Goal: Task Accomplishment & Management: Use online tool/utility

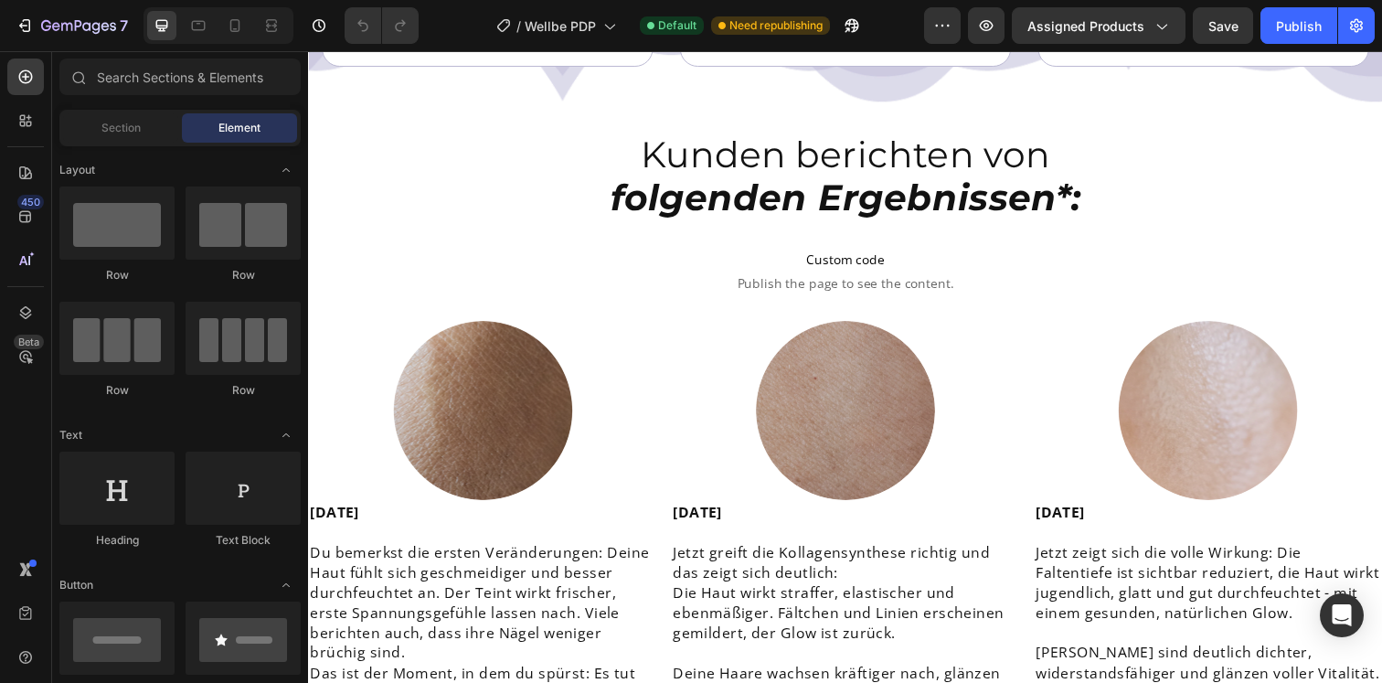
scroll to position [5099, 0]
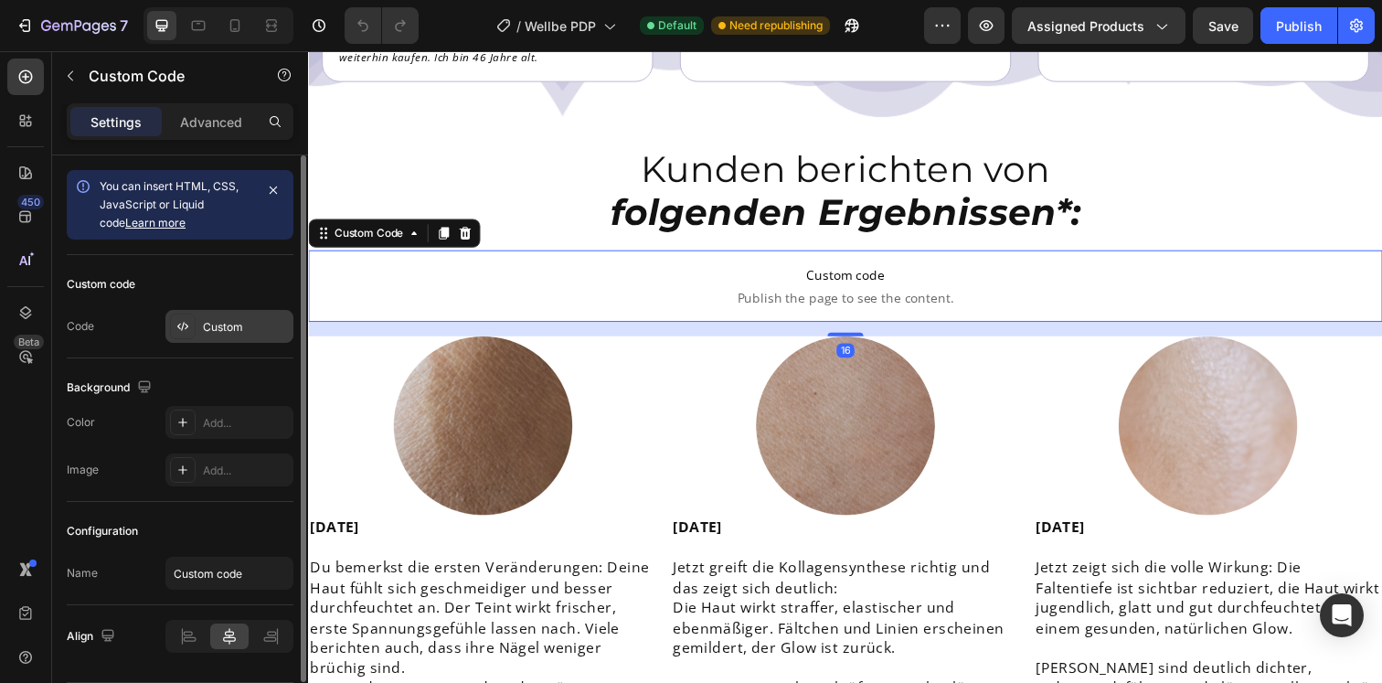
click at [237, 316] on div "Custom" at bounding box center [229, 326] width 128 height 33
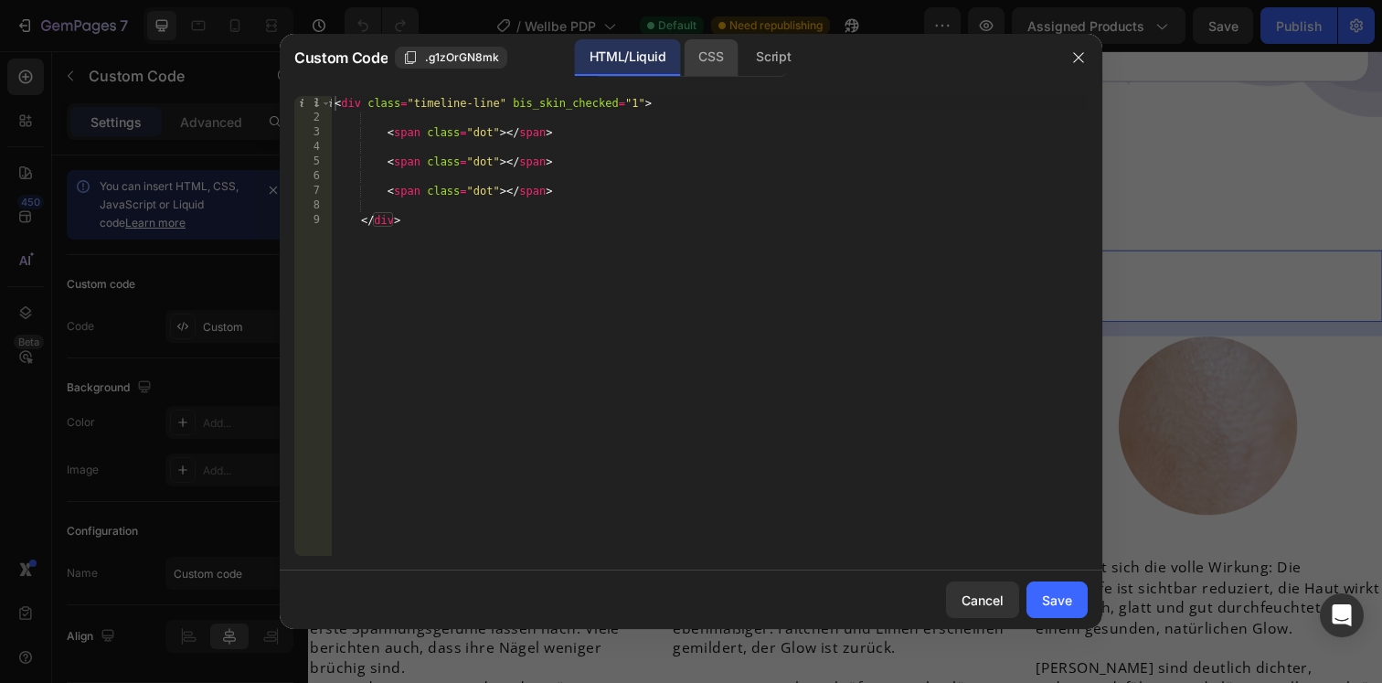
click at [703, 53] on div "CSS" at bounding box center [711, 57] width 54 height 37
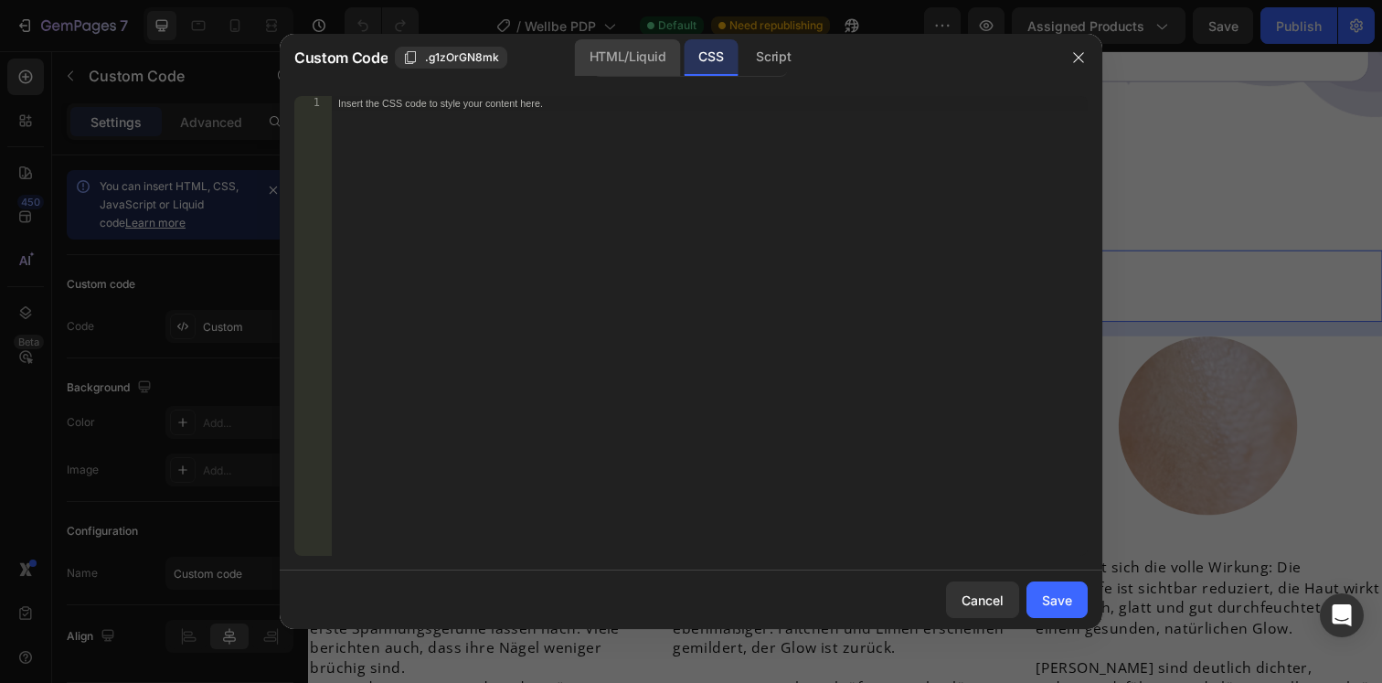
click at [641, 58] on div "HTML/Liquid" at bounding box center [627, 57] width 105 height 37
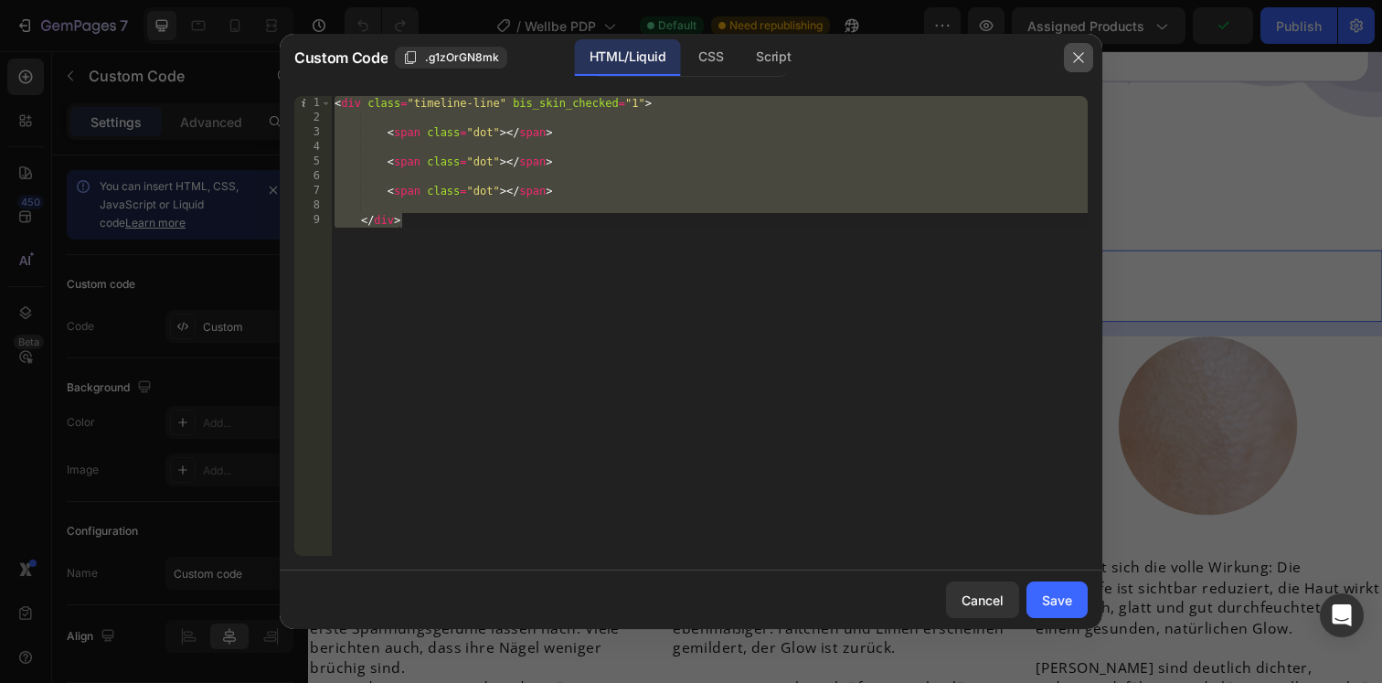
click at [1072, 52] on icon "button" at bounding box center [1078, 57] width 15 height 15
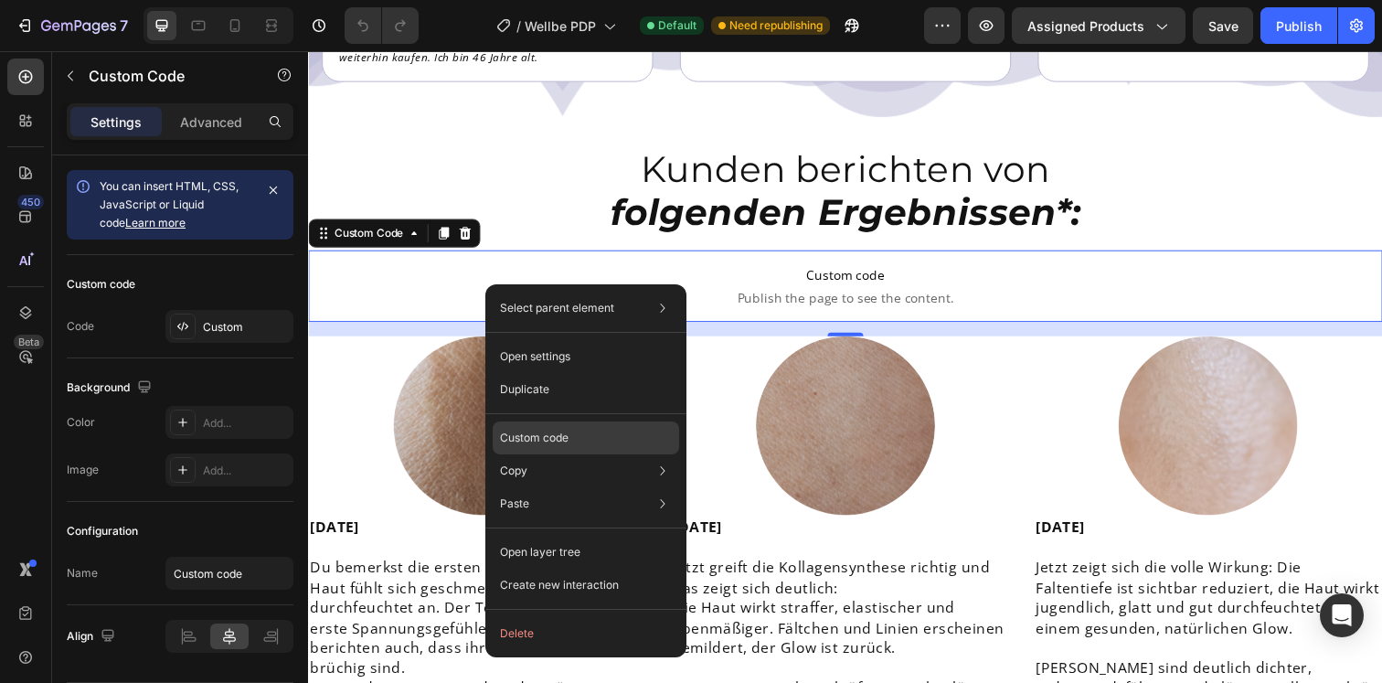
click at [537, 440] on p "Custom code" at bounding box center [534, 438] width 69 height 16
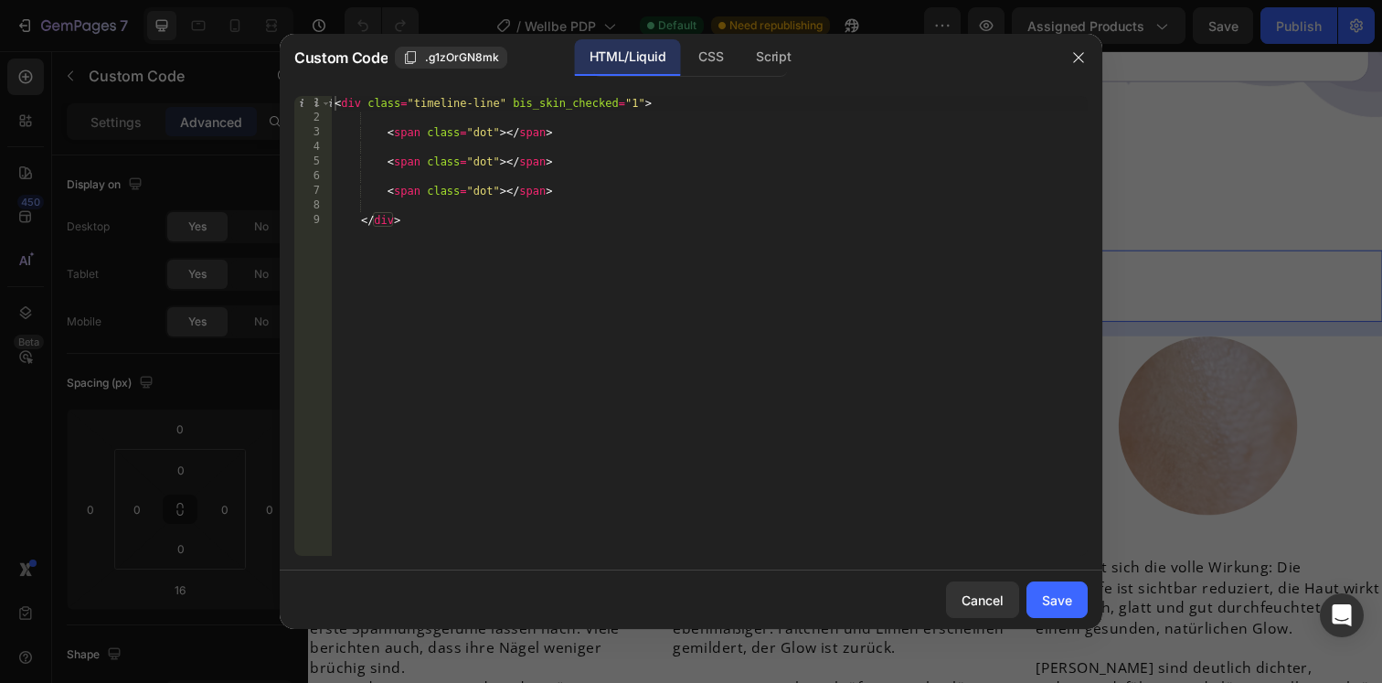
click at [1083, 42] on div at bounding box center [1079, 58] width 48 height 48
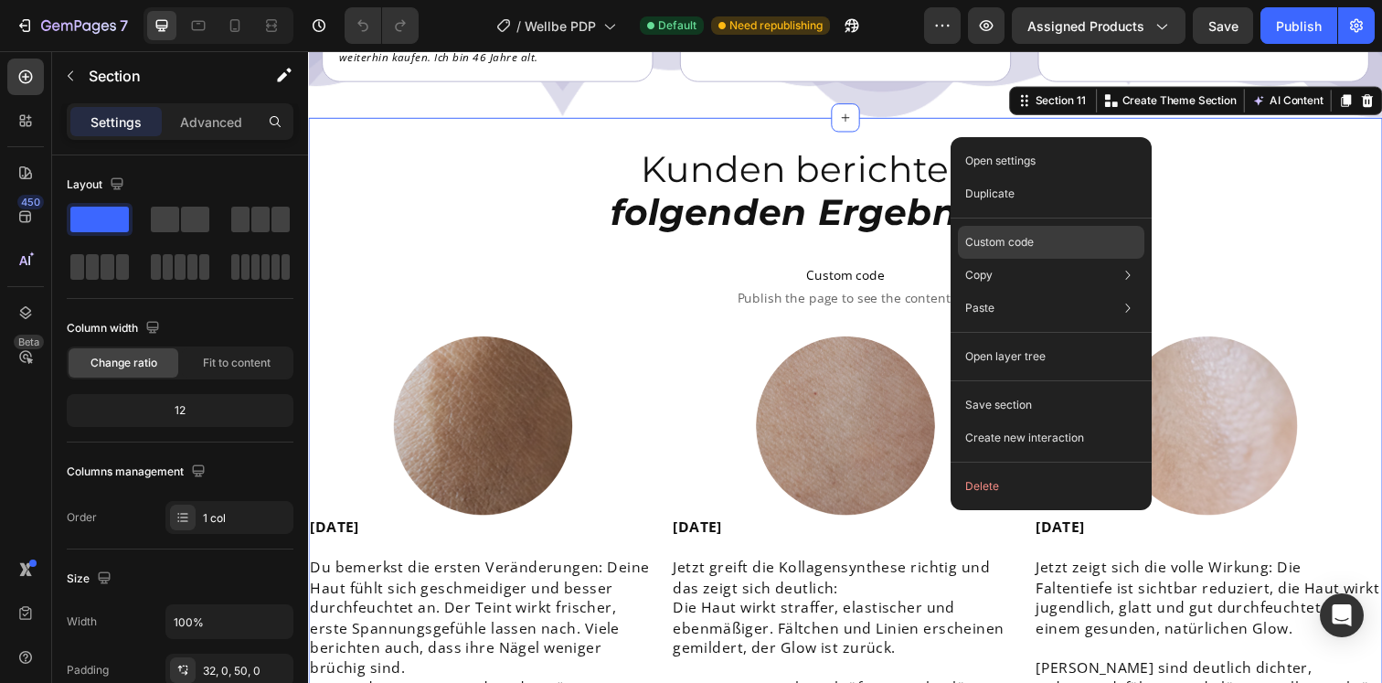
click at [1017, 254] on div "Custom code" at bounding box center [1051, 242] width 186 height 33
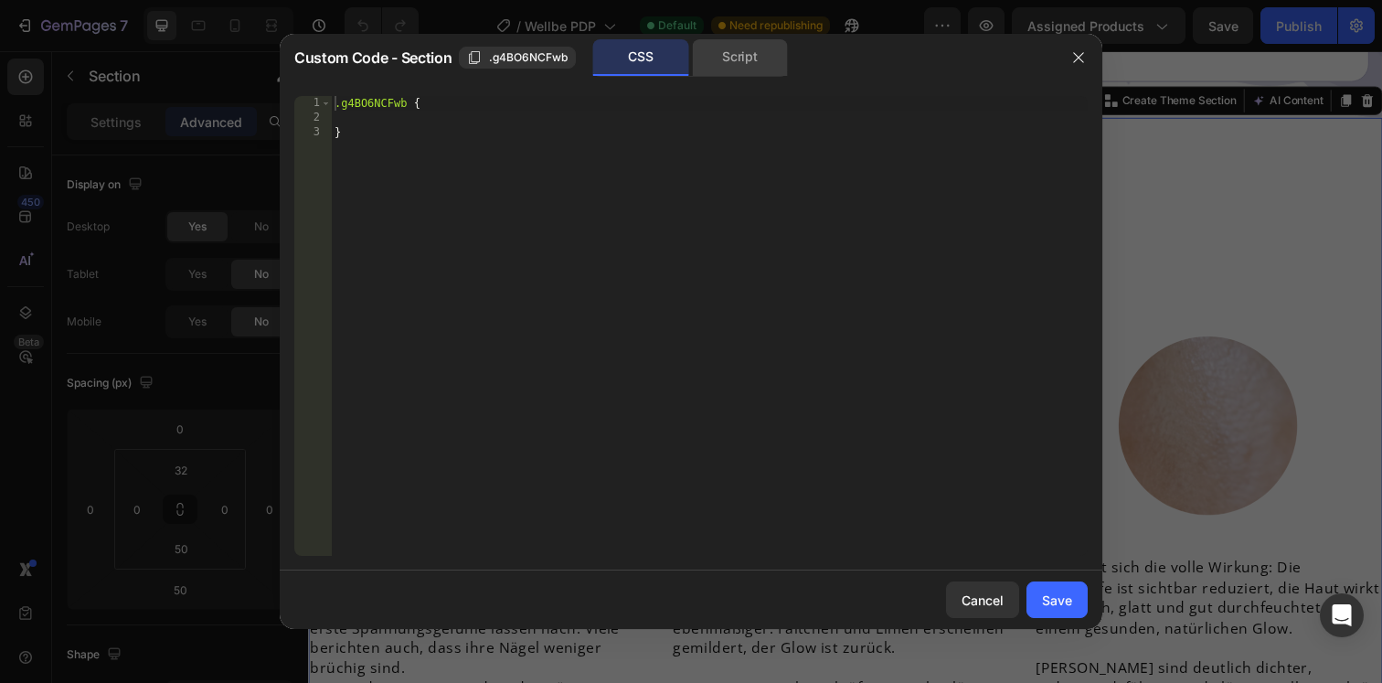
click at [746, 61] on div "Script" at bounding box center [740, 57] width 96 height 37
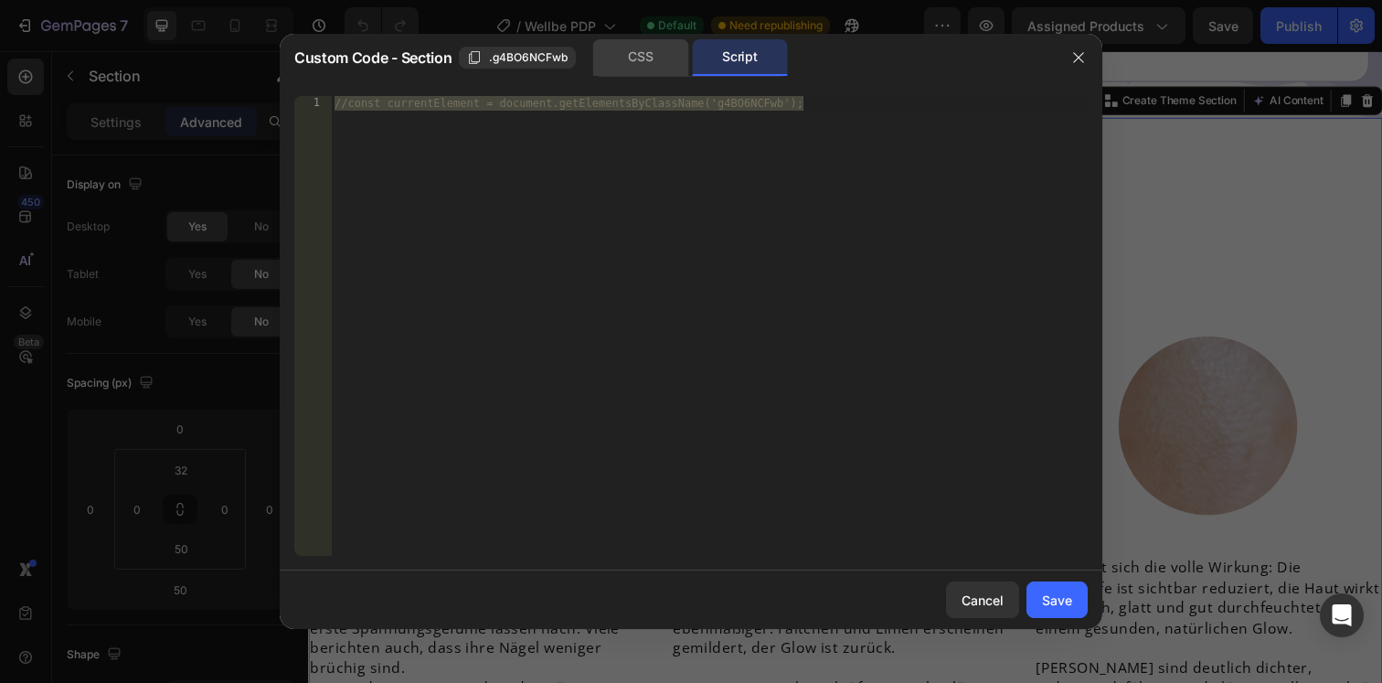
click at [650, 64] on div "CSS" at bounding box center [641, 57] width 96 height 37
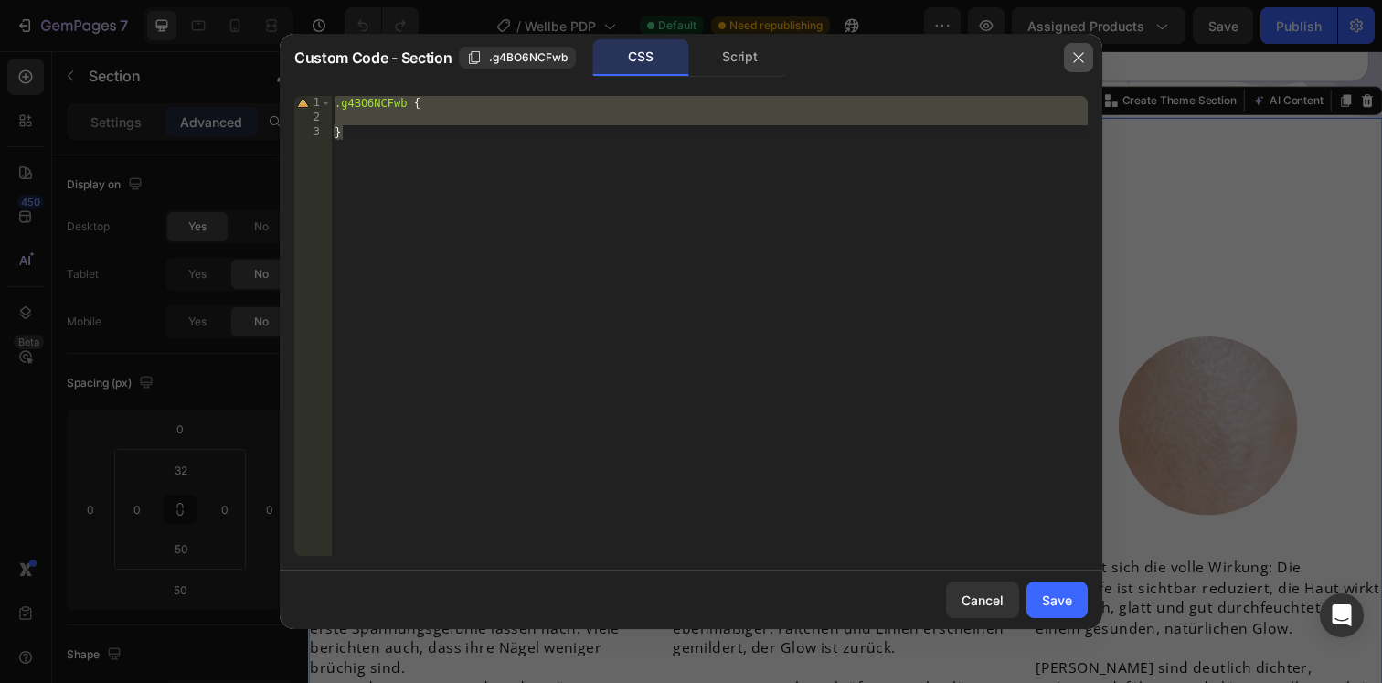
click at [1088, 65] on button "button" at bounding box center [1078, 57] width 29 height 29
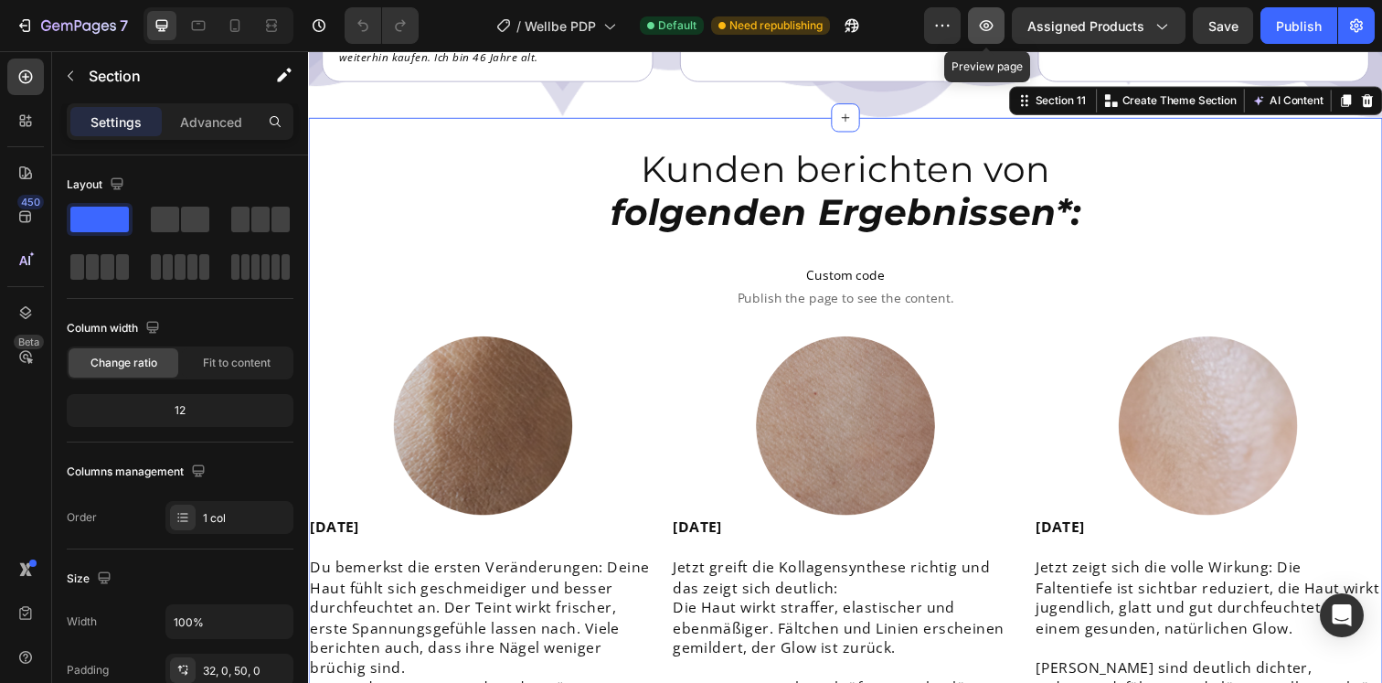
click at [994, 16] on icon "button" at bounding box center [986, 25] width 18 height 18
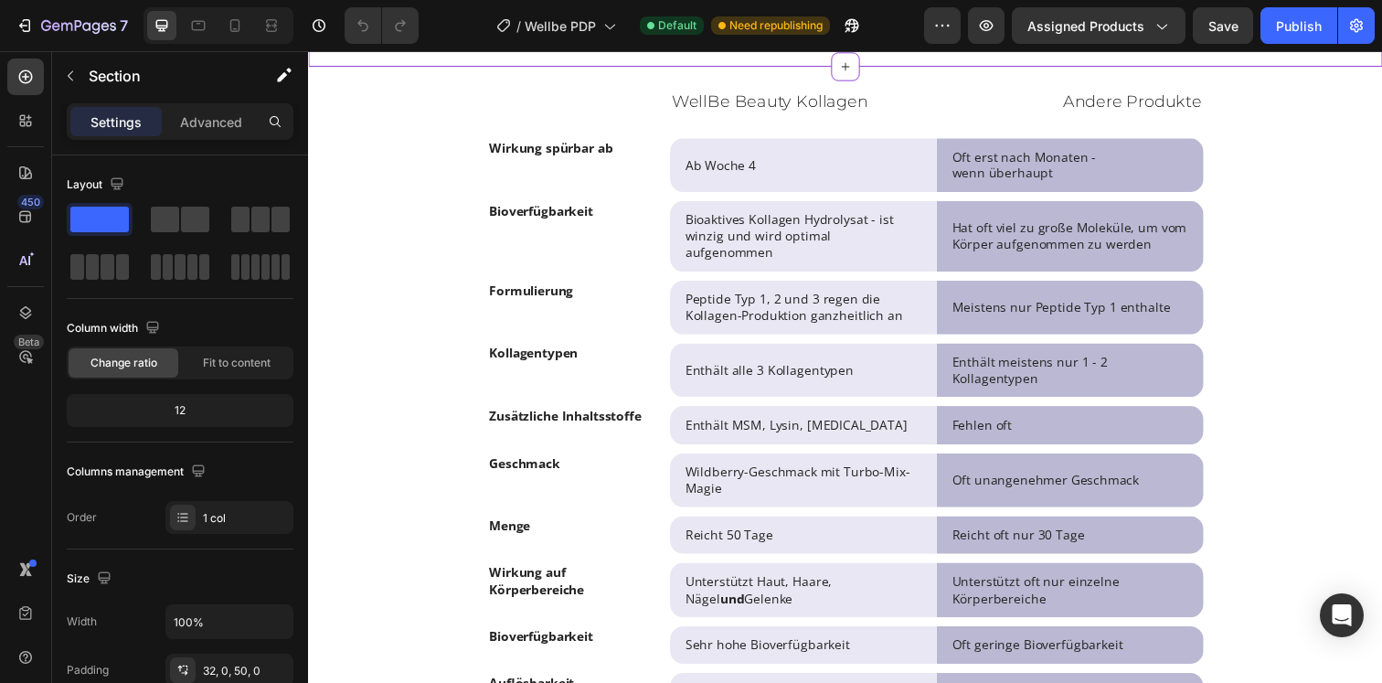
scroll to position [7312, 0]
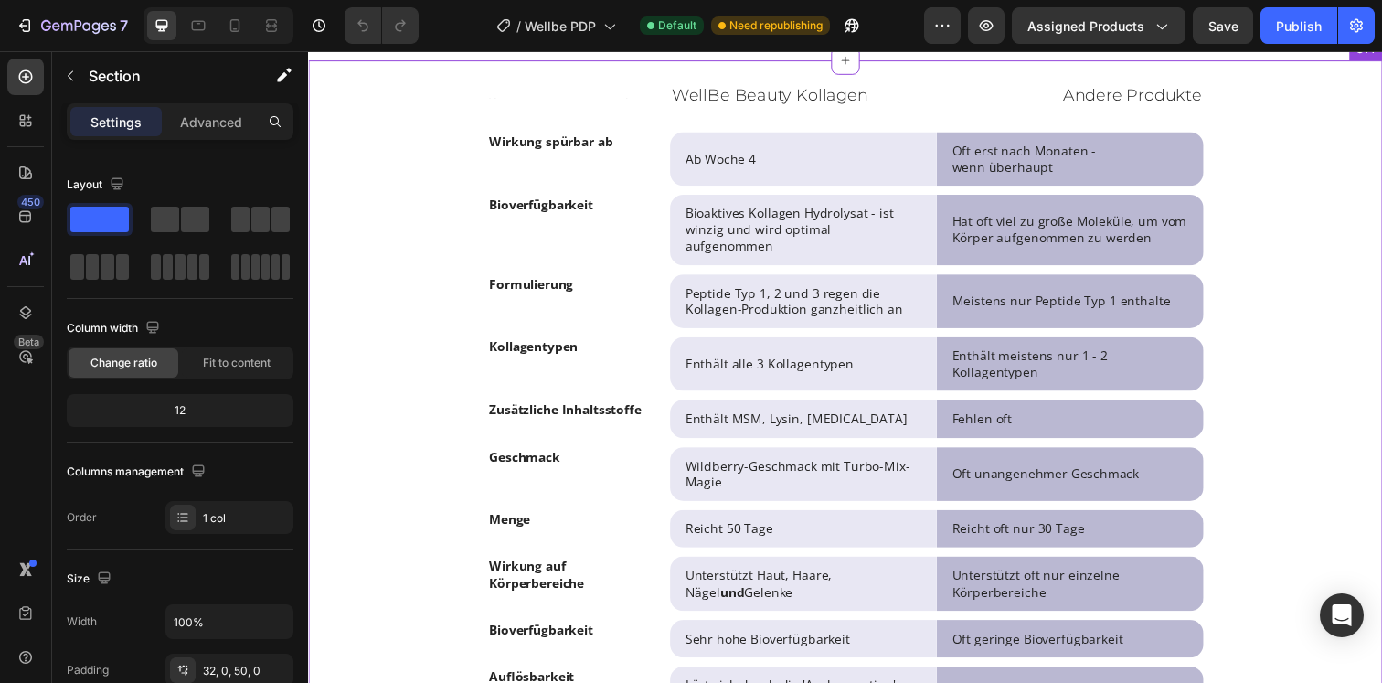
click at [602, 133] on div "Text Block" at bounding box center [584, 96] width 186 height 72
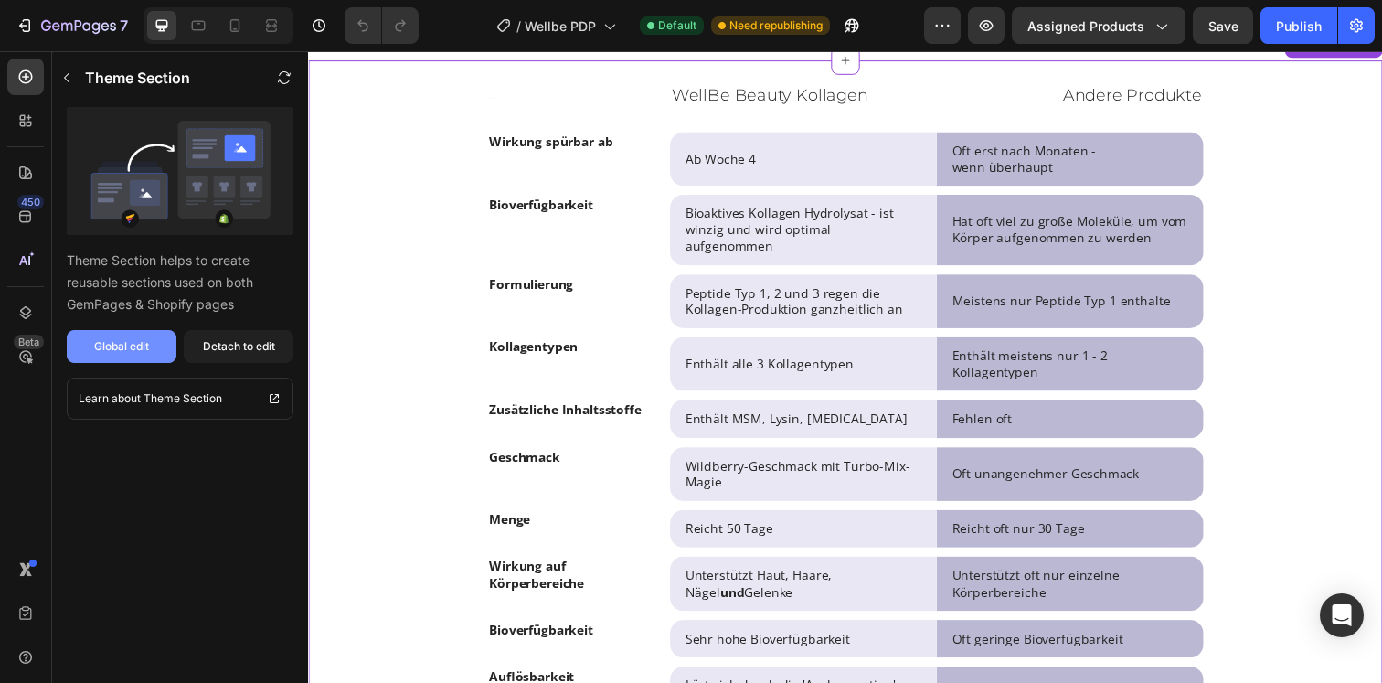
click at [141, 352] on div "Global edit" at bounding box center [121, 346] width 55 height 16
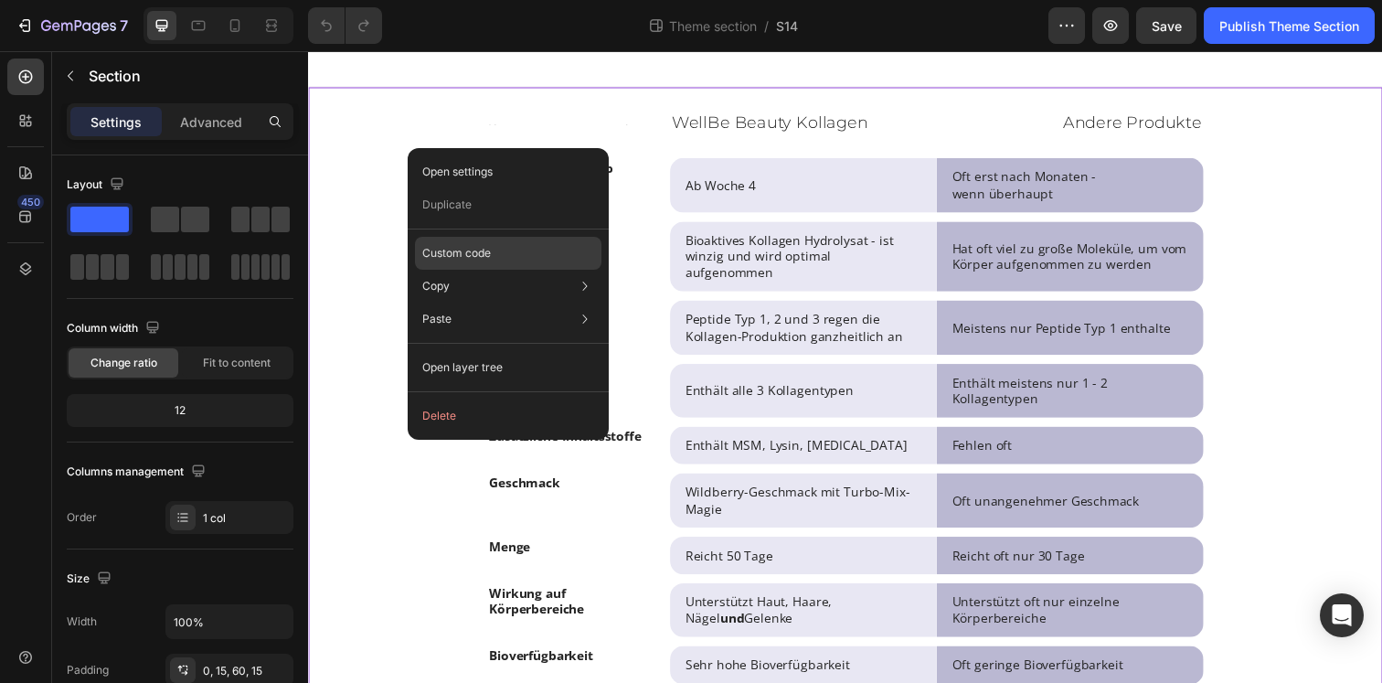
click at [455, 261] on p "Custom code" at bounding box center [456, 253] width 69 height 16
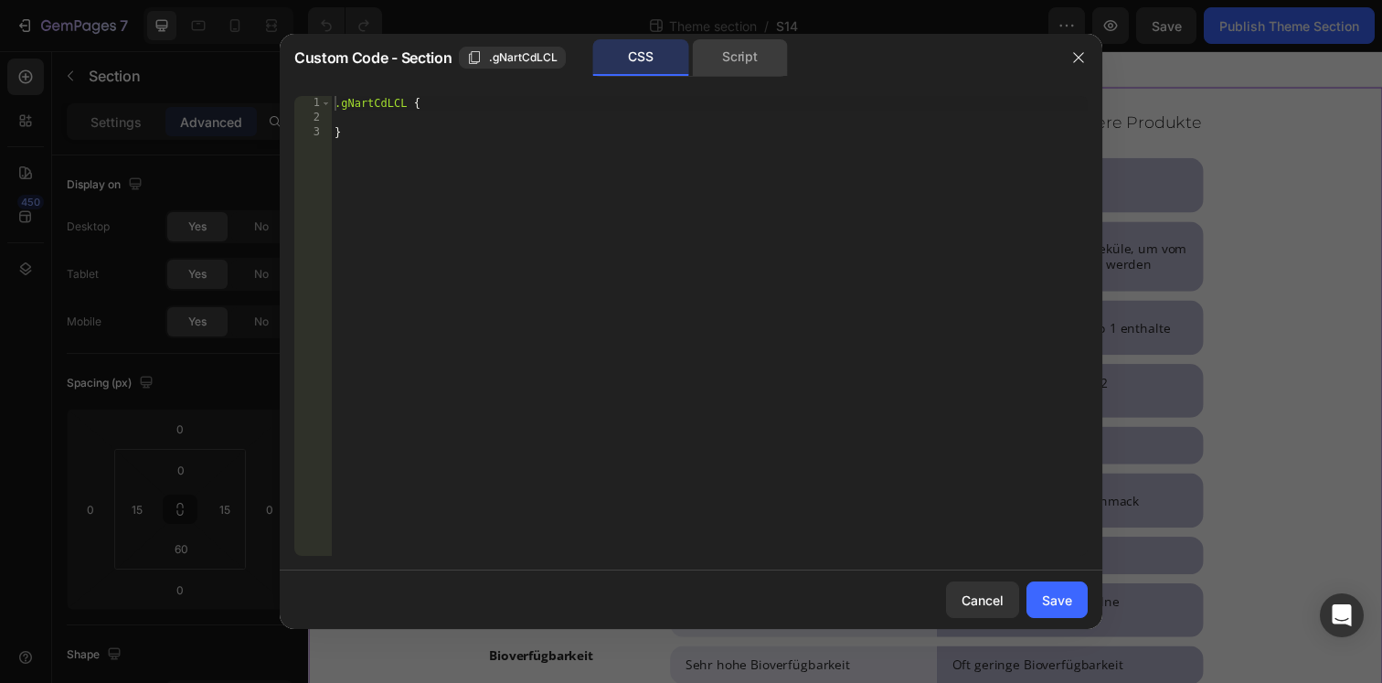
click at [719, 60] on div "Script" at bounding box center [740, 57] width 96 height 37
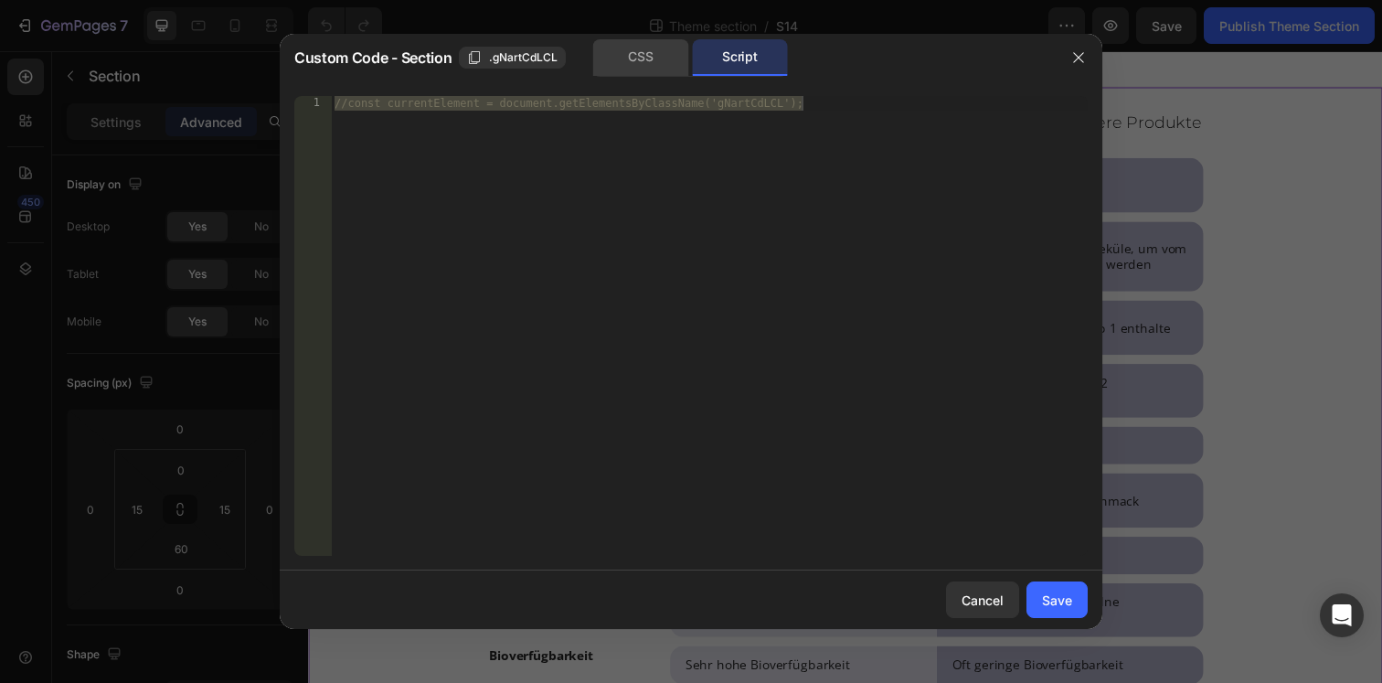
click at [633, 65] on div "CSS" at bounding box center [641, 57] width 96 height 37
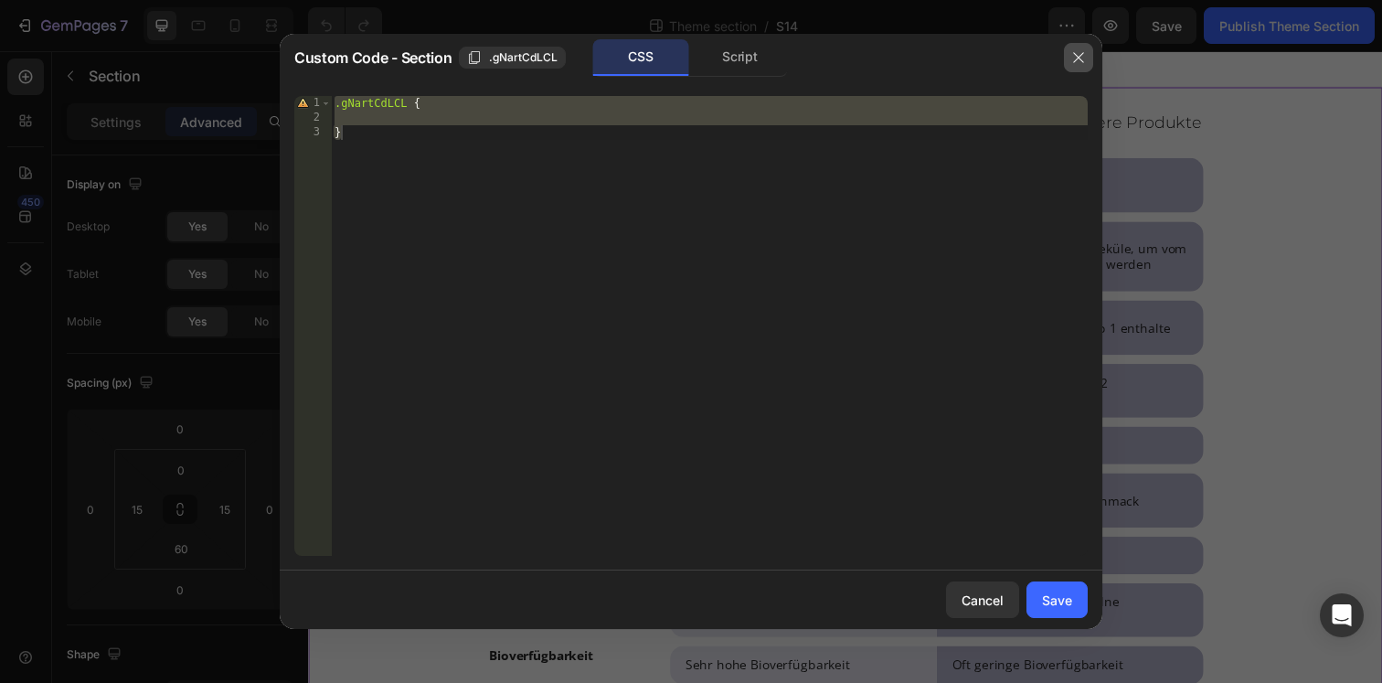
click at [1083, 53] on icon "button" at bounding box center [1078, 58] width 10 height 10
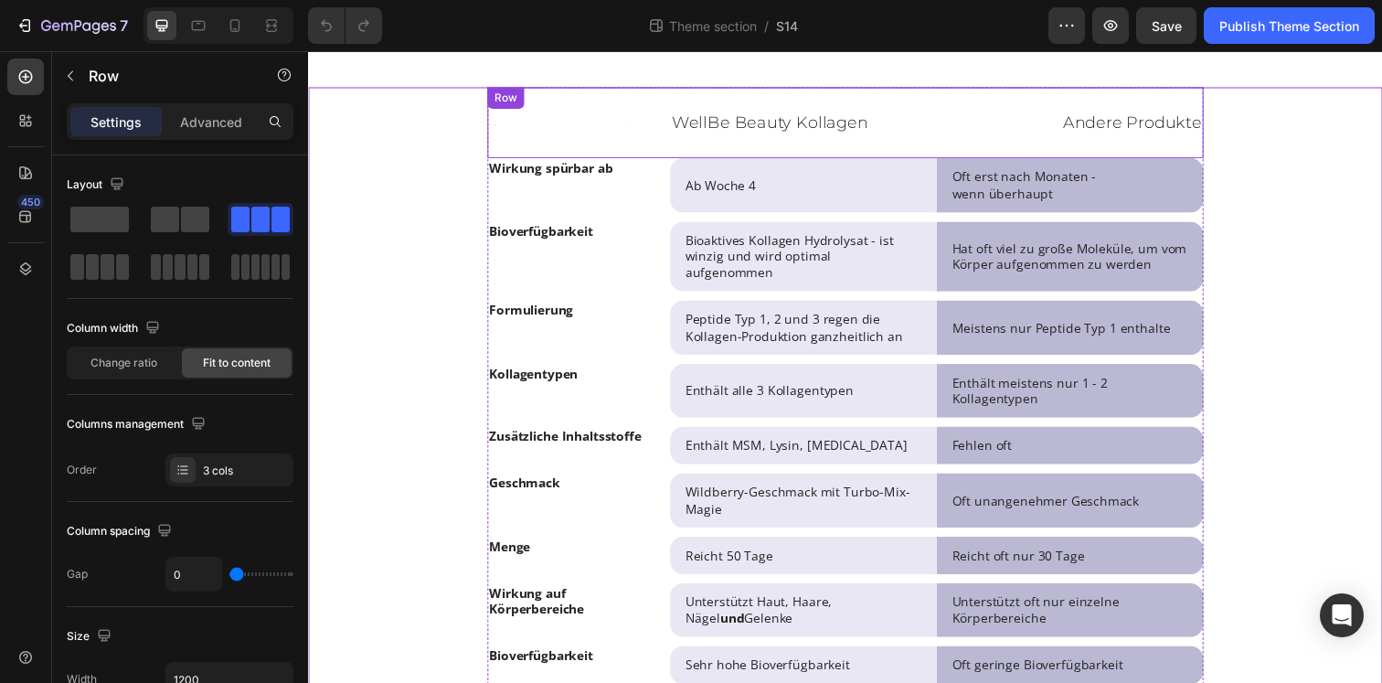
click at [587, 155] on div "Text Block" at bounding box center [584, 124] width 186 height 72
click at [27, 256] on div at bounding box center [25, 268] width 37 height 37
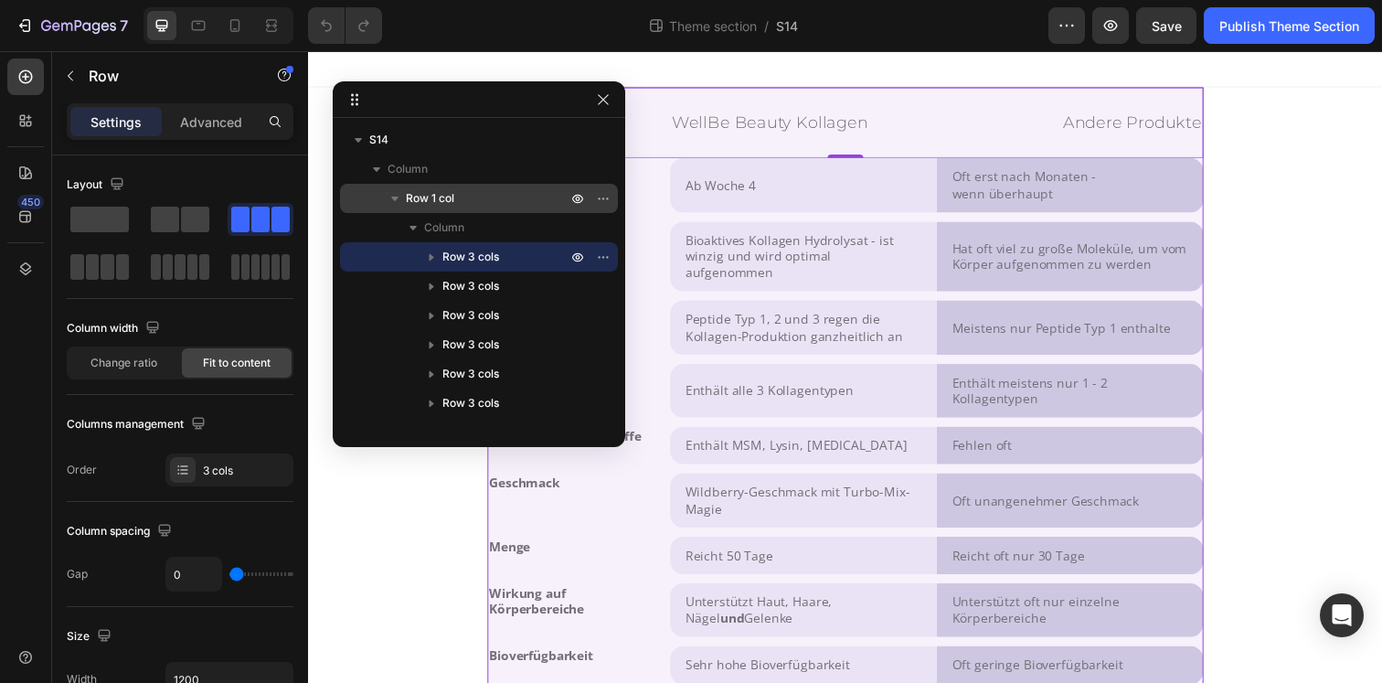
click at [484, 211] on div "Row 1 col" at bounding box center [478, 198] width 263 height 29
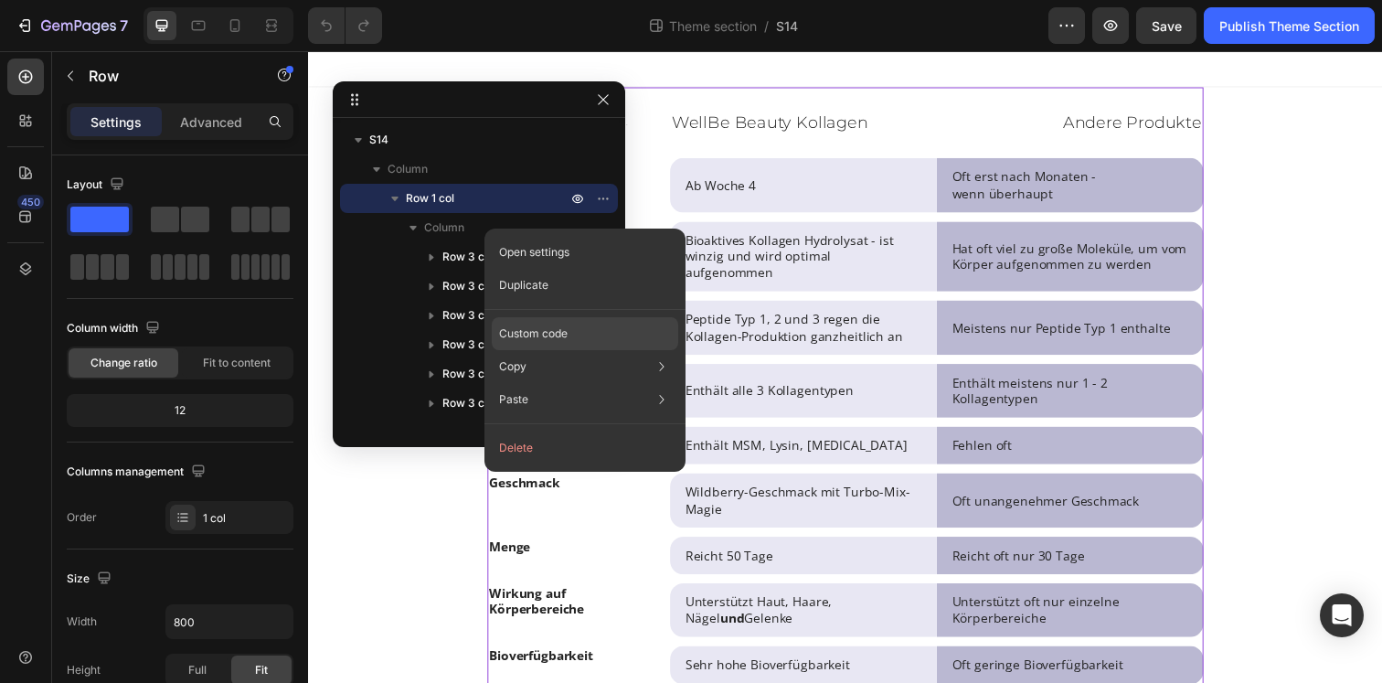
click at [555, 319] on div "Custom code" at bounding box center [585, 333] width 186 height 33
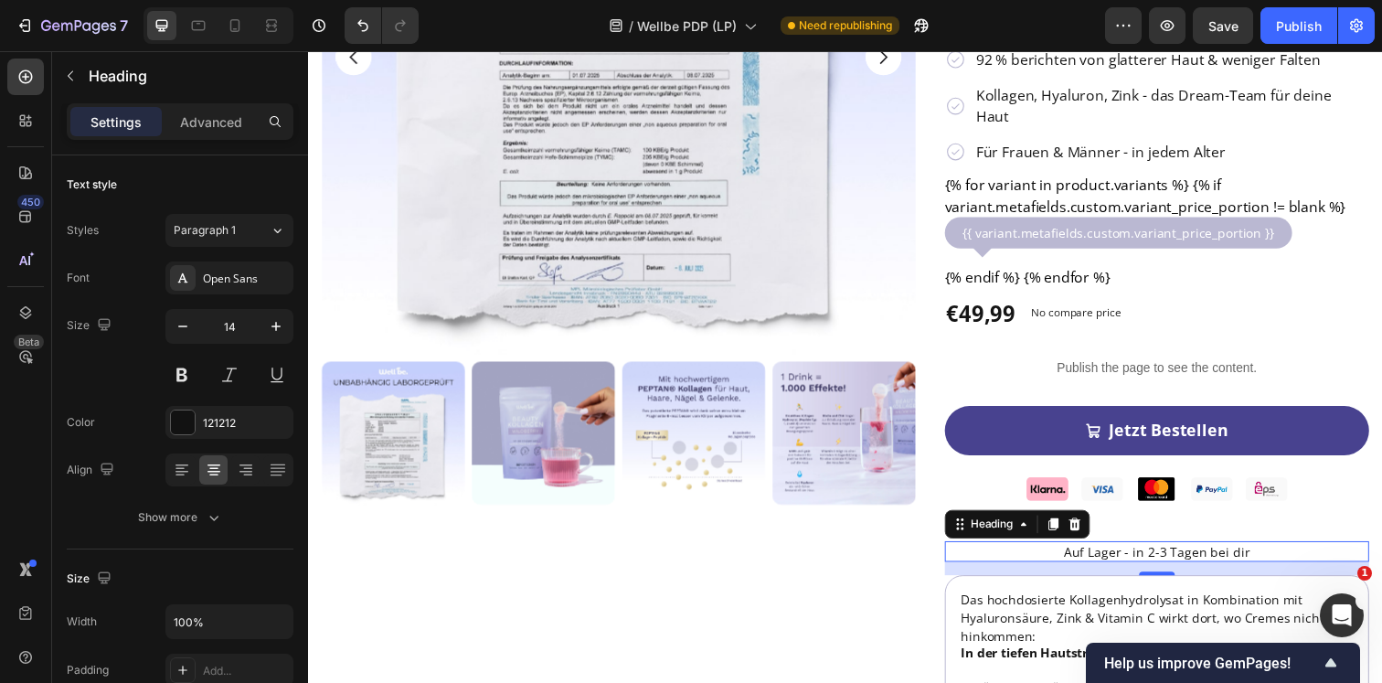
scroll to position [409, 0]
click at [1079, 365] on p "Publish the page to see the content." at bounding box center [1174, 374] width 433 height 19
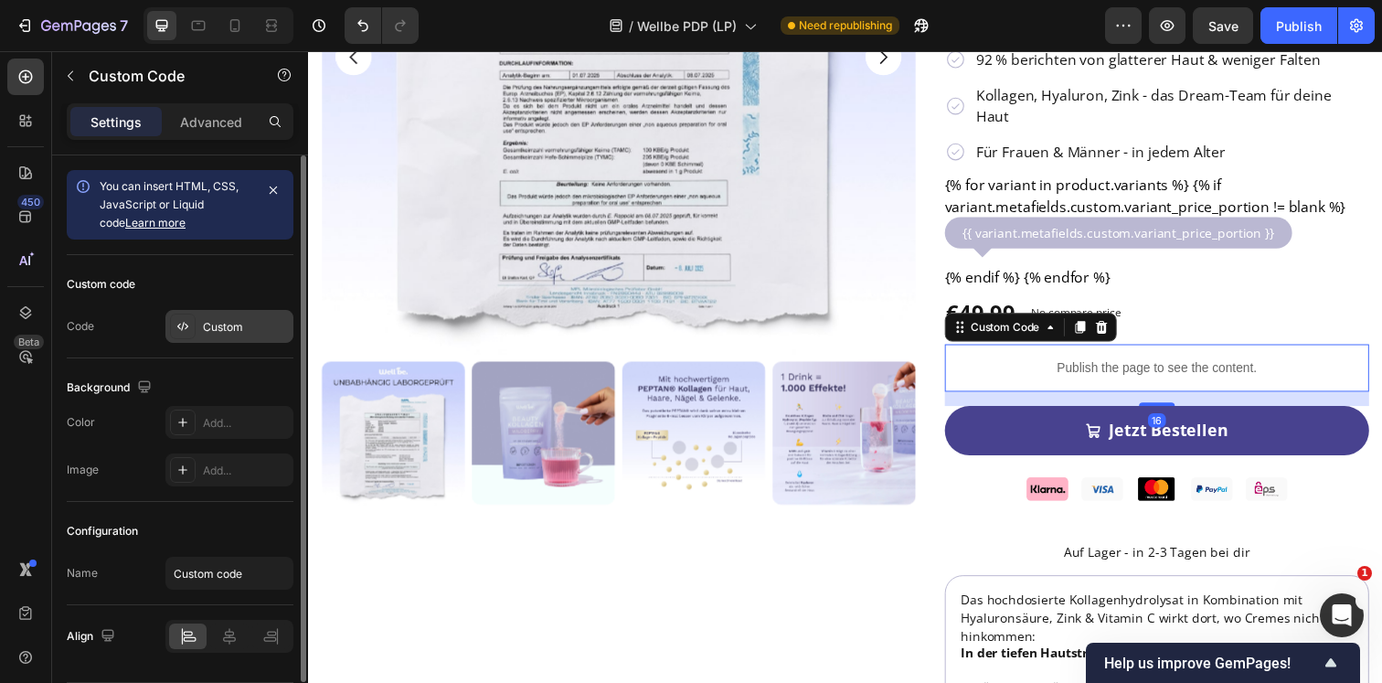
click at [204, 317] on div "Custom" at bounding box center [229, 326] width 128 height 33
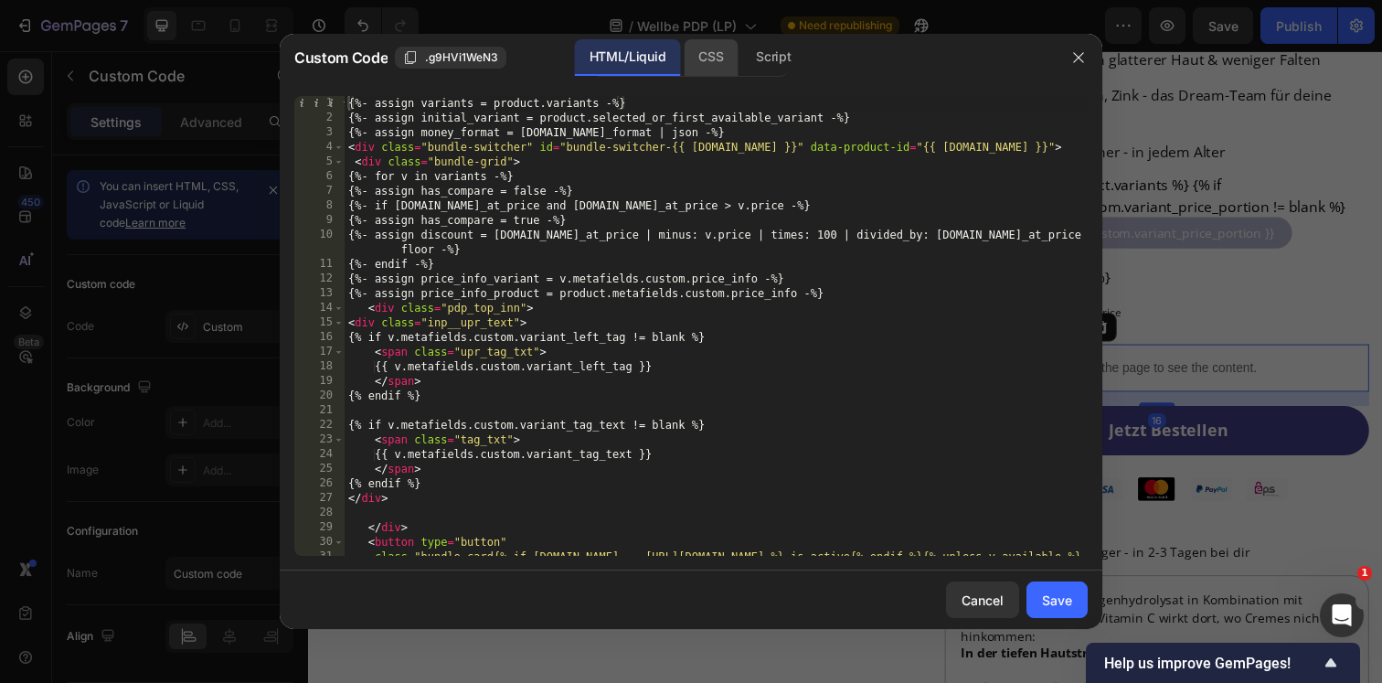
click at [718, 69] on div "CSS" at bounding box center [711, 57] width 54 height 37
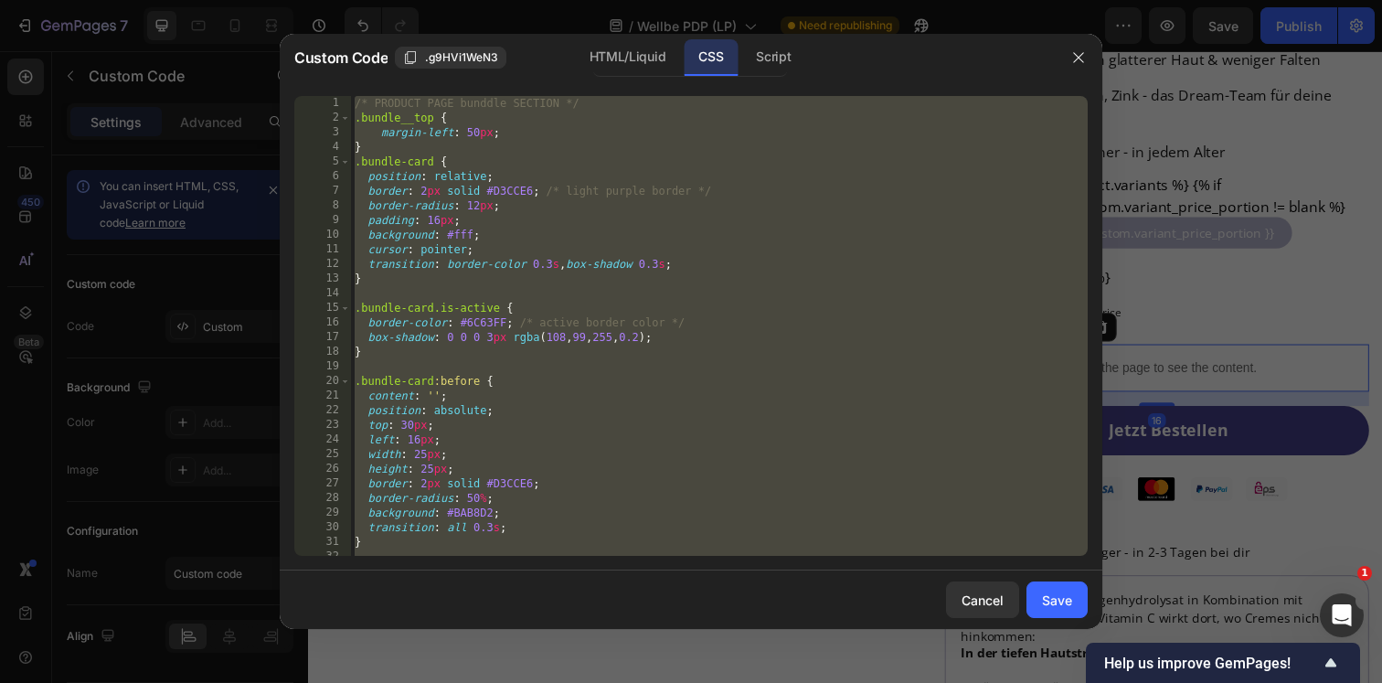
click at [718, 195] on div "/* PRODUCT PAGE bunddle SECTION */ .bundle__top { margin-left : 50 px ; } .bund…" at bounding box center [719, 340] width 737 height 489
type textarea "border: 2px solid #D3CCE6; /* light purple border */"
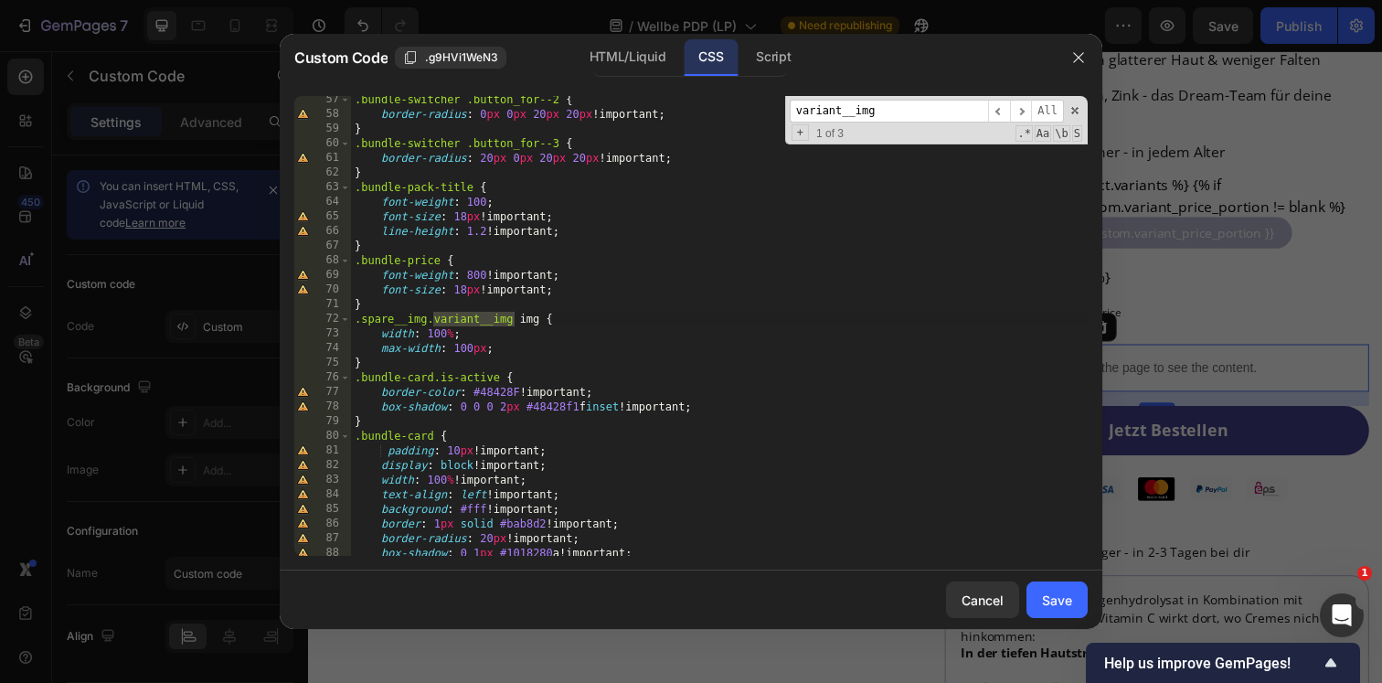
scroll to position [823, 0]
type input "variant__img"
click at [466, 348] on div ".bundle-switcher .button_for--2 { border-radius : 0 px 0 px 20 px 20 px !import…" at bounding box center [719, 336] width 737 height 489
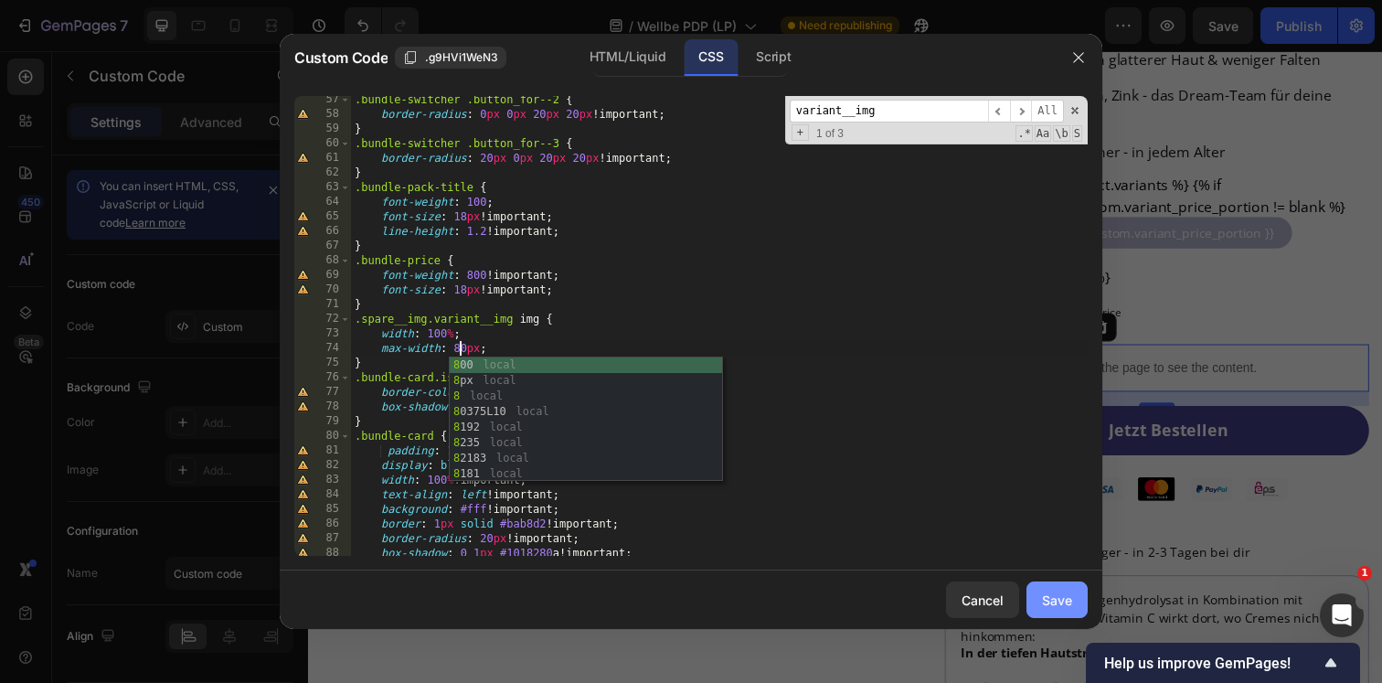
type textarea "max-width: 80px;"
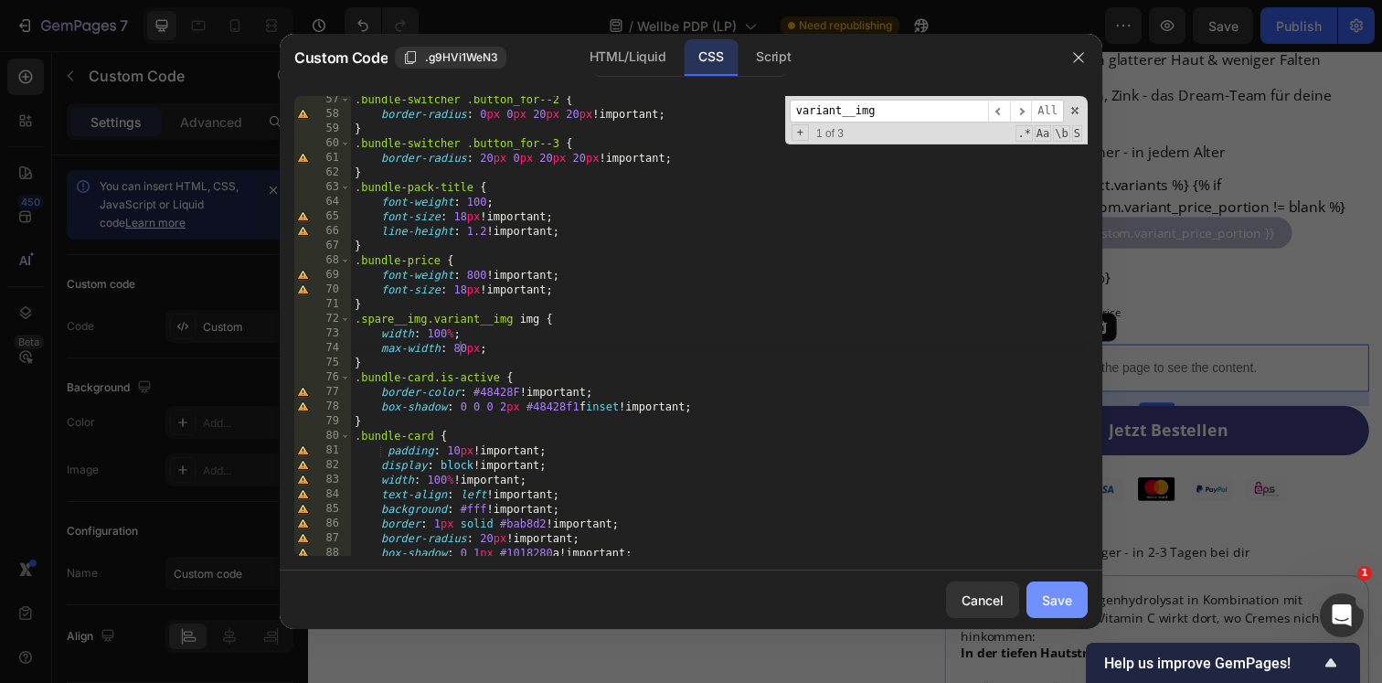
click at [1044, 597] on div "Save" at bounding box center [1057, 599] width 30 height 19
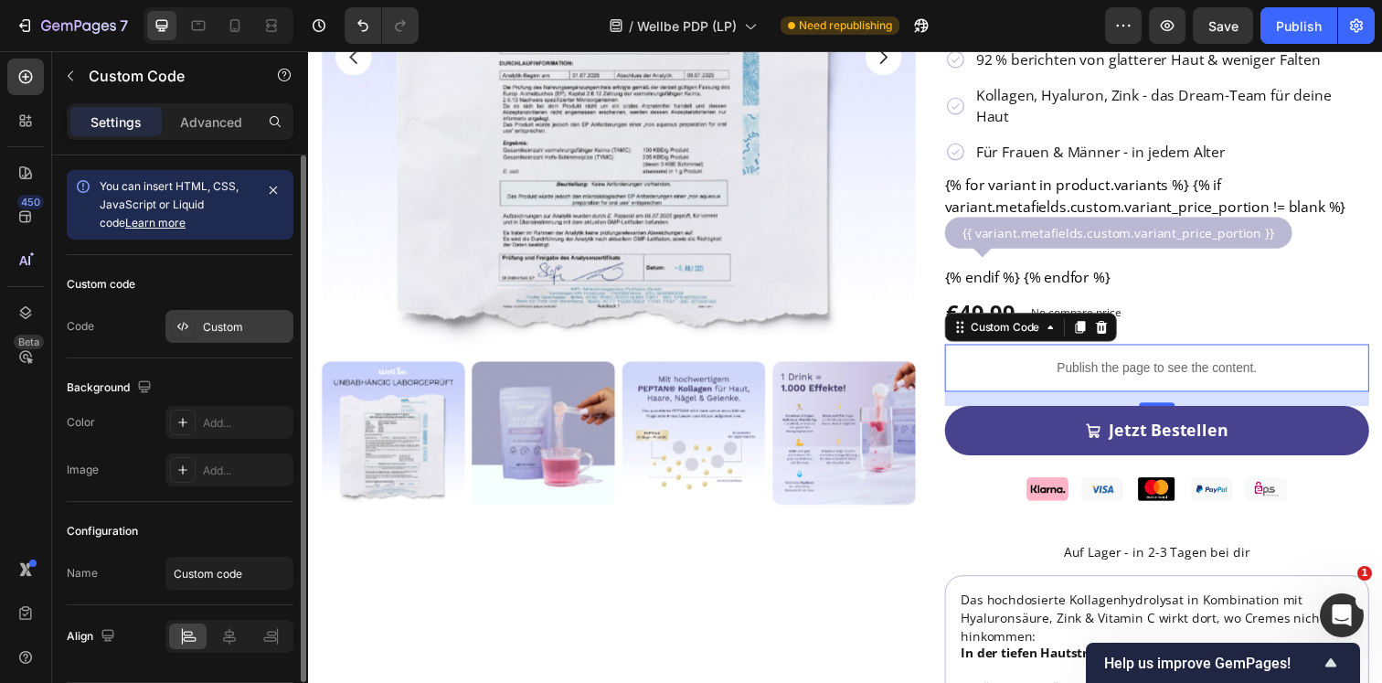
click at [210, 320] on div "Custom" at bounding box center [246, 327] width 86 height 16
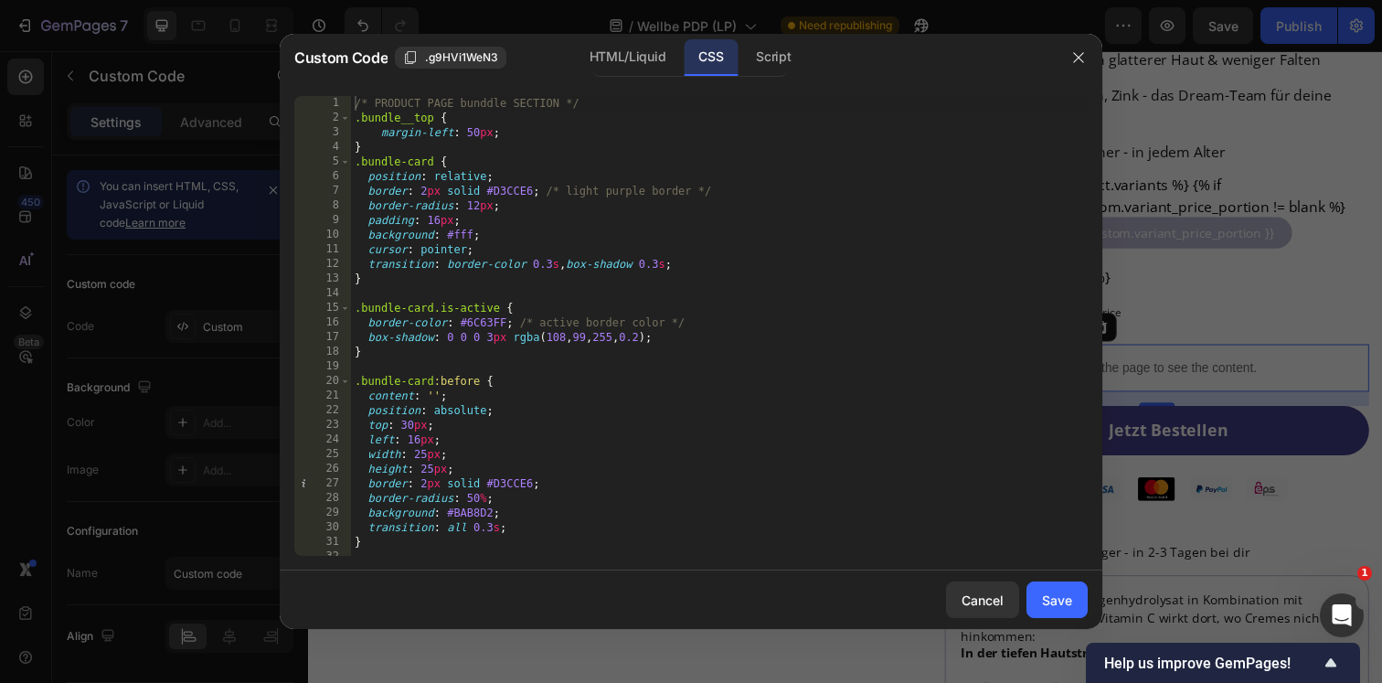
type textarea "padding: 16px;"
click at [637, 214] on div "/* PRODUCT PAGE bunddle SECTION */ .bundle__top { margin-left : 50 px ; } .bund…" at bounding box center [719, 340] width 737 height 489
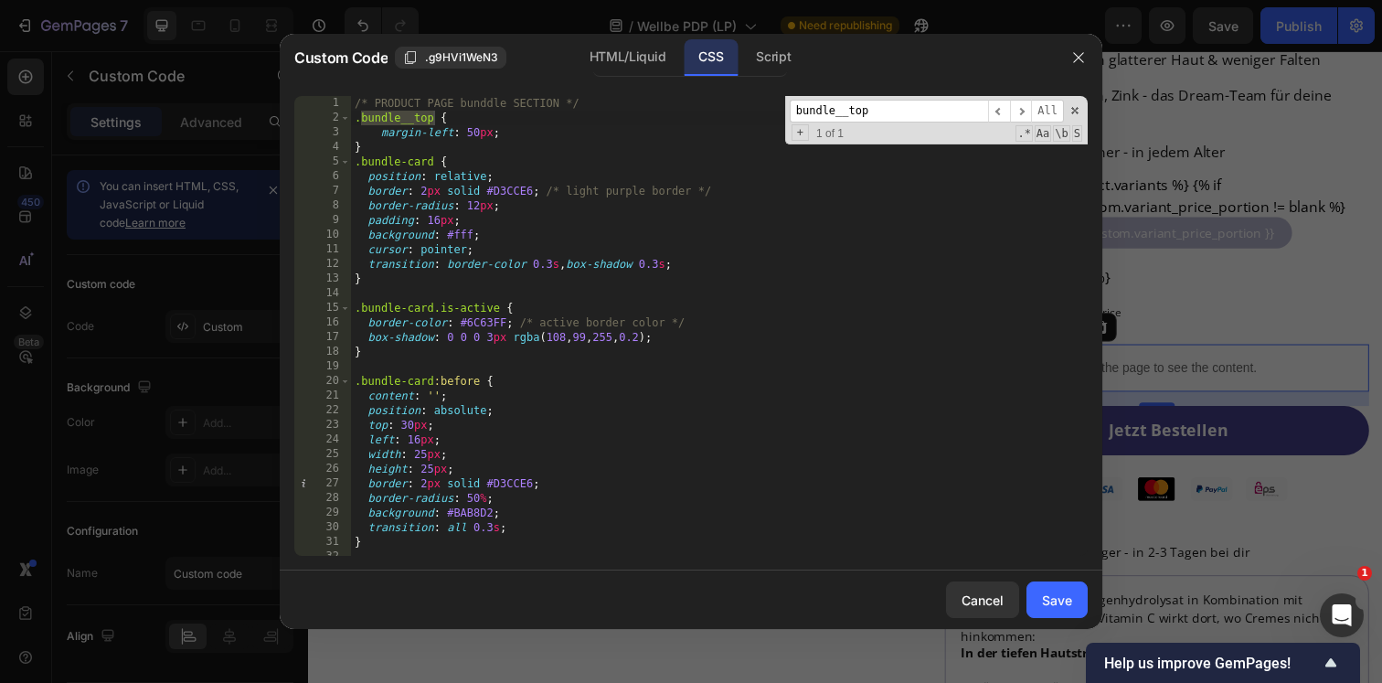
paste input "-price-row"
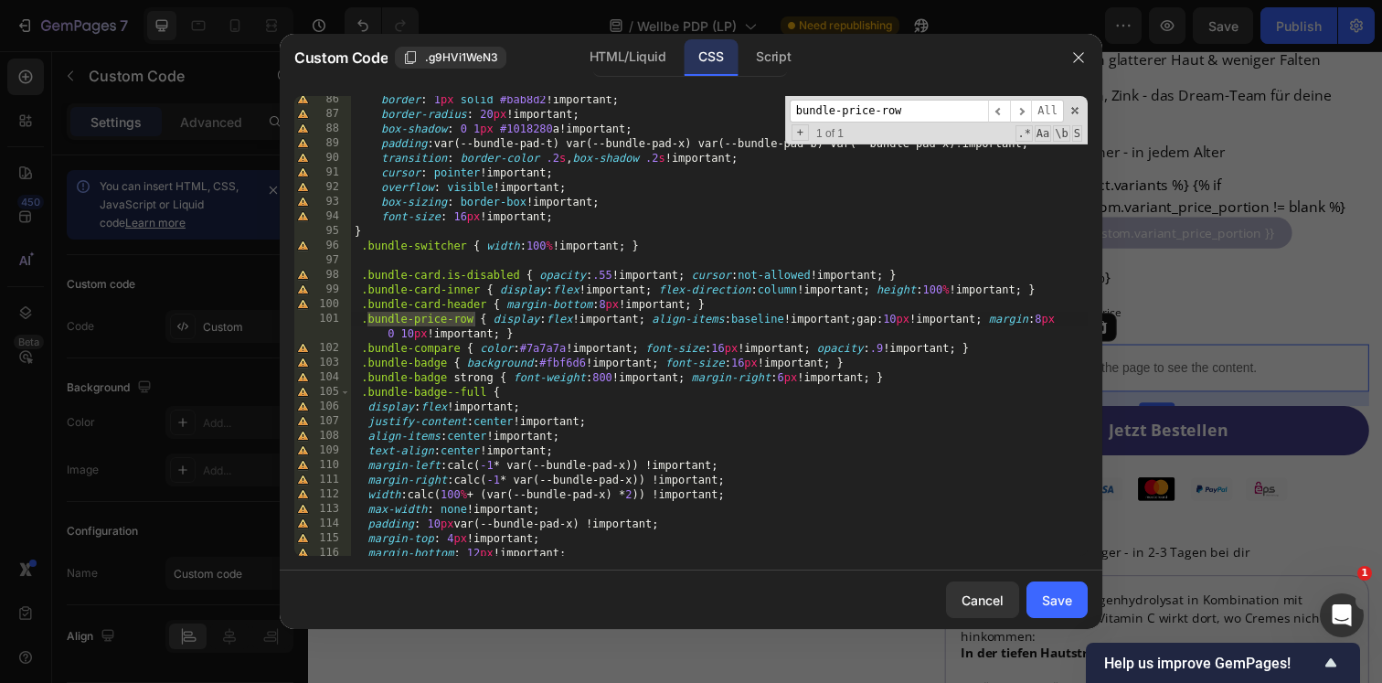
scroll to position [1247, 0]
type input "bundle-price-row"
click at [408, 334] on div "border : 1 px solid #bab8d2 !important ; border-radius : 20 px !important ; box…" at bounding box center [719, 336] width 737 height 489
type textarea ".bundle-price-row { display:flex !important; align-items:baseline !important; g…"
click at [1043, 611] on button "Save" at bounding box center [1056, 599] width 61 height 37
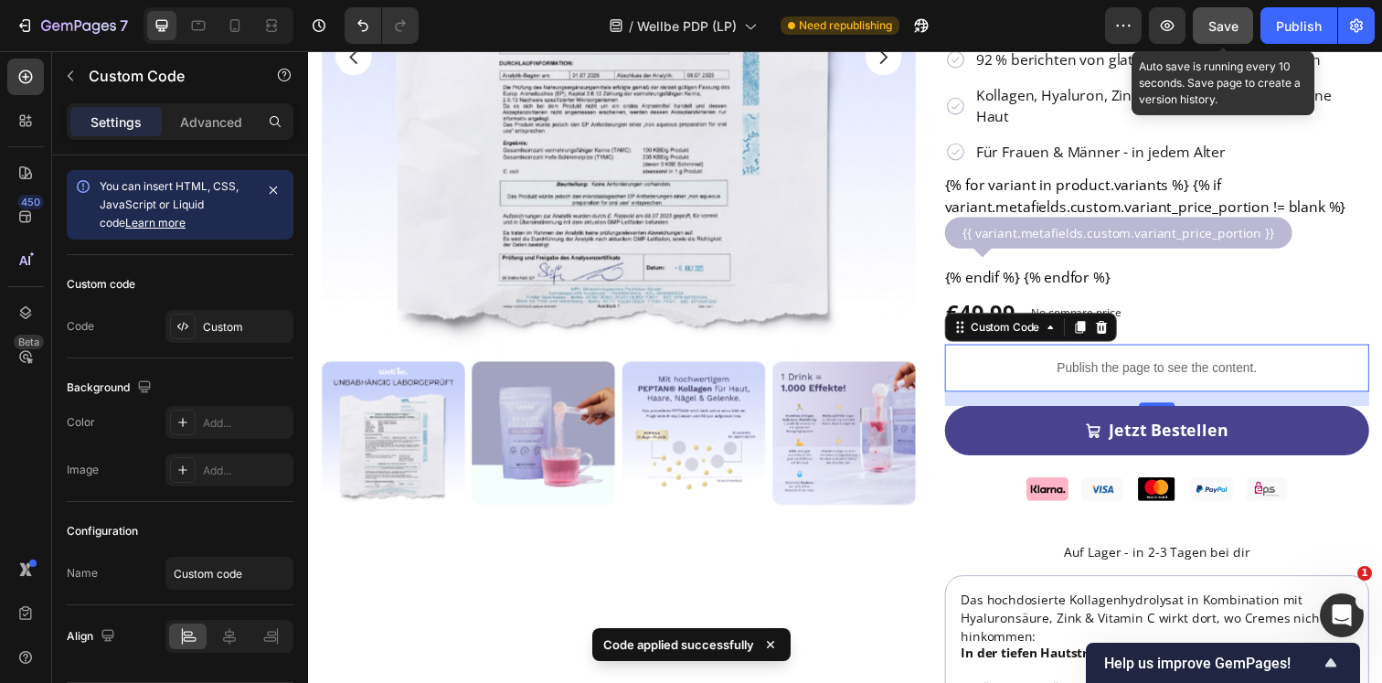
click at [1212, 39] on button "Save" at bounding box center [1223, 25] width 60 height 37
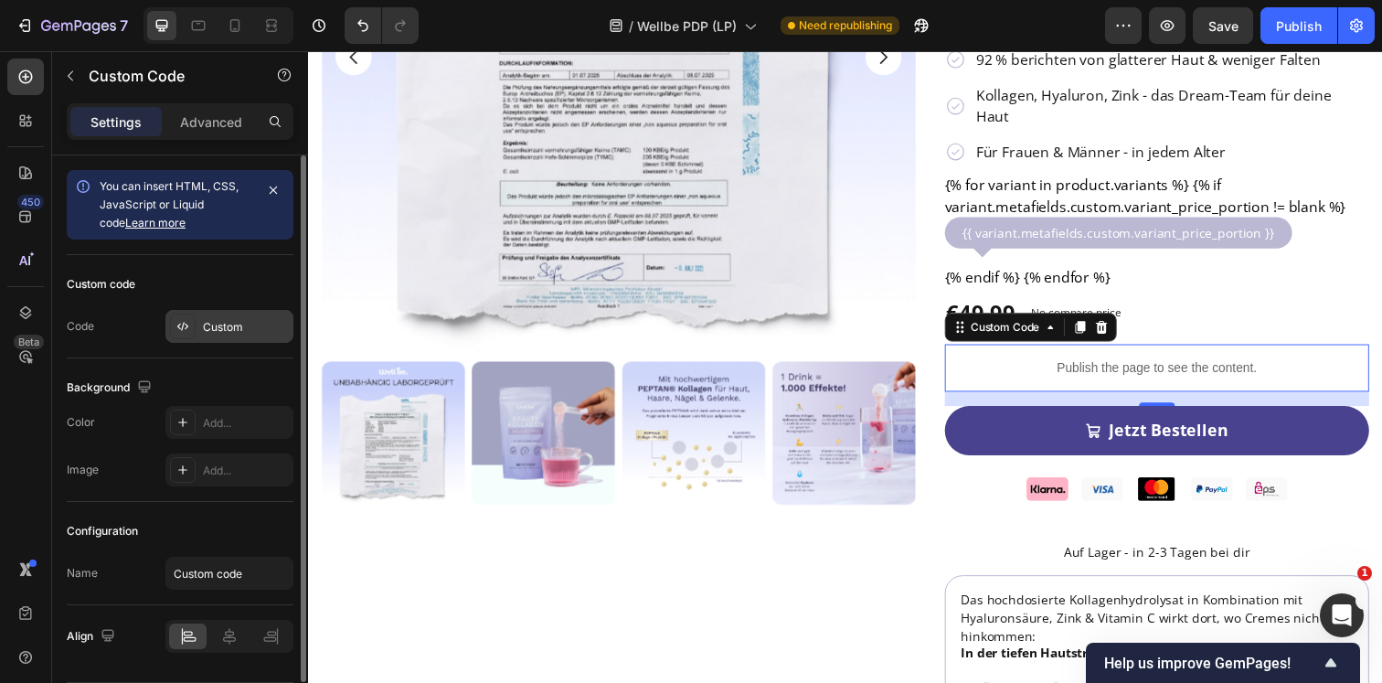
click at [218, 324] on div "Custom" at bounding box center [246, 327] width 86 height 16
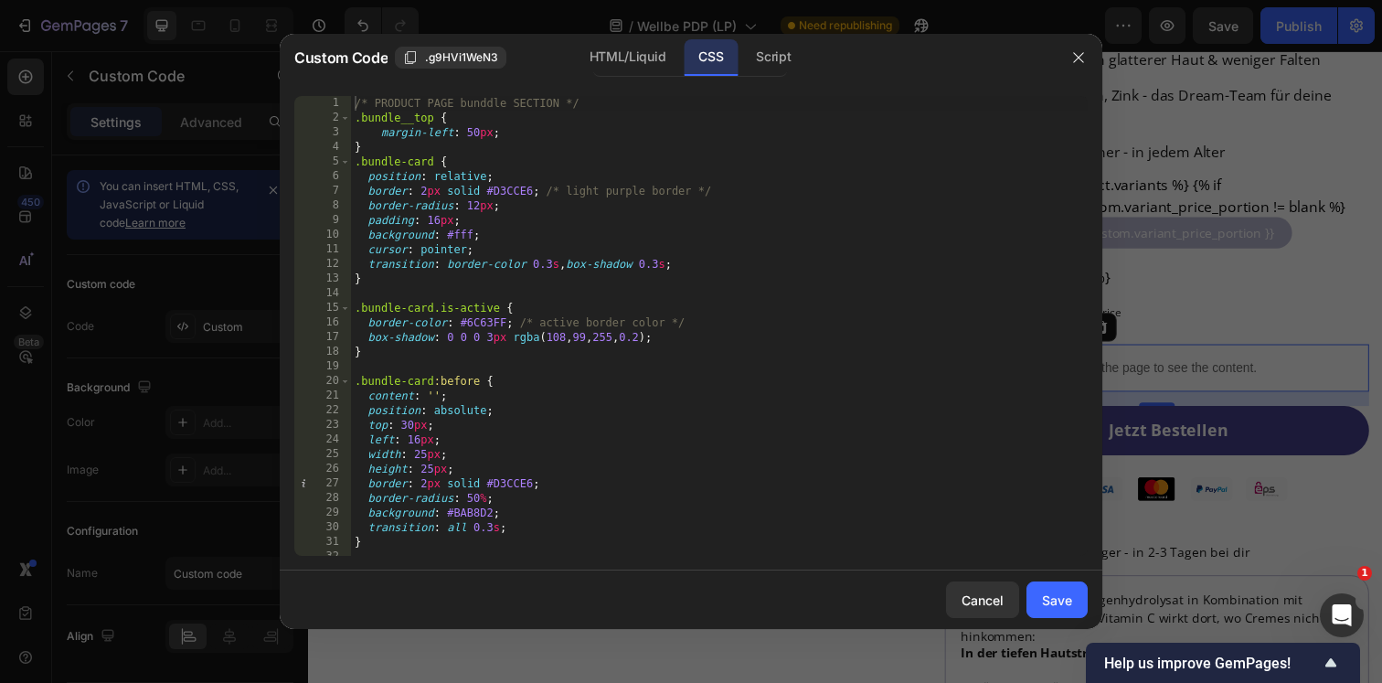
type textarea "transition: border-color 0.3s, box-shadow 0.3s;"
click at [665, 260] on div "/* PRODUCT PAGE bunddle SECTION */ .bundle__top { margin-left : 50 px ; } .bund…" at bounding box center [719, 340] width 737 height 489
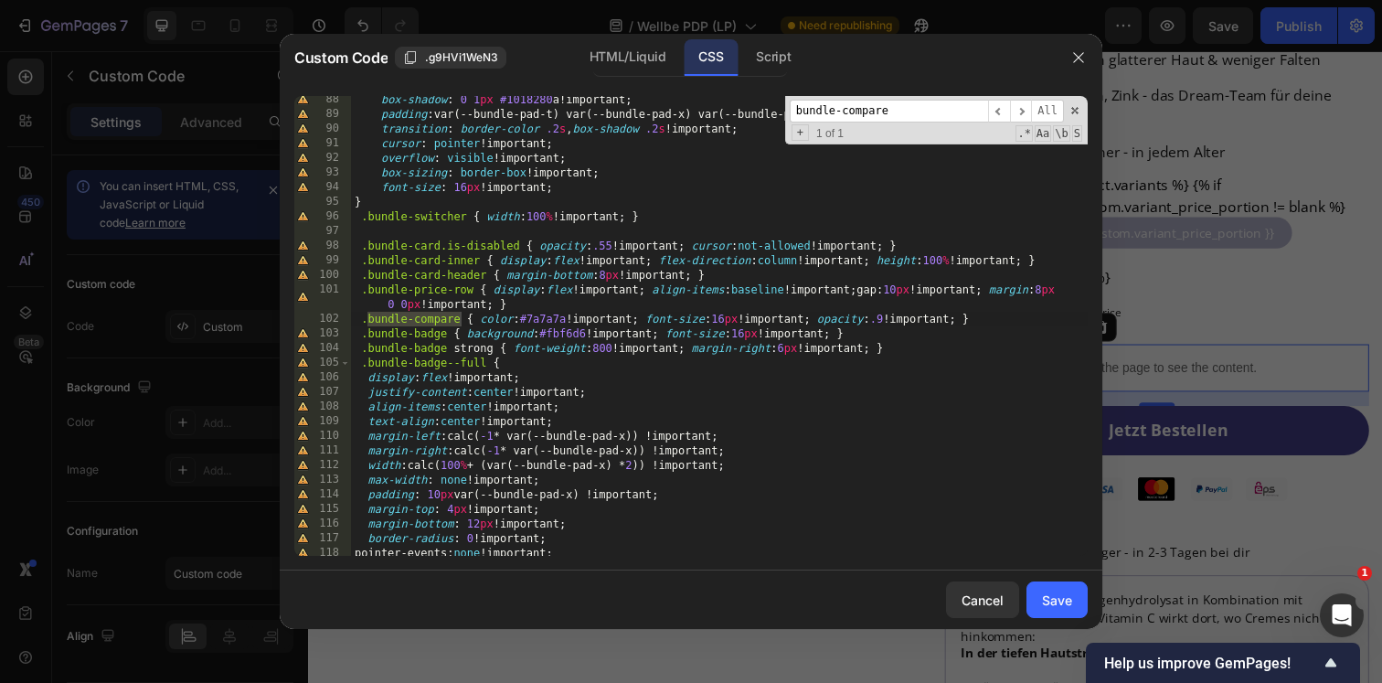
scroll to position [1276, 0]
type input "bundle-compare"
click at [1086, 59] on button "button" at bounding box center [1078, 57] width 29 height 29
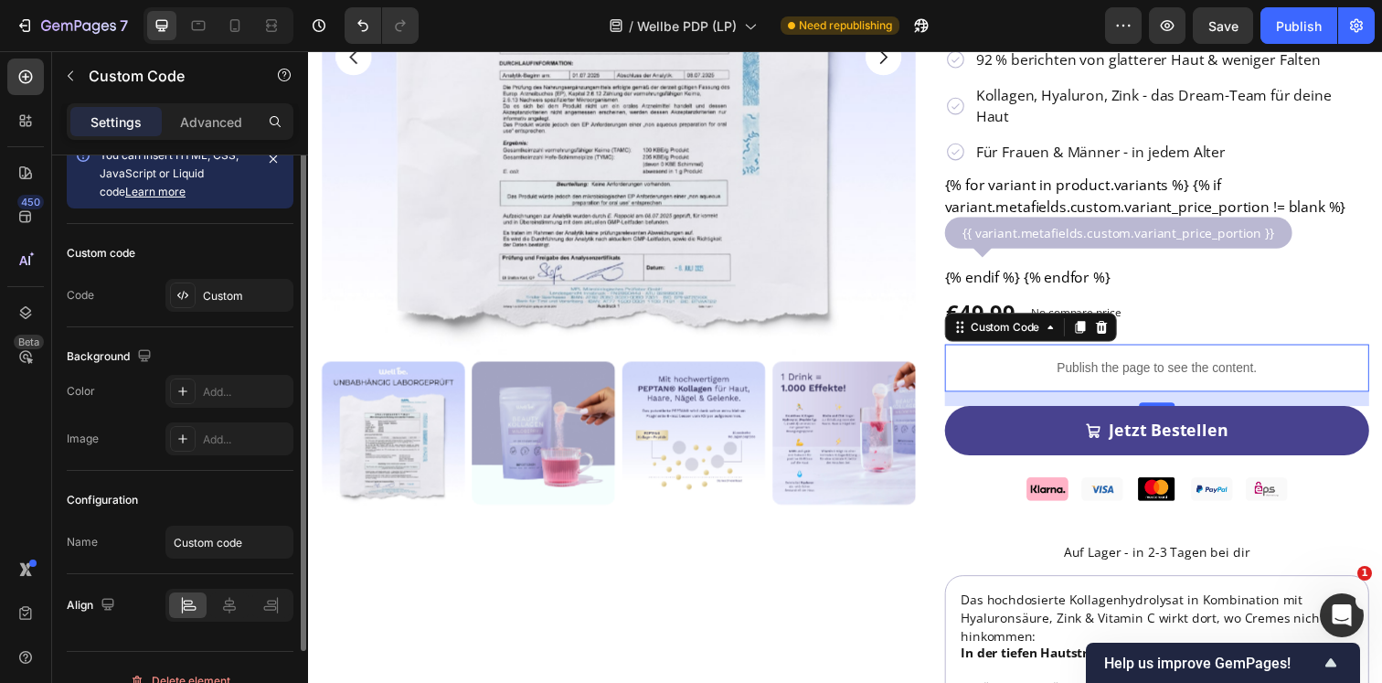
scroll to position [0, 0]
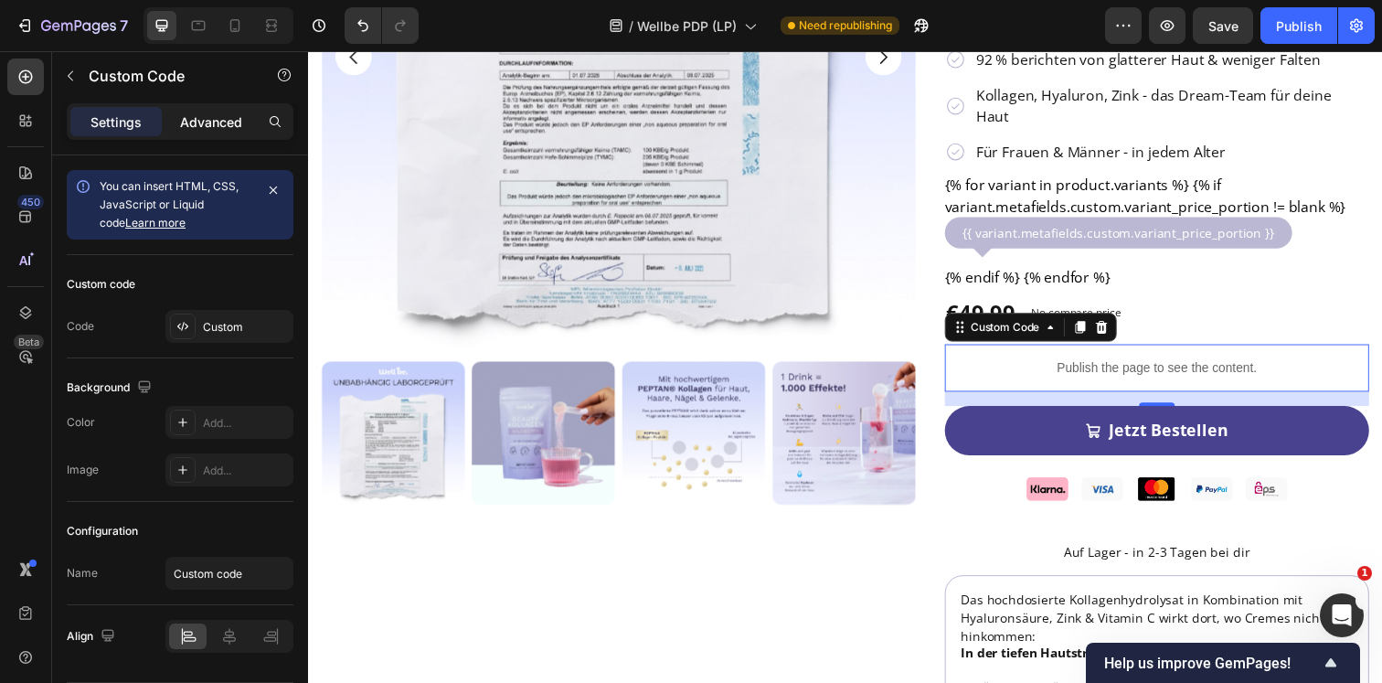
click at [205, 133] on div "Advanced" at bounding box center [210, 121] width 91 height 29
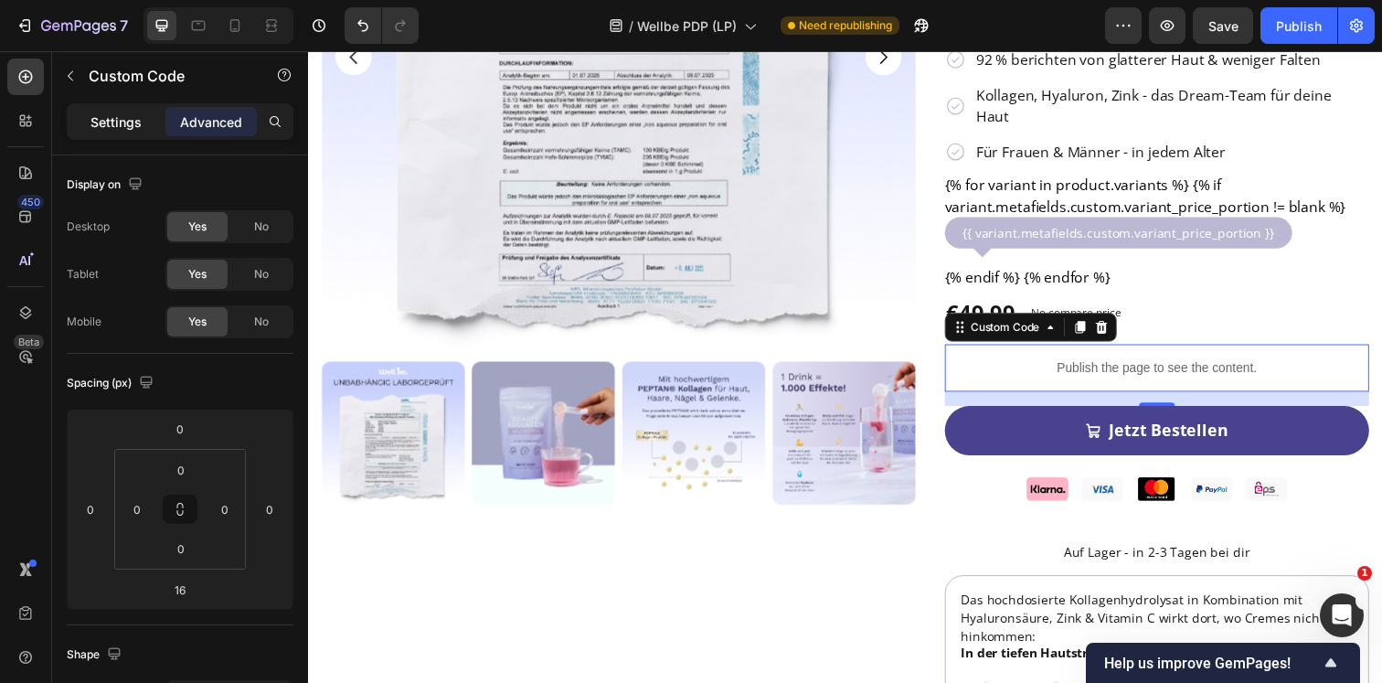
click at [126, 123] on p "Settings" at bounding box center [115, 121] width 51 height 19
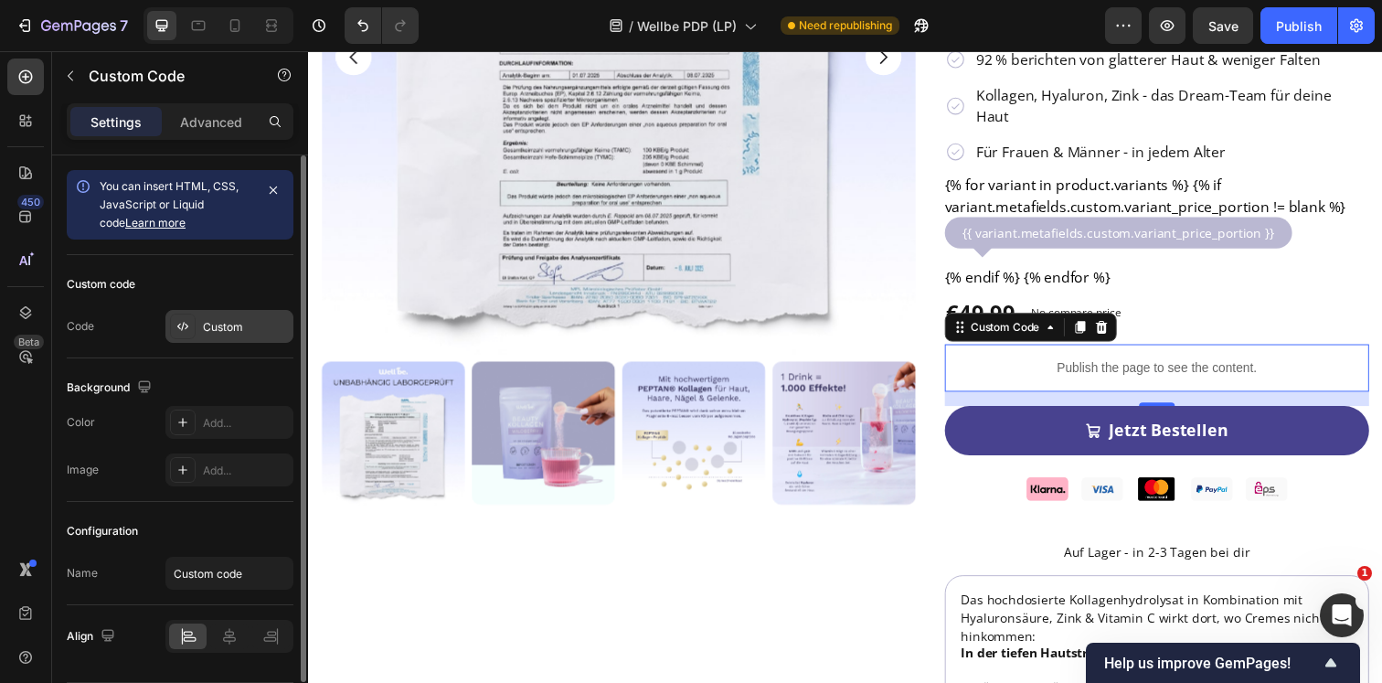
click at [225, 325] on div "Custom" at bounding box center [246, 327] width 86 height 16
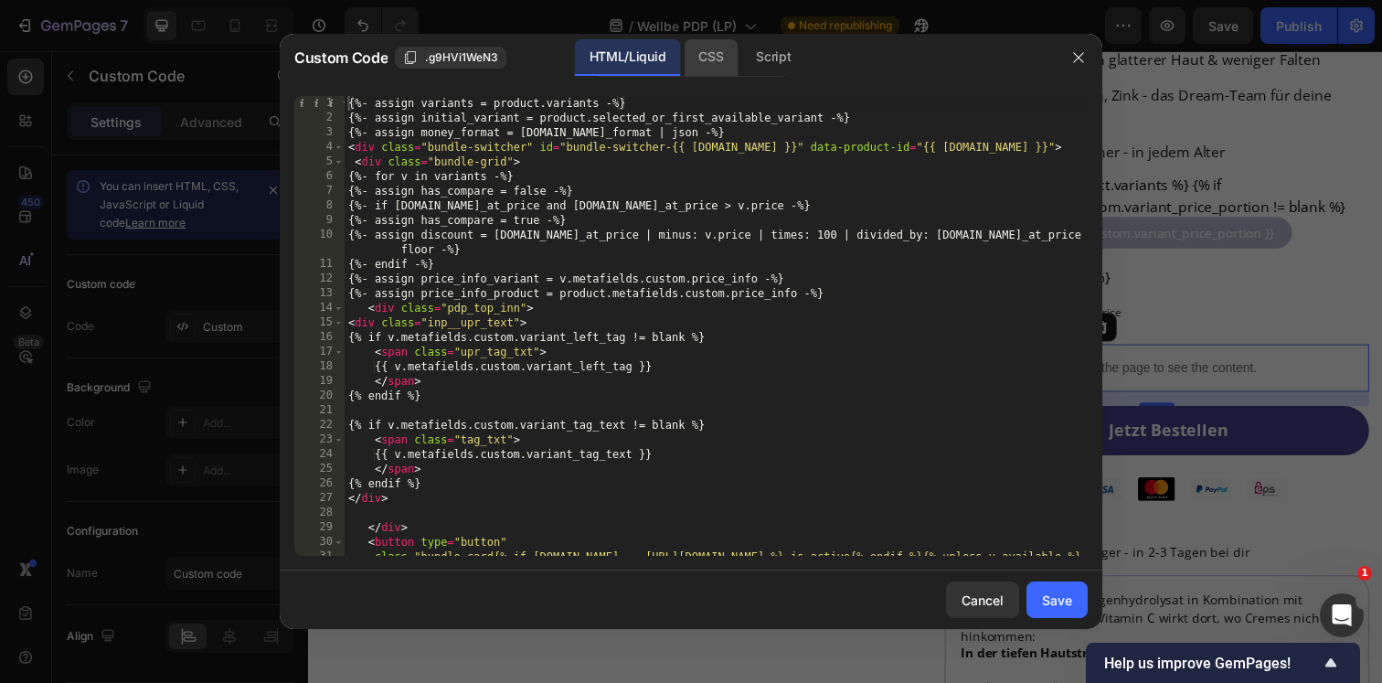
click at [707, 56] on div "CSS" at bounding box center [711, 57] width 54 height 37
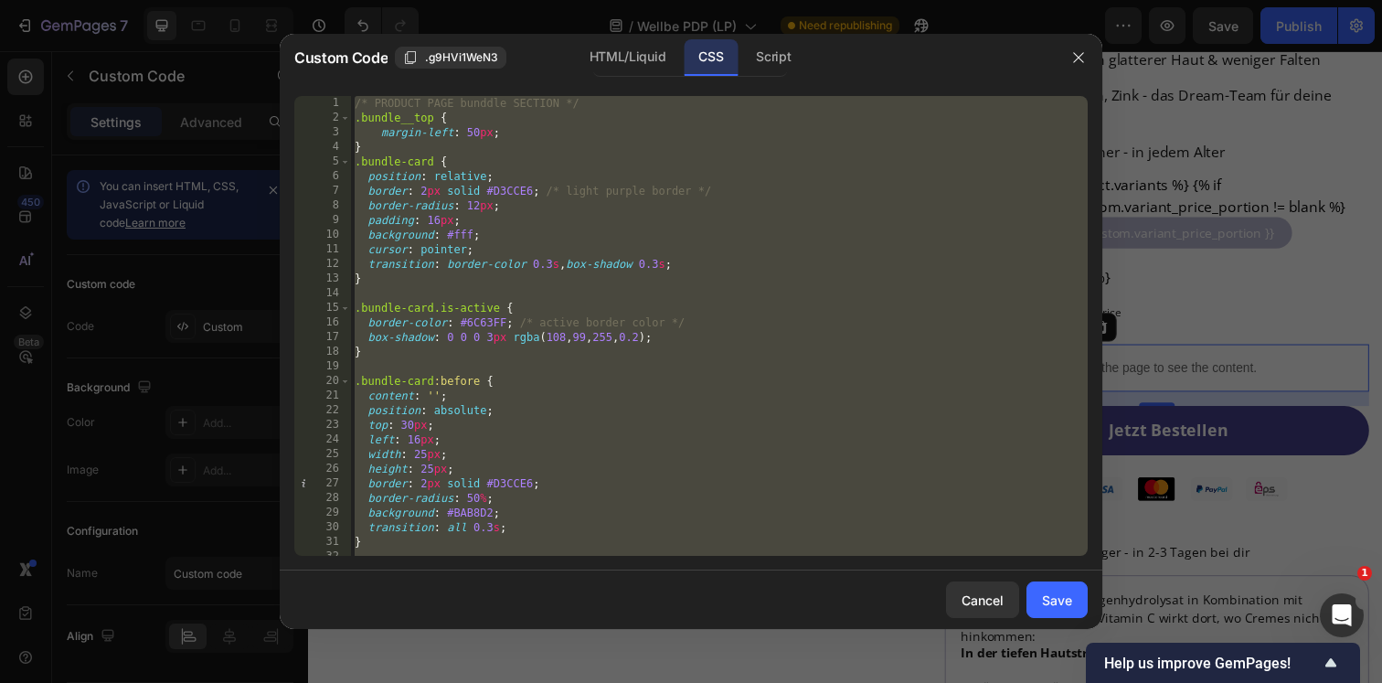
click at [690, 173] on div "/* PRODUCT PAGE bunddle SECTION */ .bundle__top { margin-left : 50 px ; } .bund…" at bounding box center [719, 340] width 737 height 489
type textarea "position: relative;"
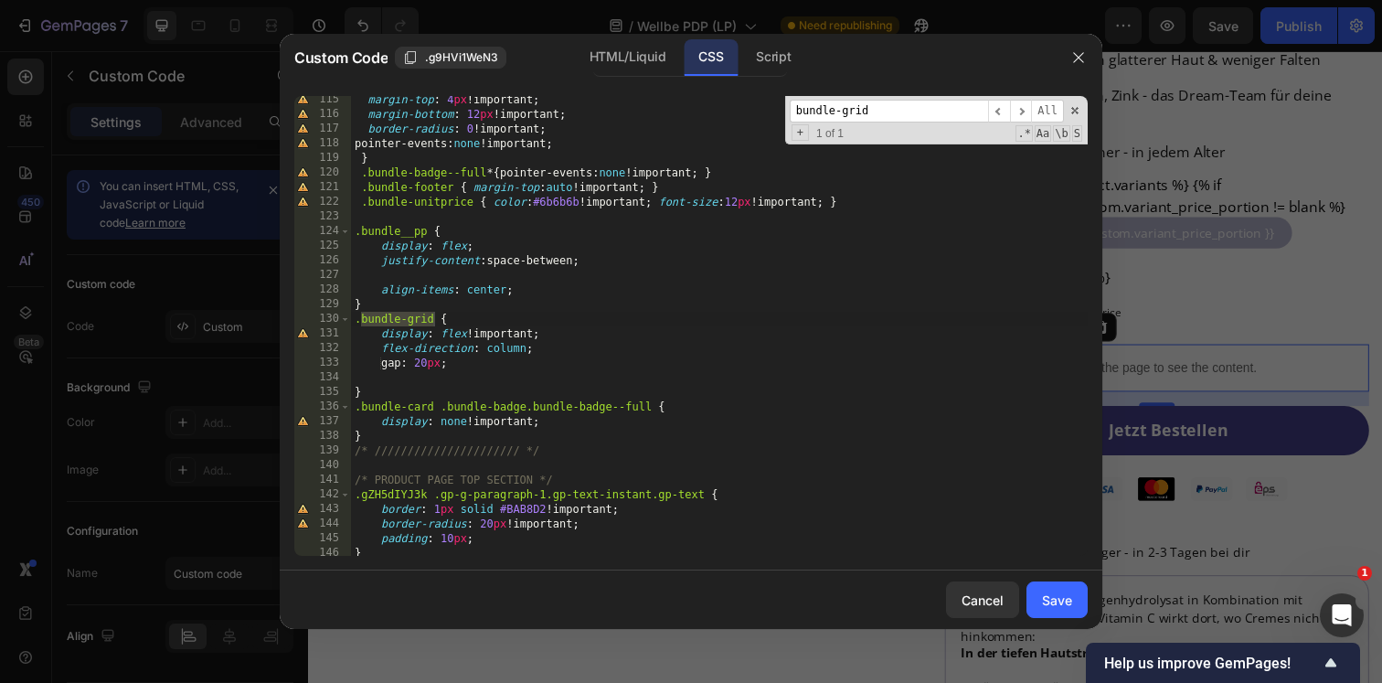
scroll to position [1686, 0]
type input "bundle-grid"
click at [1069, 52] on button "button" at bounding box center [1078, 57] width 29 height 29
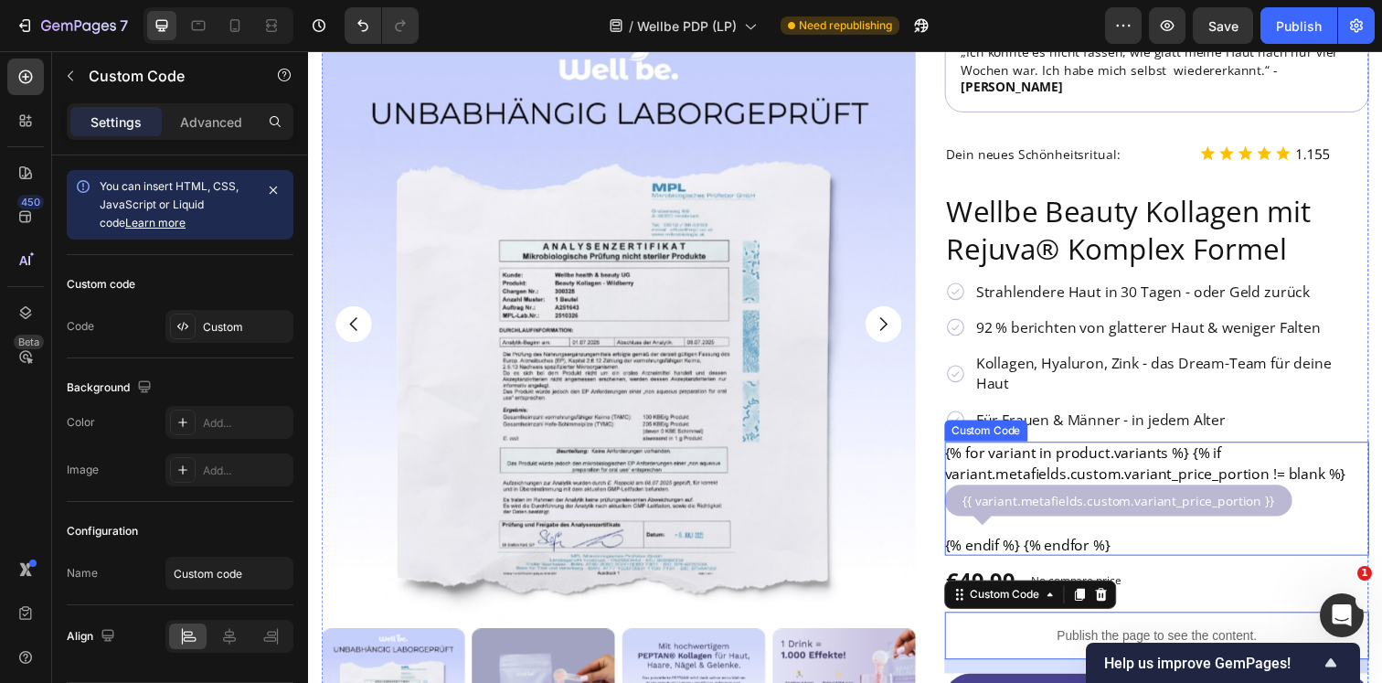
scroll to position [10, 0]
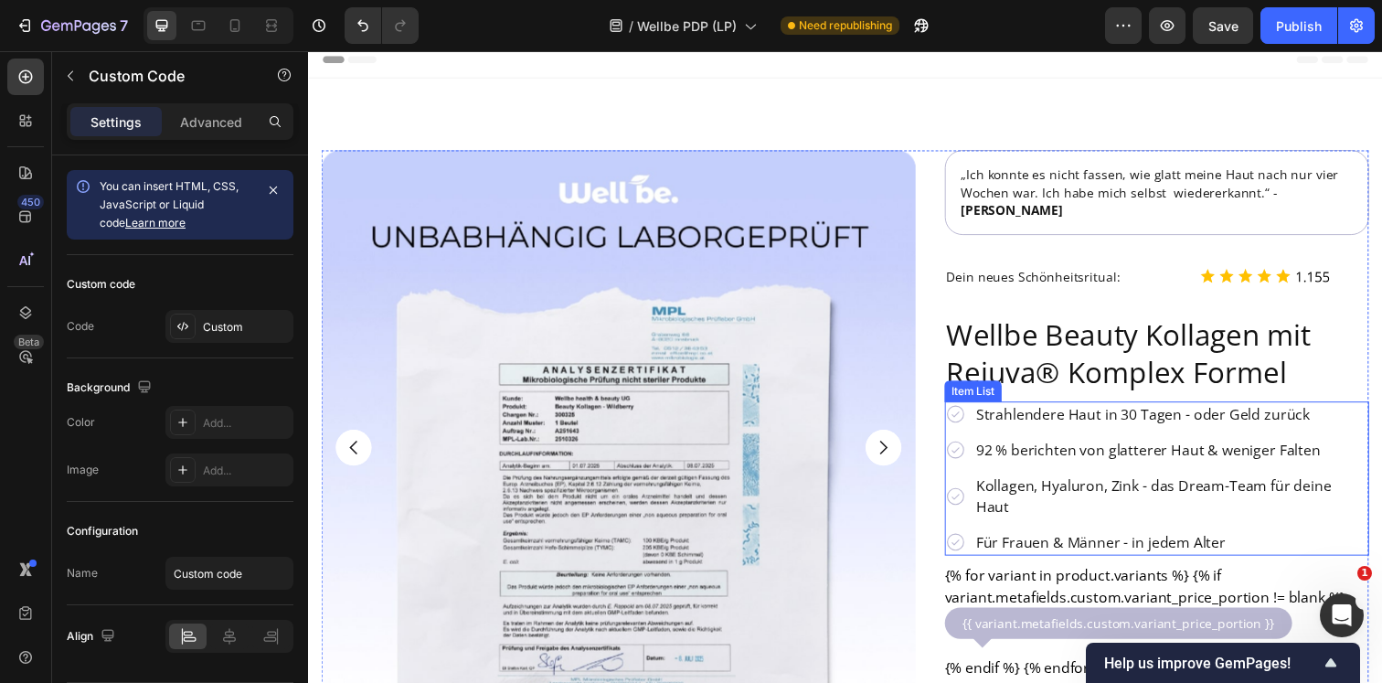
click at [1010, 411] on p "Strahlendere Haut in 30 Tagen - oder Geld zurück" at bounding box center [1189, 421] width 399 height 20
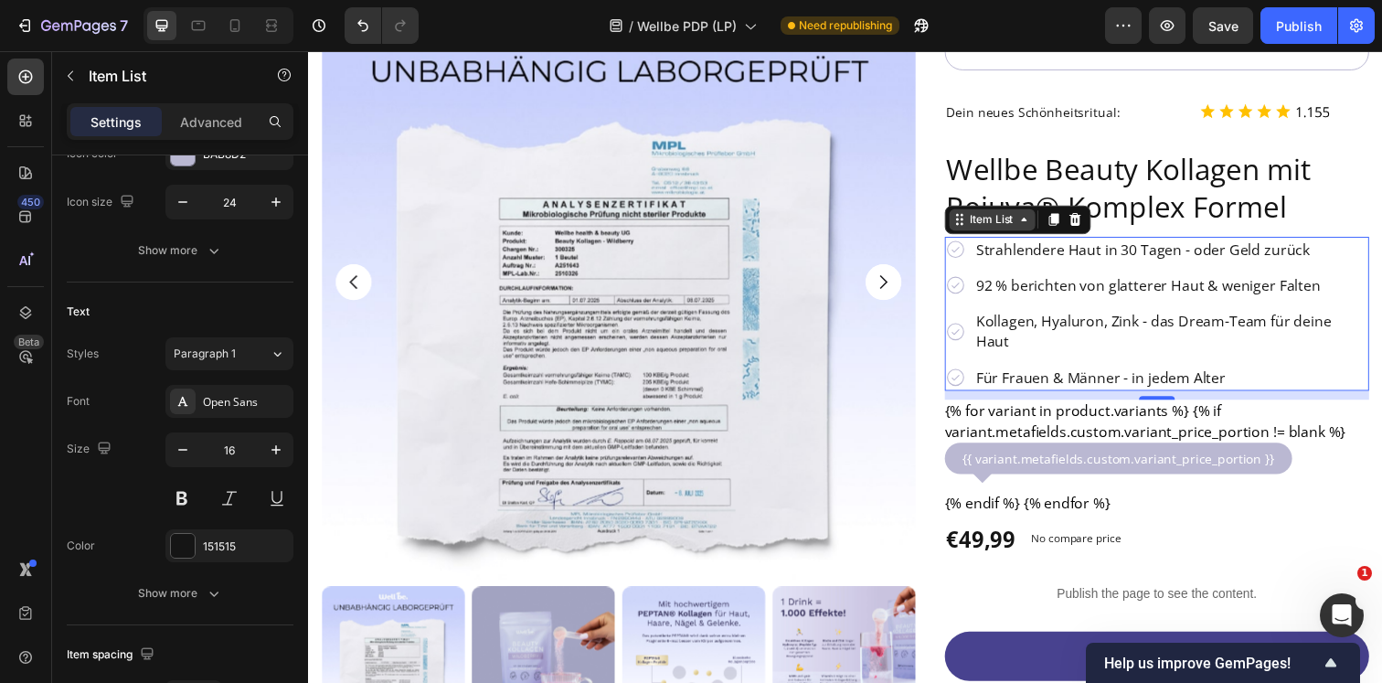
scroll to position [179, 0]
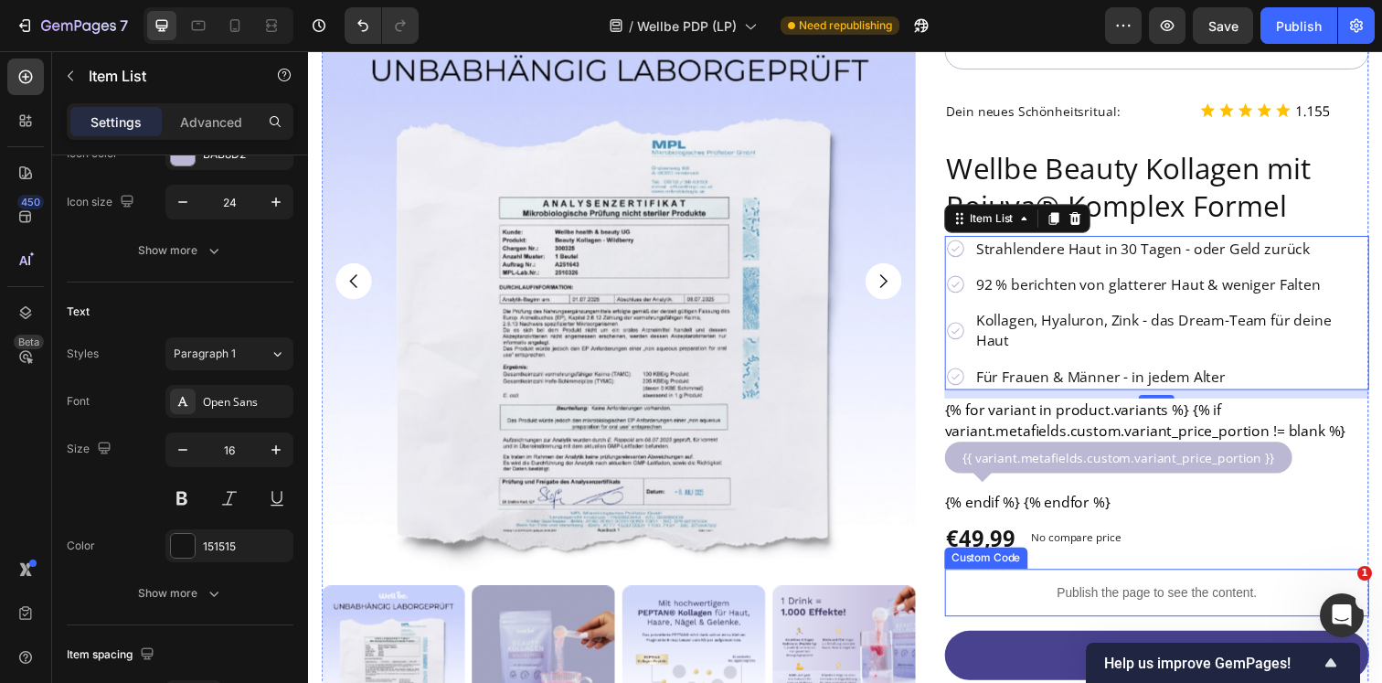
click at [1053, 580] on div "Publish the page to see the content." at bounding box center [1174, 604] width 433 height 48
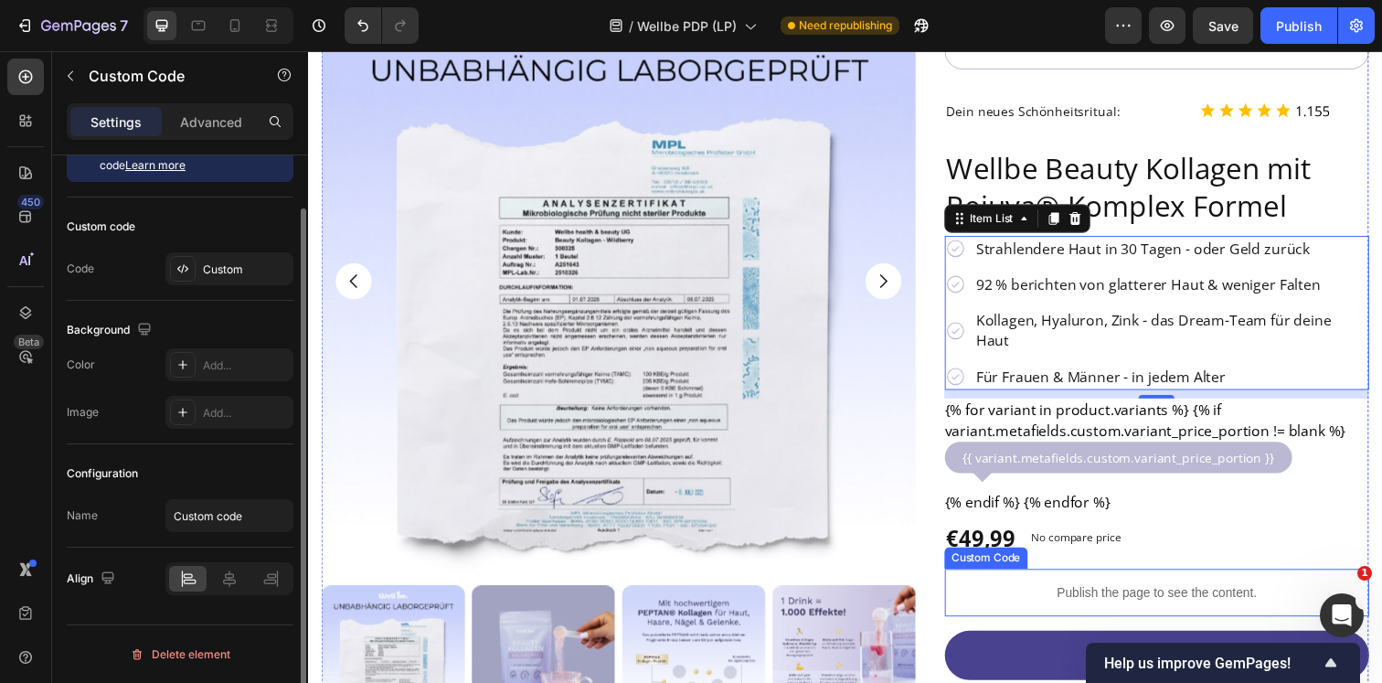
scroll to position [0, 0]
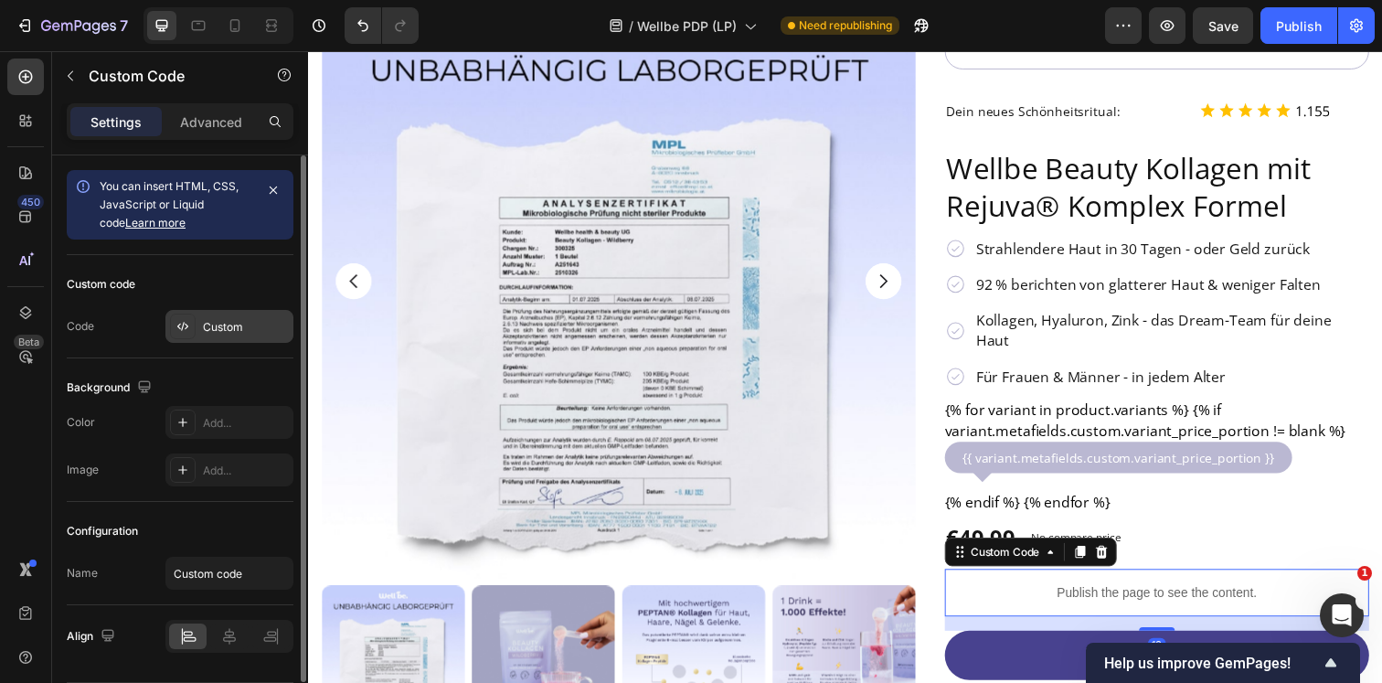
click at [205, 335] on div "Custom" at bounding box center [229, 326] width 128 height 33
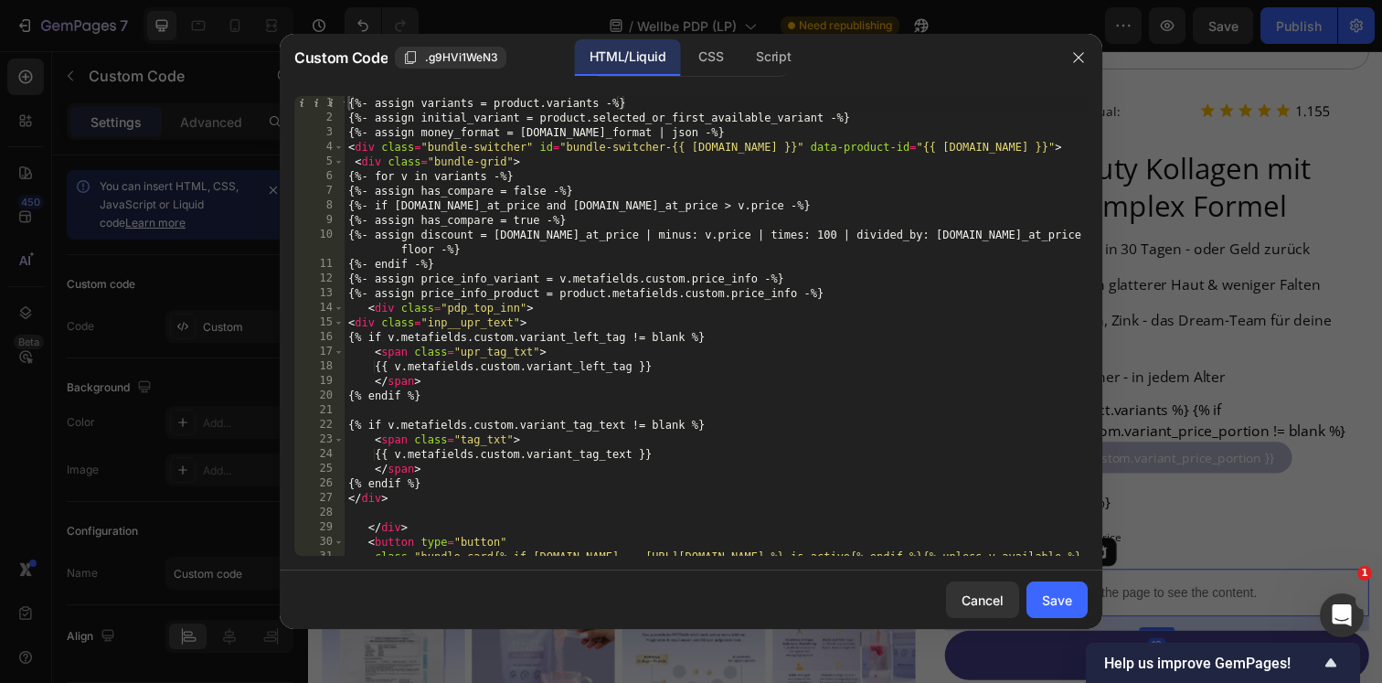
click at [654, 247] on div "{%- assign variants = product.variants -%} {%- assign initial_variant = product…" at bounding box center [716, 348] width 743 height 504
click at [705, 65] on div "CSS" at bounding box center [711, 57] width 54 height 37
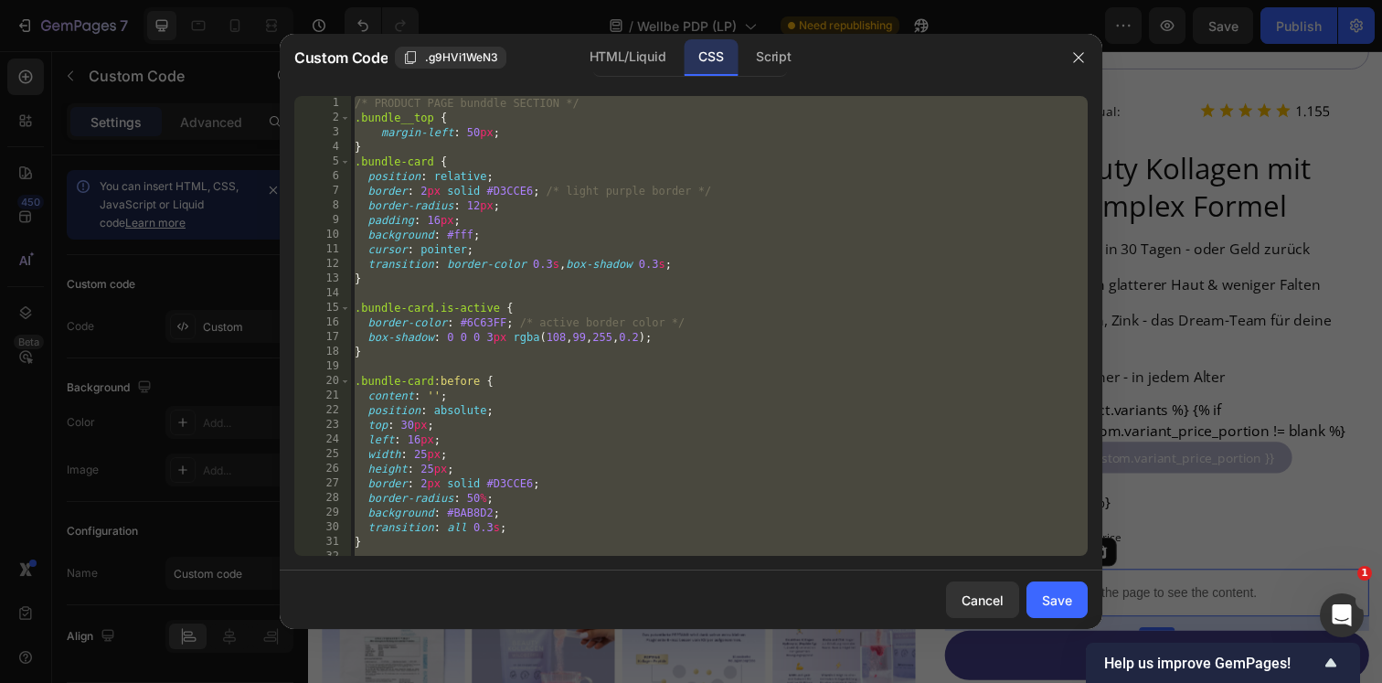
click at [686, 264] on div "/* PRODUCT PAGE bunddle SECTION */ .bundle__top { margin-left : 50 px ; } .bund…" at bounding box center [719, 340] width 737 height 489
type textarea "transition: border-color 0.3s, box-shadow 0.3s;"
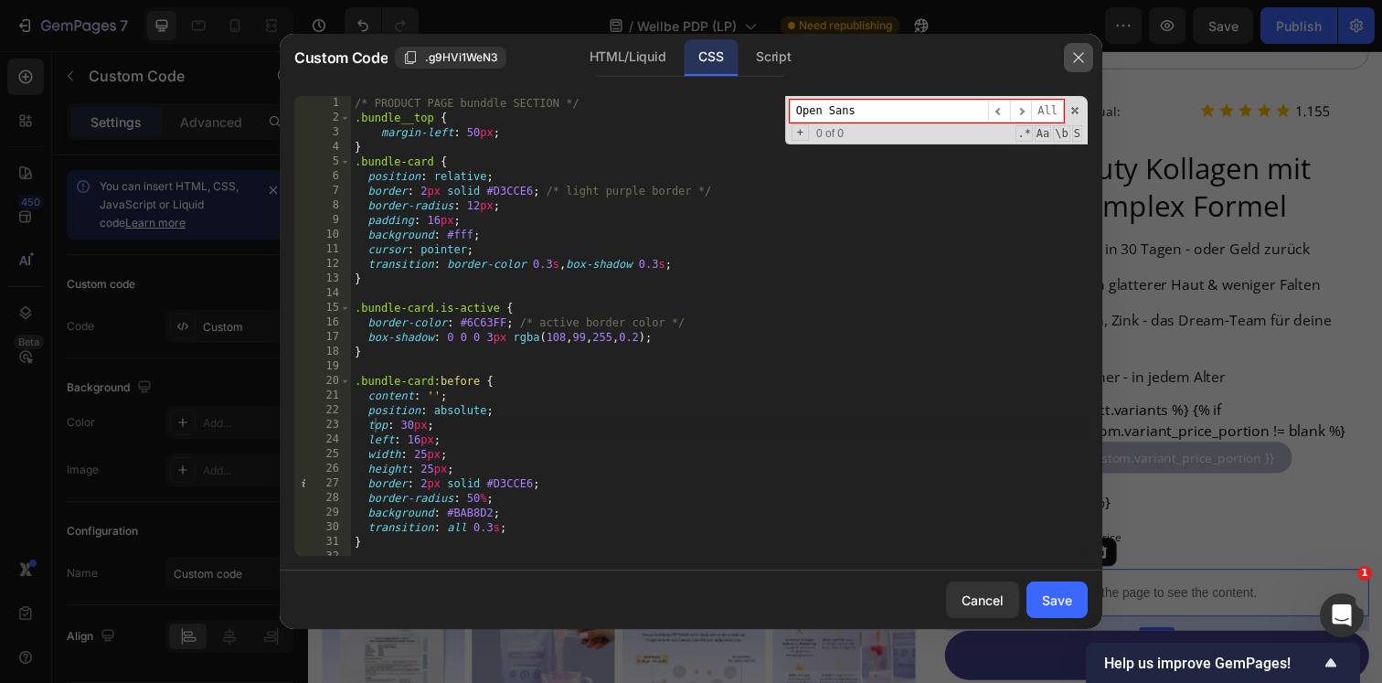
type input "Open Sans"
click at [1084, 55] on icon "button" at bounding box center [1078, 57] width 15 height 15
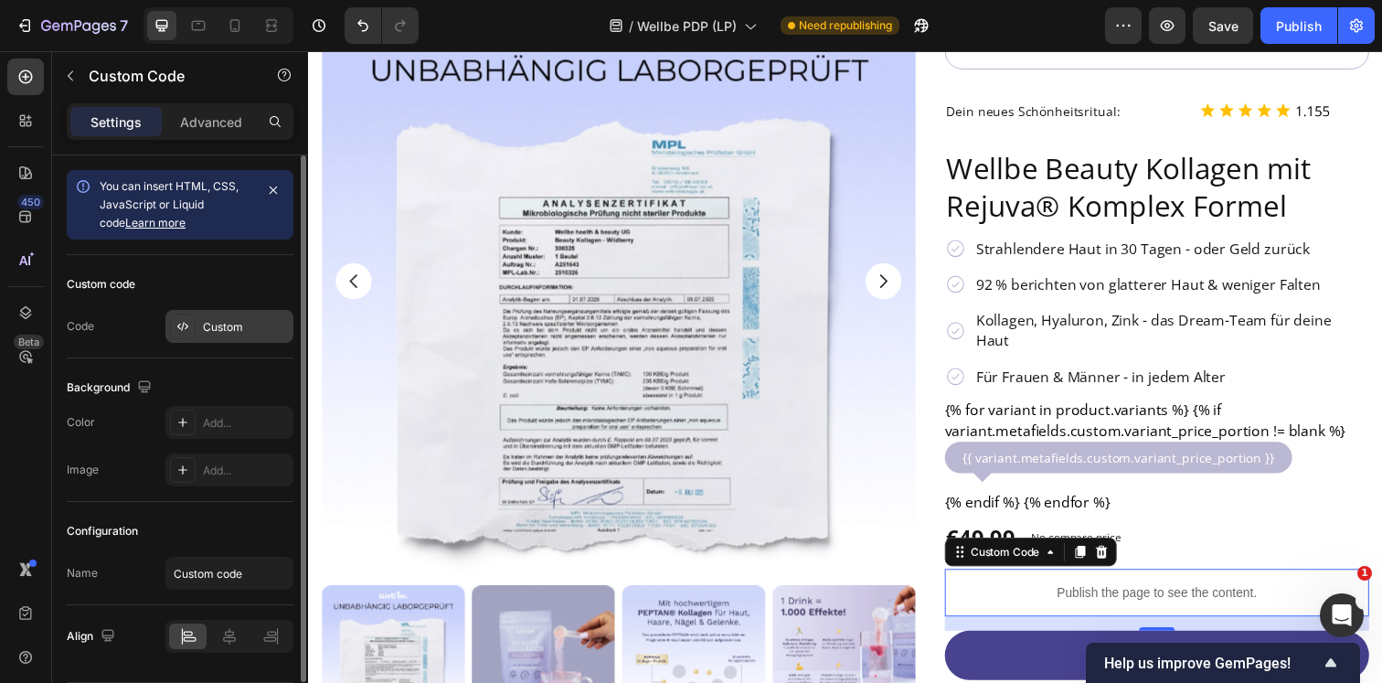
click at [236, 310] on div "Custom" at bounding box center [229, 326] width 128 height 33
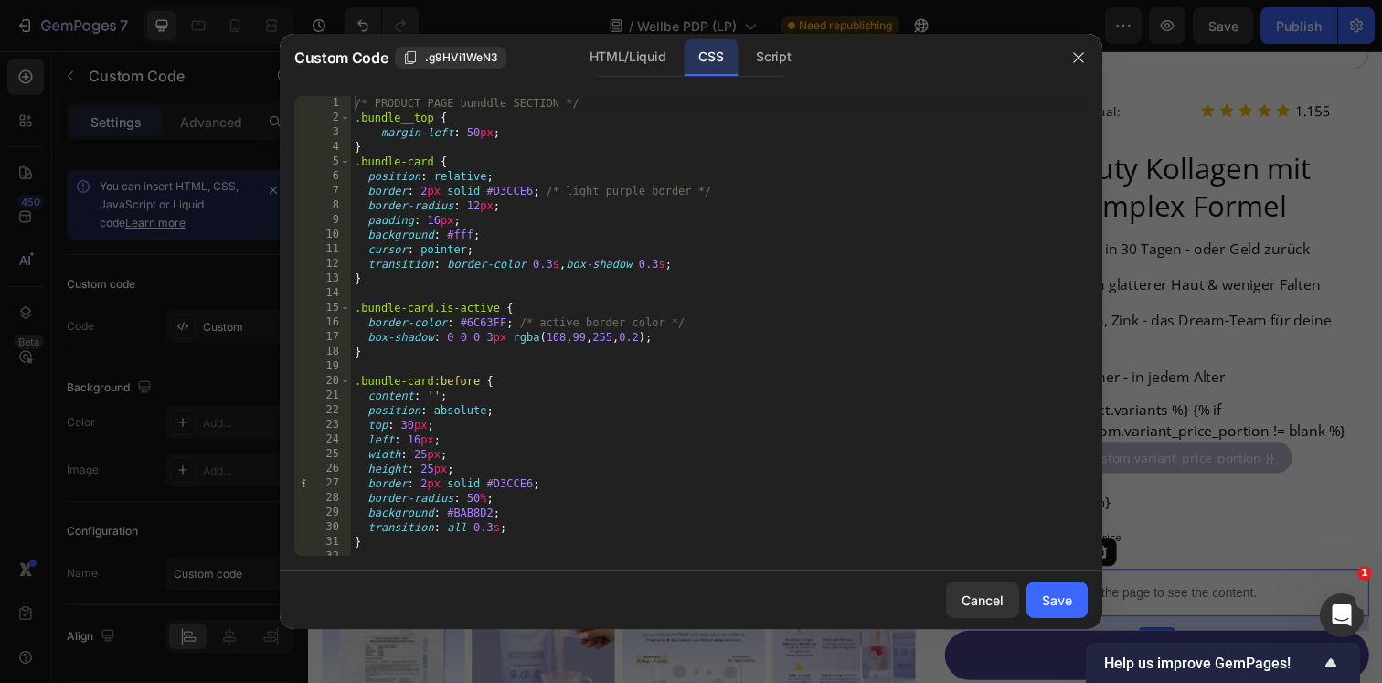
type textarea "cursor: pointer;"
click at [703, 250] on div "/* PRODUCT PAGE bunddle SECTION */ .bundle__top { margin-left : 50 px ; } .bund…" at bounding box center [719, 340] width 737 height 489
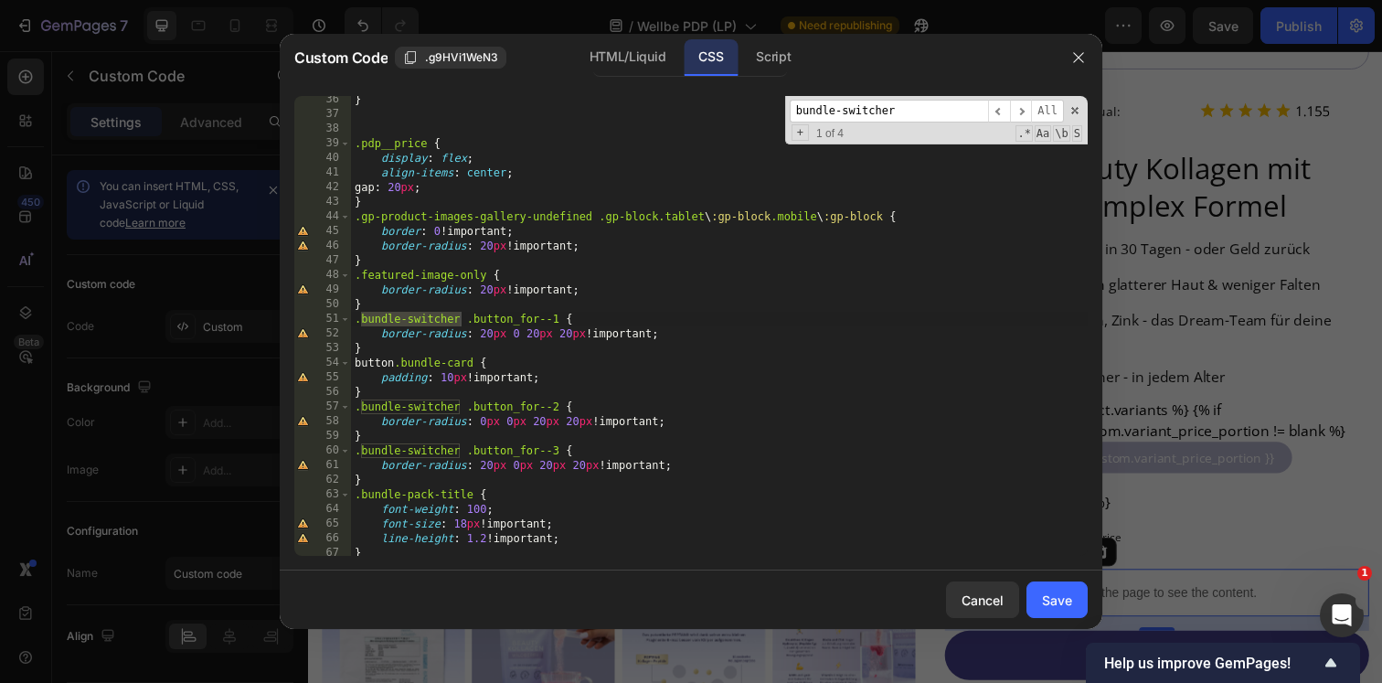
scroll to position [516, 0]
click at [1026, 110] on span "​" at bounding box center [1021, 111] width 22 height 23
paste input "grid"
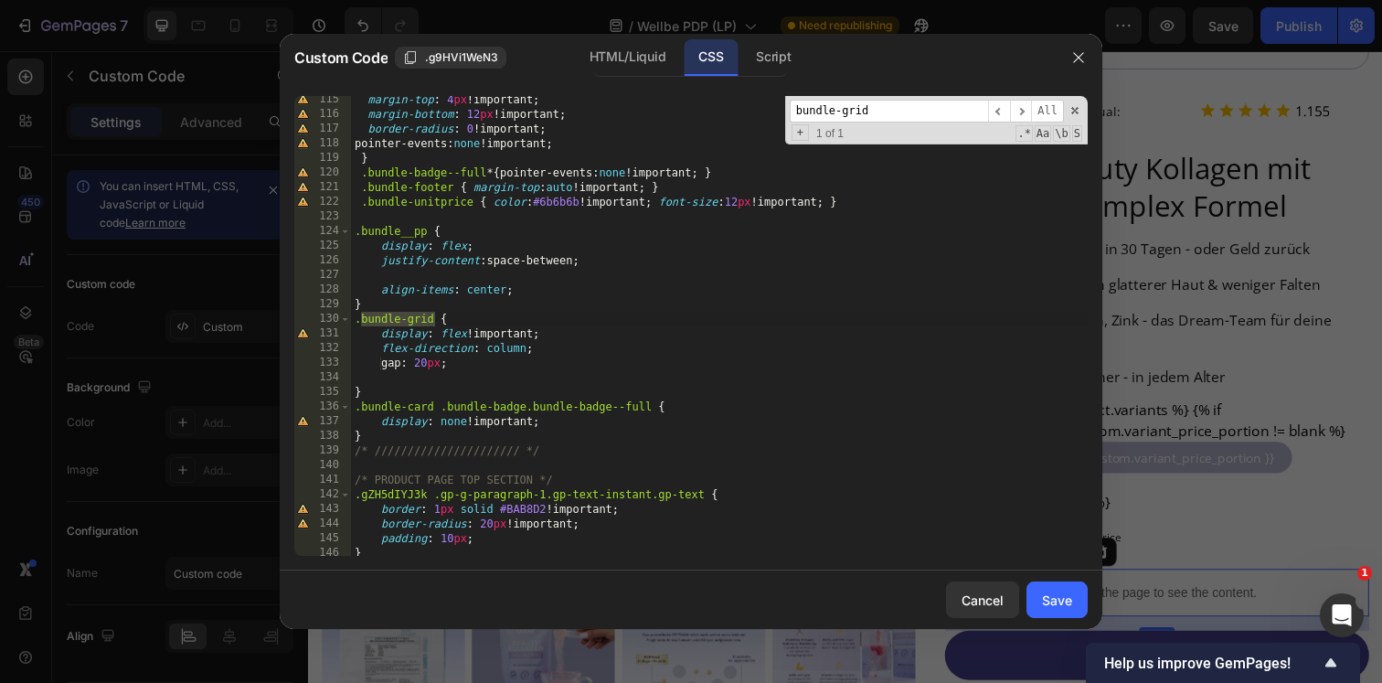
type input "bundle-grid"
type textarea "gap: 20px;"
click at [514, 357] on div "margin-top : 4 px !important ; margin-bottom : 12 px !important ; border-radius…" at bounding box center [719, 336] width 737 height 489
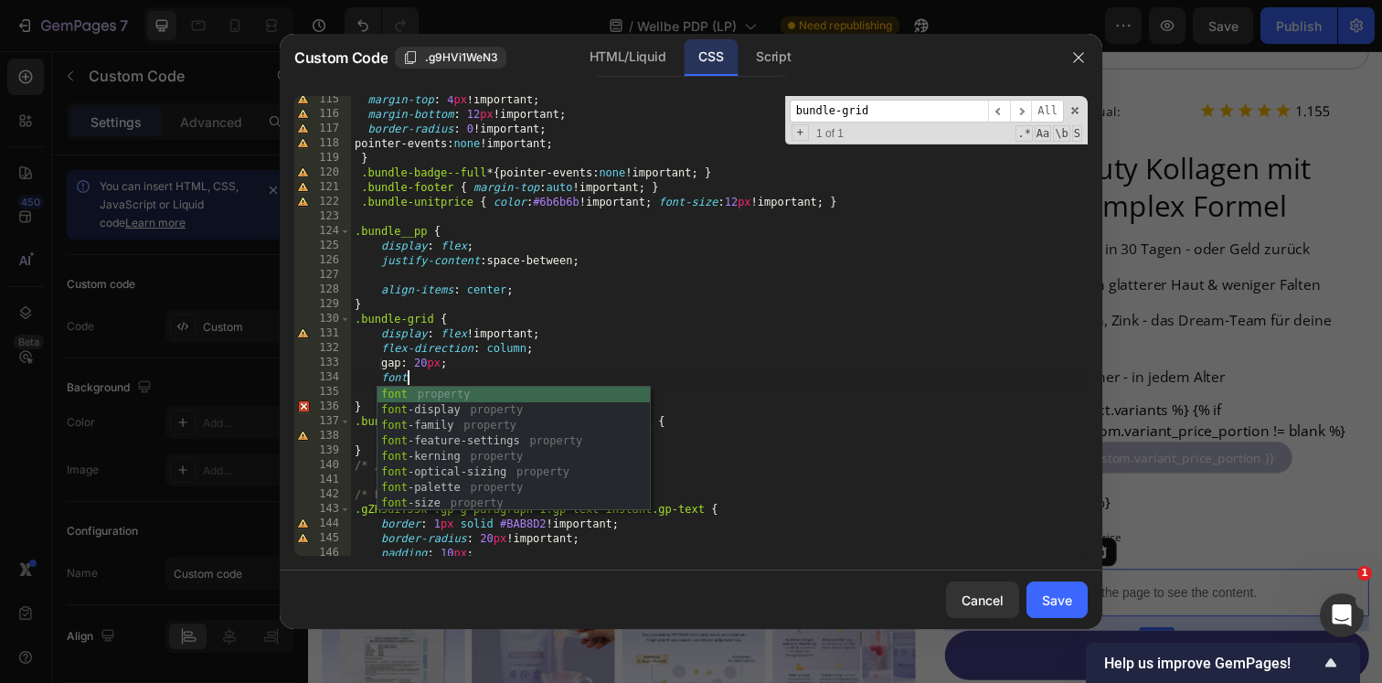
scroll to position [0, 4]
click at [422, 413] on div "font- display property font- family property font- feature-settings property fo…" at bounding box center [514, 464] width 272 height 155
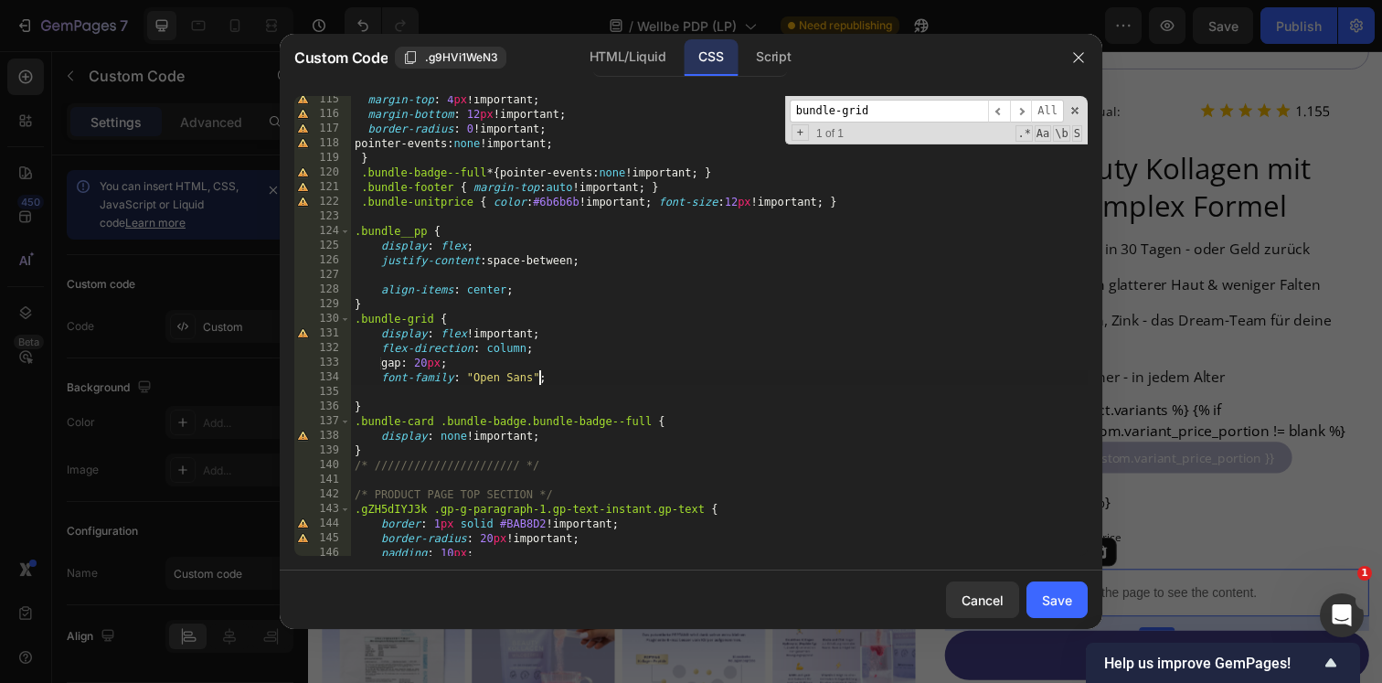
scroll to position [0, 15]
drag, startPoint x: 384, startPoint y: 378, endPoint x: 564, endPoint y: 379, distance: 180.1
click at [564, 378] on div "margin-top : 4 px !important ; margin-bottom : 12 px !important ; border-radius…" at bounding box center [719, 336] width 737 height 489
type textarea "font-family: "Open Sans";"
click at [834, 116] on input "bundle-grid" at bounding box center [889, 111] width 198 height 23
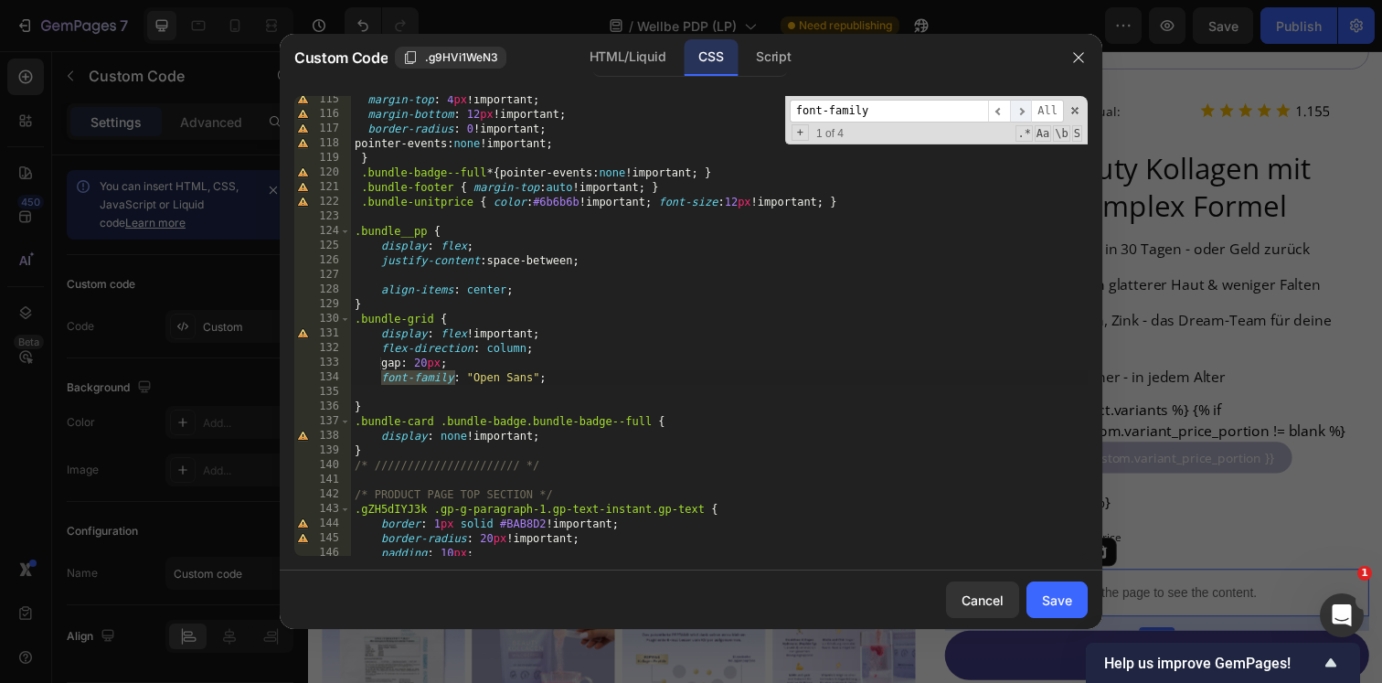
type input "font-family"
click at [1021, 108] on span "​" at bounding box center [1021, 111] width 22 height 23
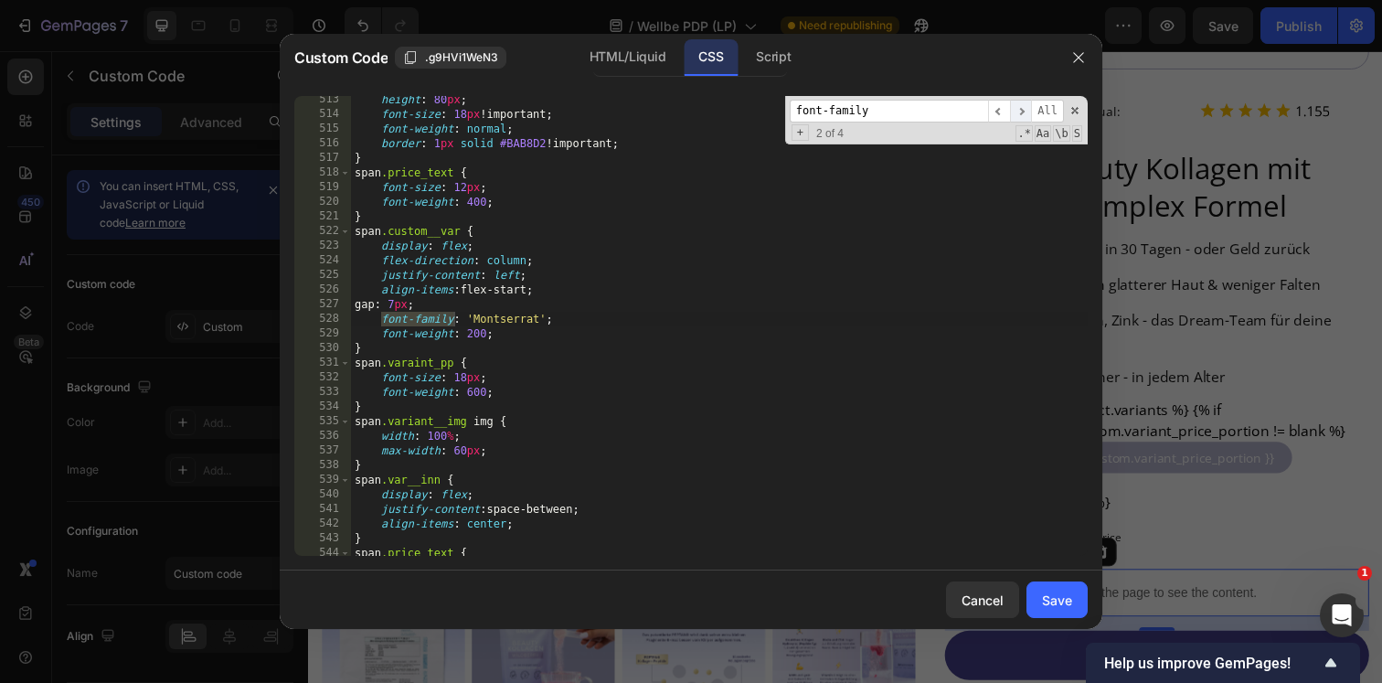
scroll to position [7872, 0]
click at [1021, 108] on span "​" at bounding box center [1021, 111] width 22 height 23
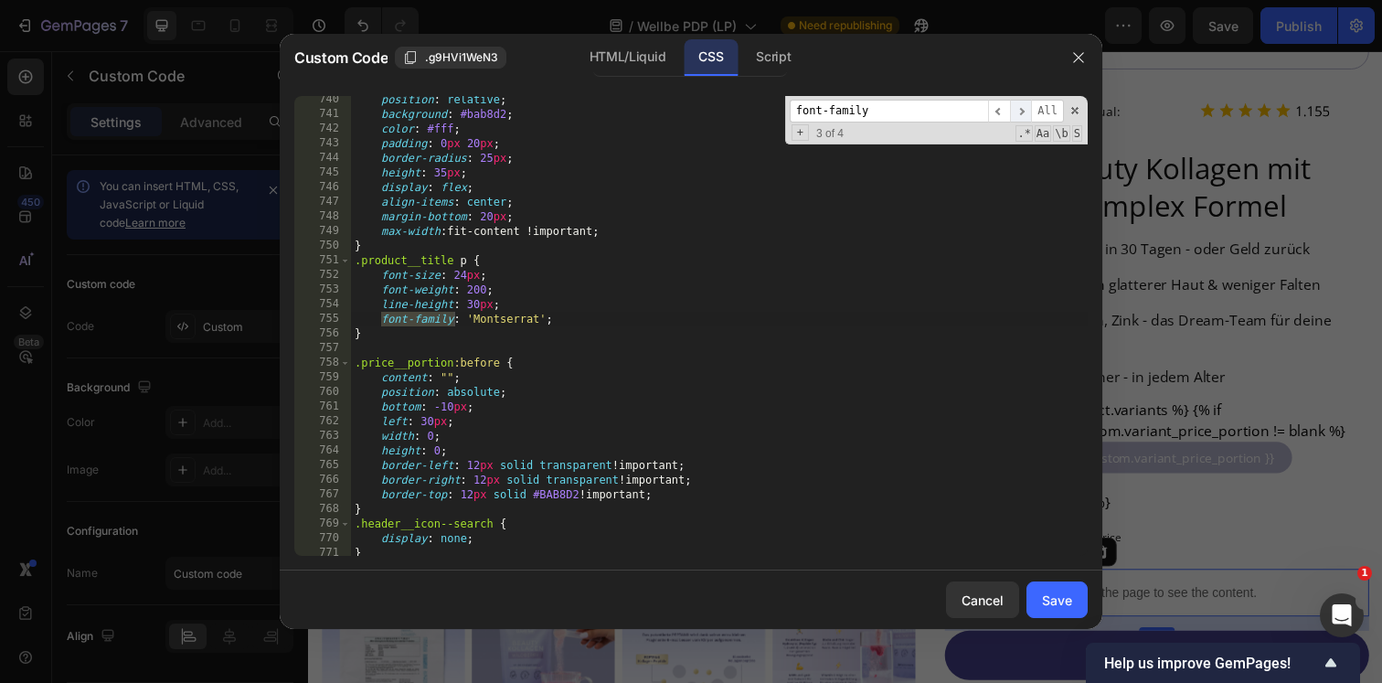
click at [1021, 108] on span "​" at bounding box center [1021, 111] width 22 height 23
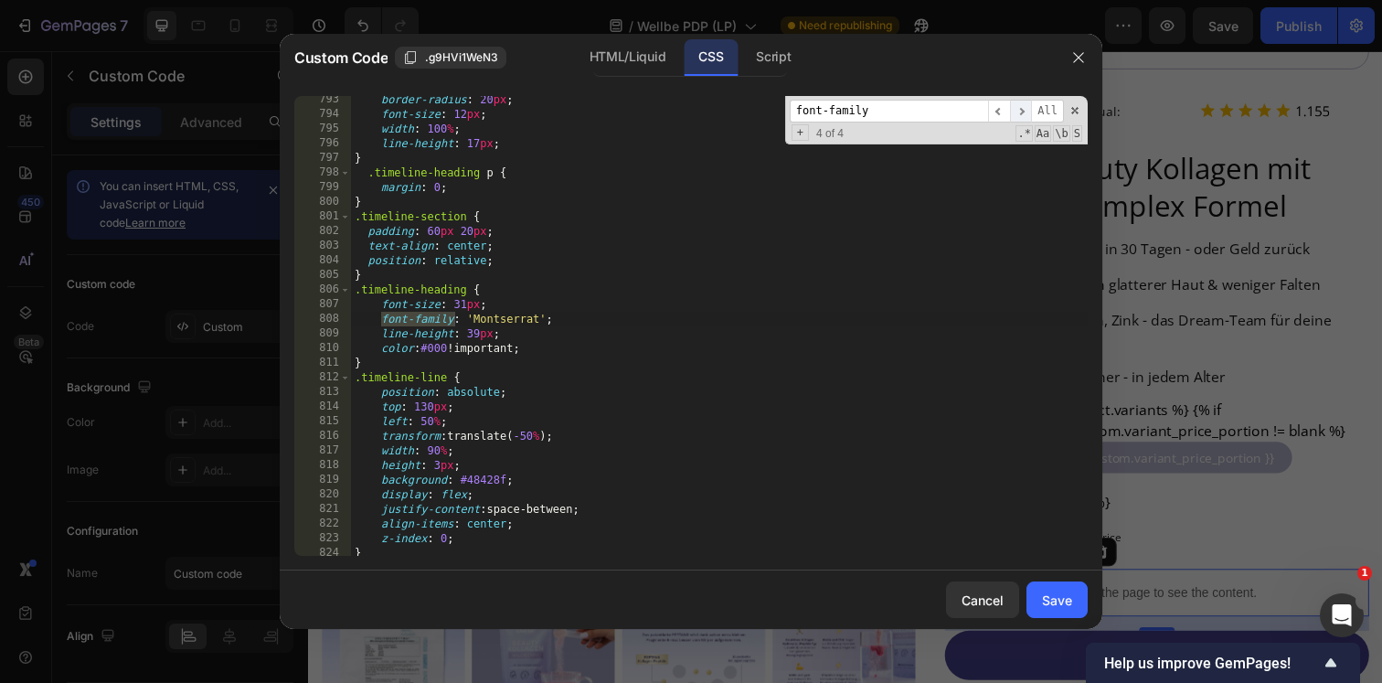
click at [1021, 108] on span "​" at bounding box center [1021, 111] width 22 height 23
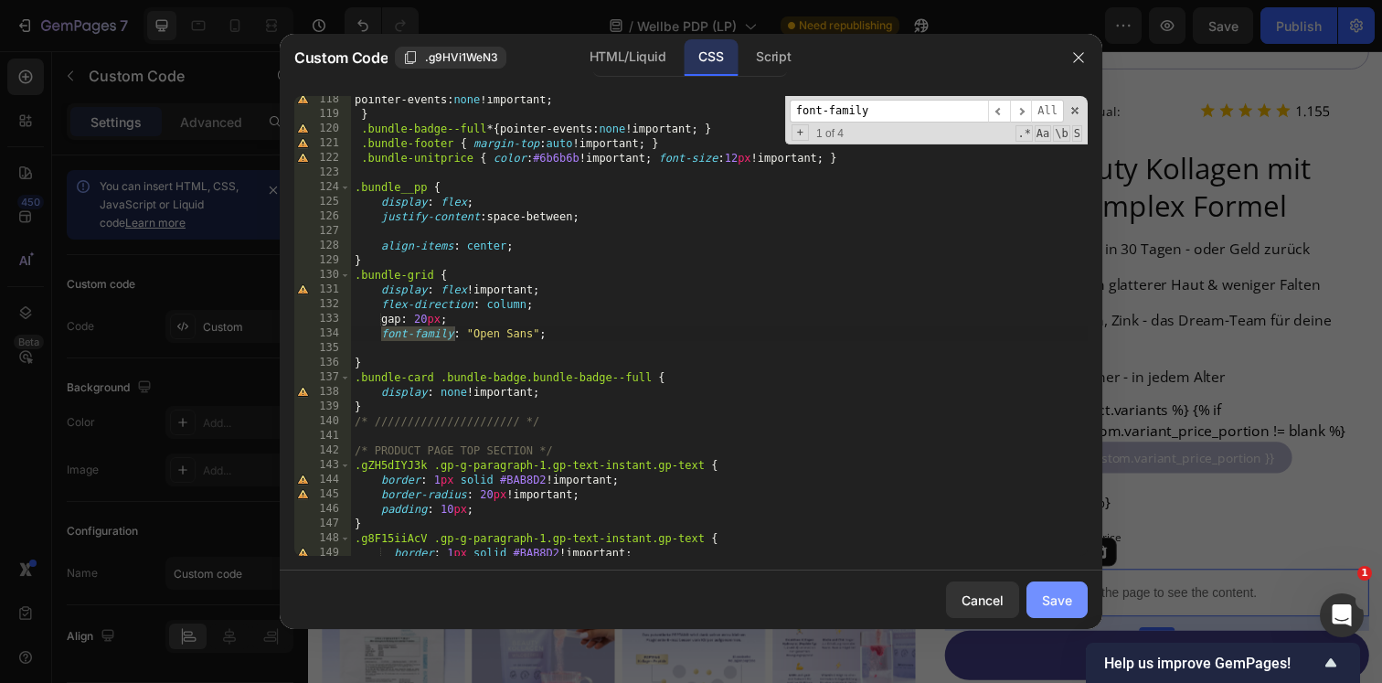
click at [1038, 607] on button "Save" at bounding box center [1056, 599] width 61 height 37
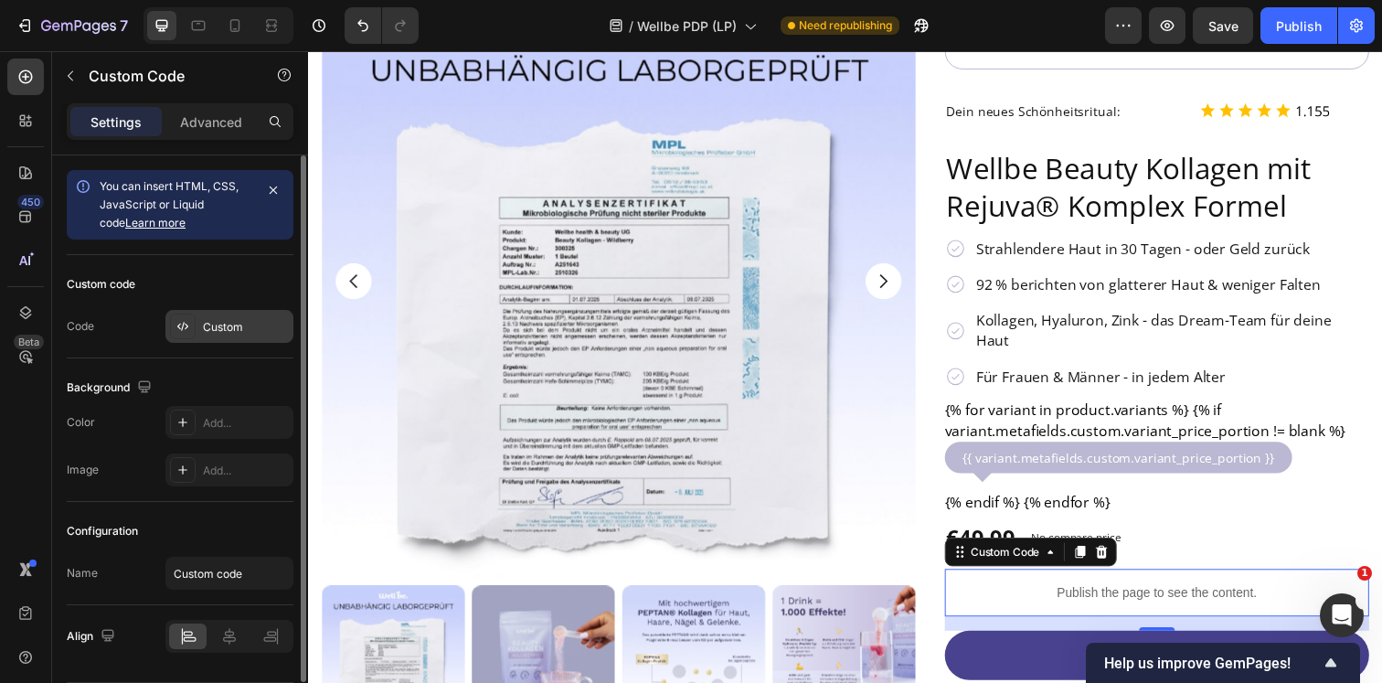
click at [205, 317] on div "Custom" at bounding box center [229, 326] width 128 height 33
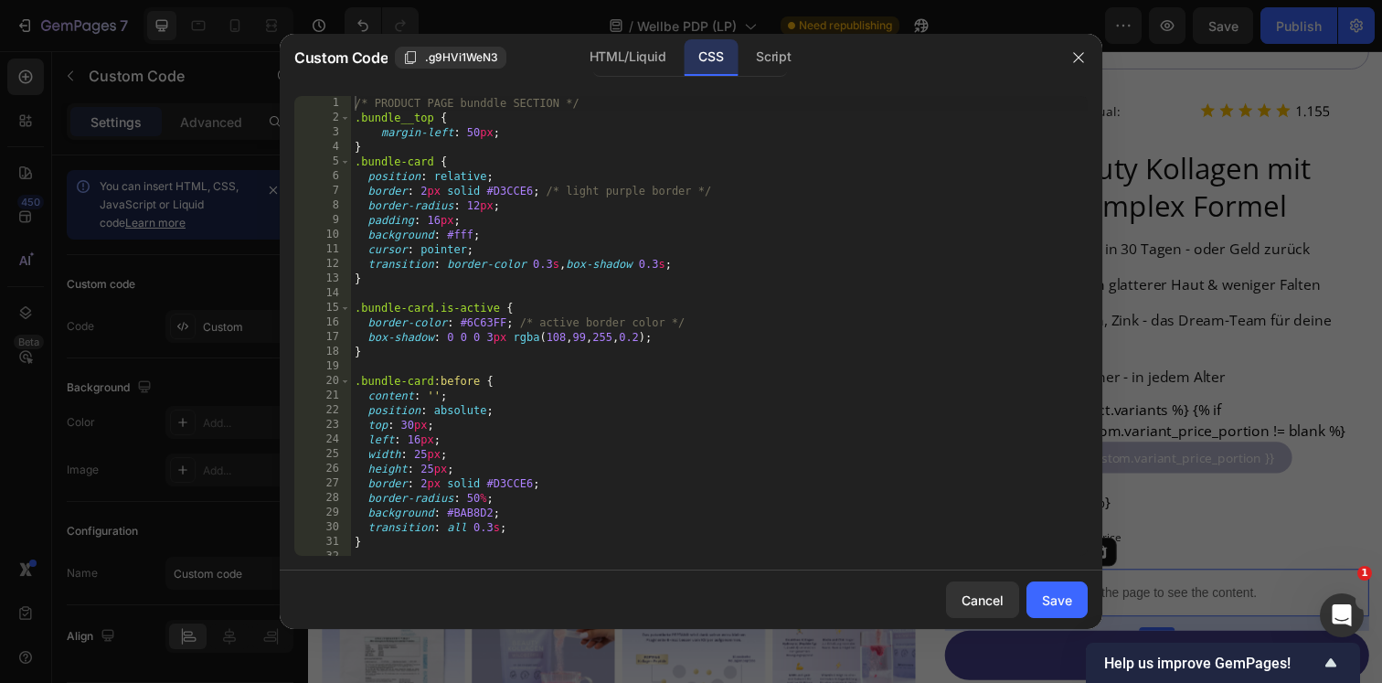
type textarea "padding: 16px;"
click at [837, 218] on div "/* PRODUCT PAGE bunddle SECTION */ .bundle__top { margin-left : 50 px ; } .bund…" at bounding box center [719, 340] width 737 height 489
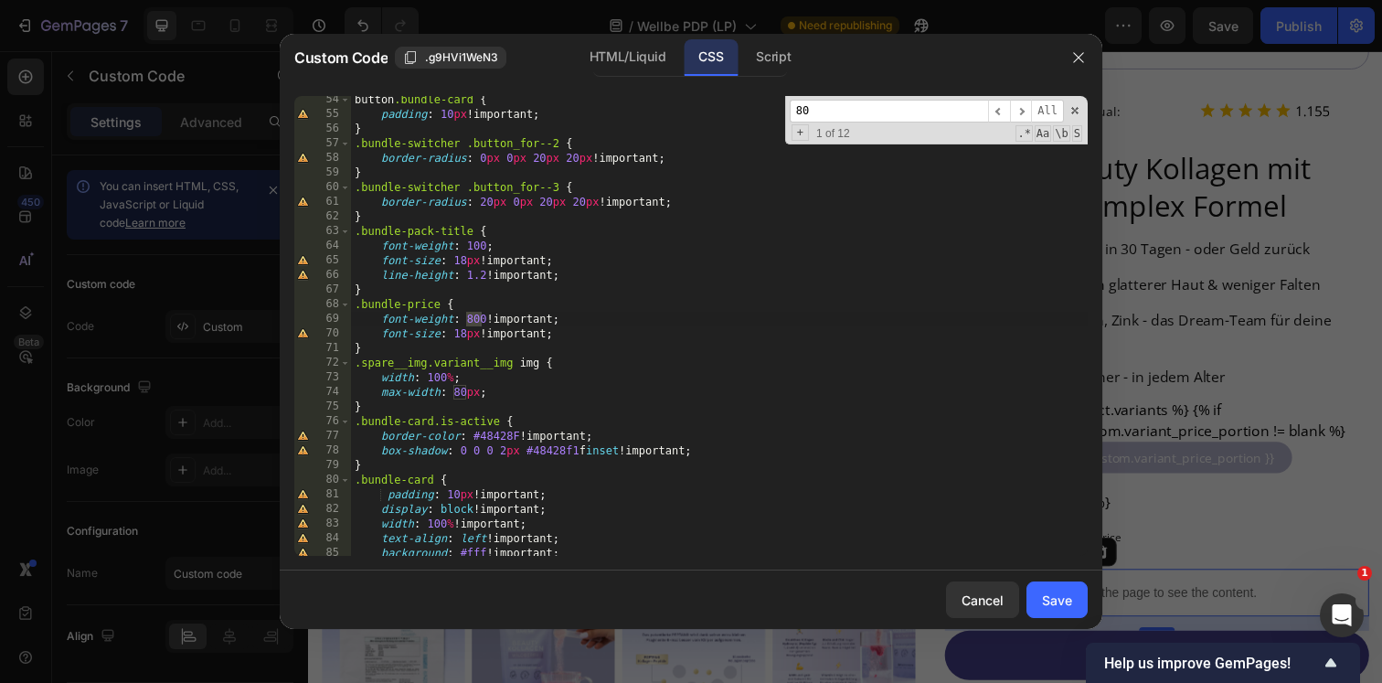
scroll to position [779, 0]
type input "80px"
click at [1021, 113] on span "​" at bounding box center [1021, 111] width 22 height 23
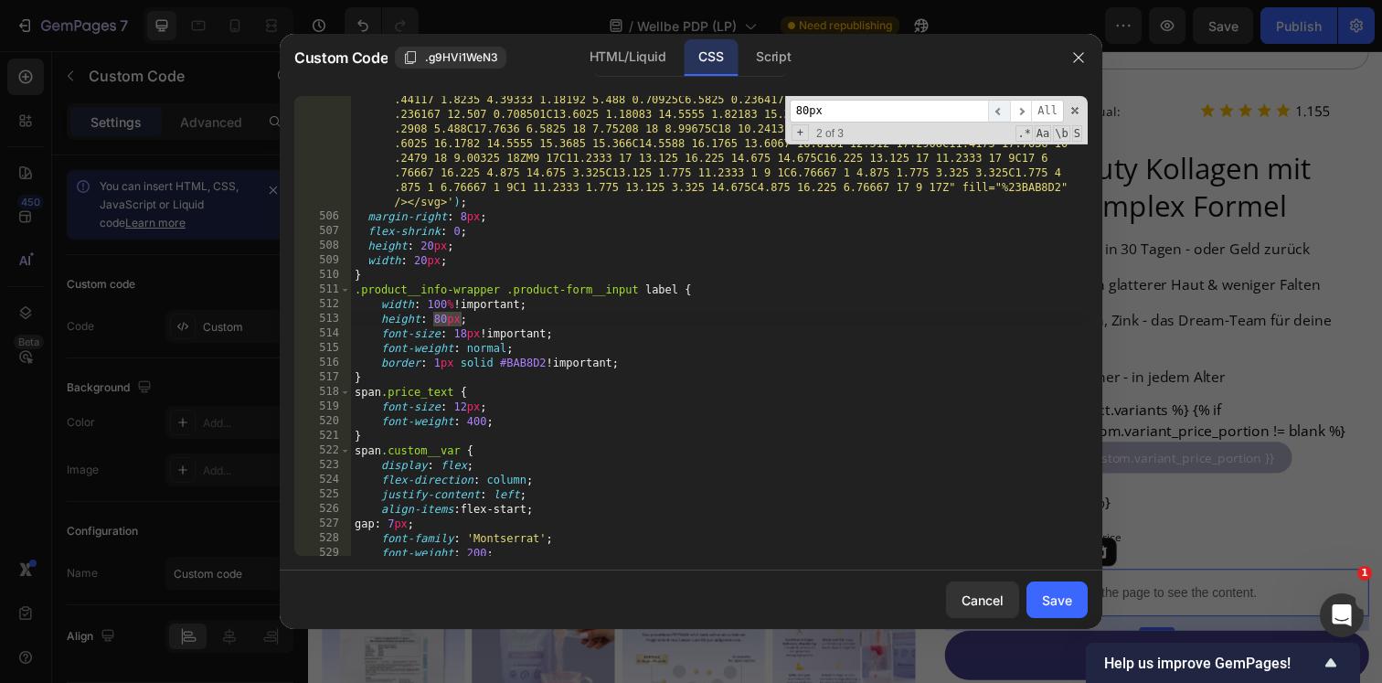
click at [994, 112] on span "​" at bounding box center [999, 111] width 22 height 23
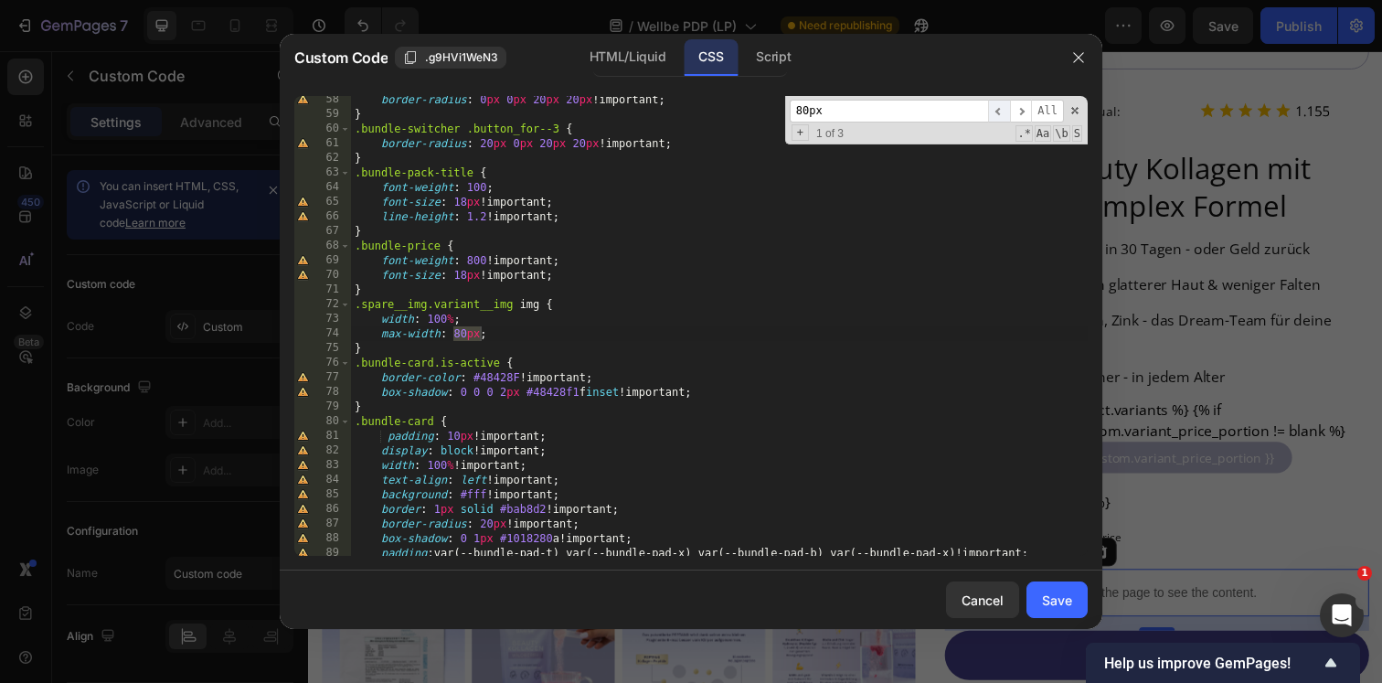
scroll to position [837, 0]
click at [461, 333] on div "border-radius : 0 px 0 px 20 px 20 px !important ; } .bundle-switcher .button_f…" at bounding box center [719, 336] width 737 height 489
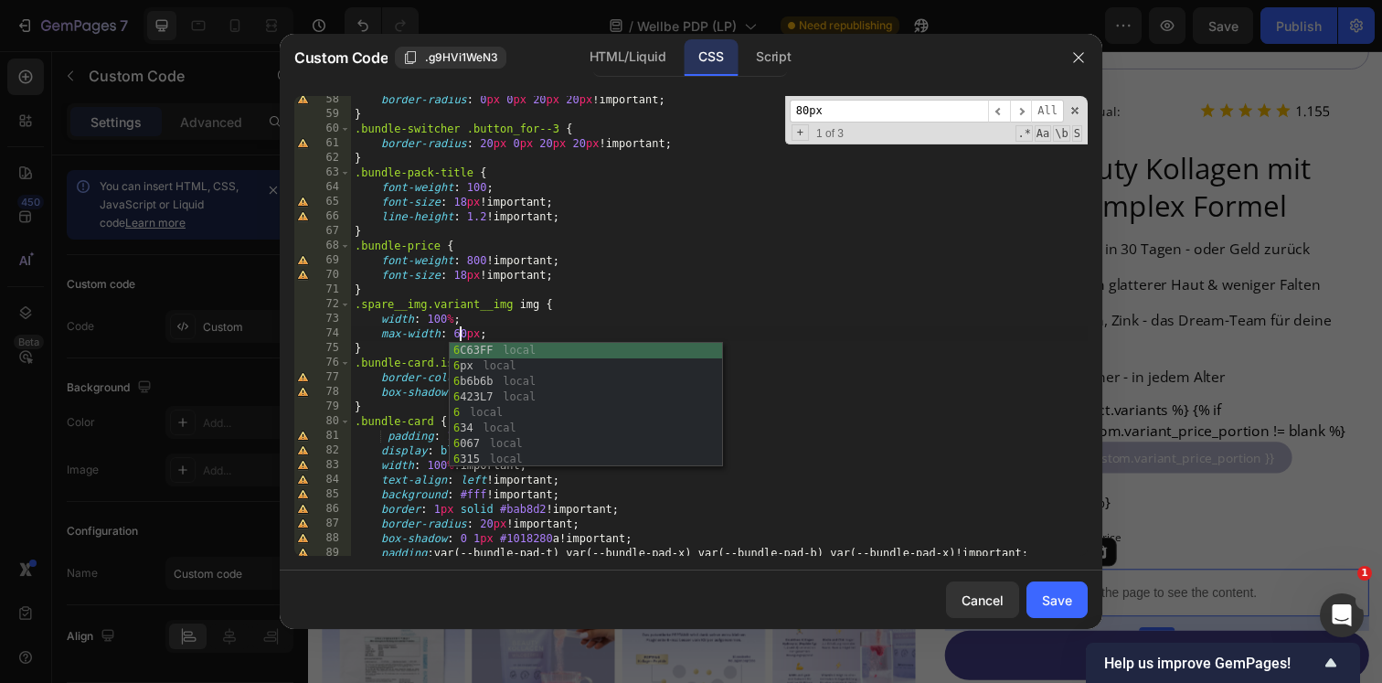
scroll to position [0, 8]
type textarea "max-width: 60px;"
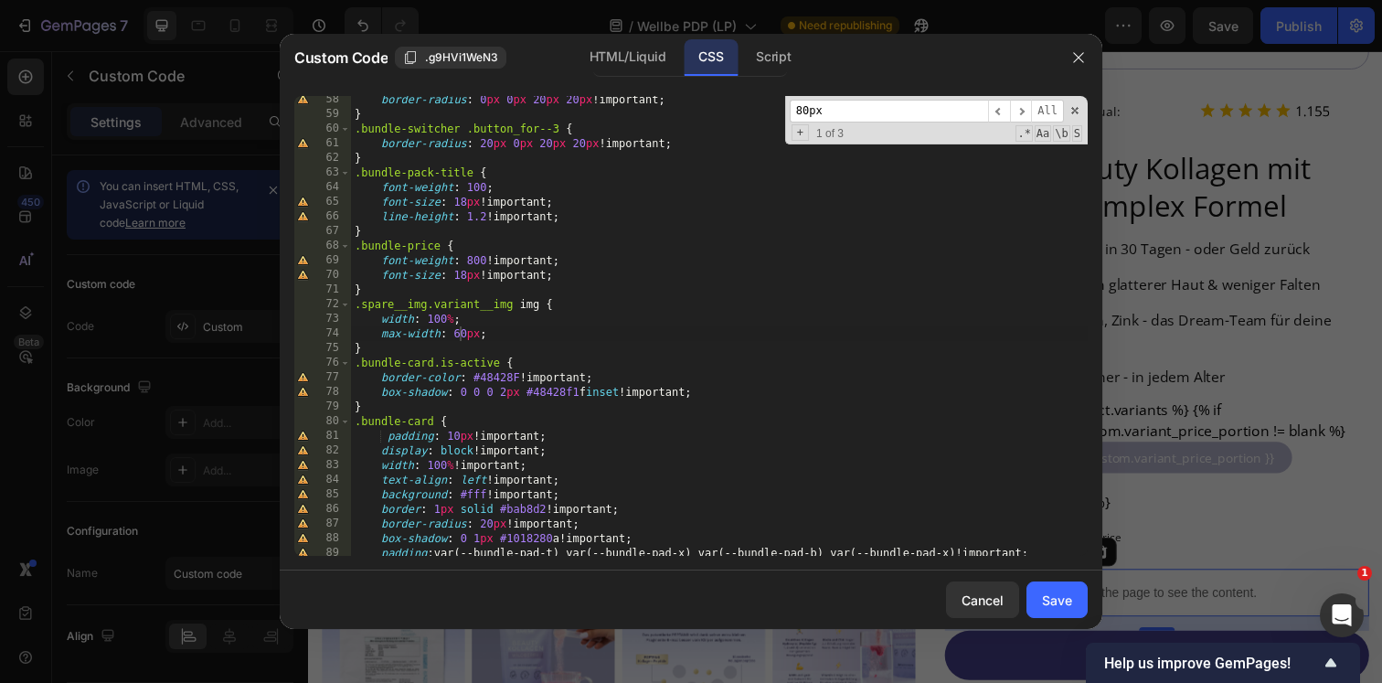
click at [846, 100] on input "80px" at bounding box center [889, 111] width 198 height 23
click at [835, 105] on input "80px" at bounding box center [889, 111] width 198 height 23
paste input "bundle-card-header"
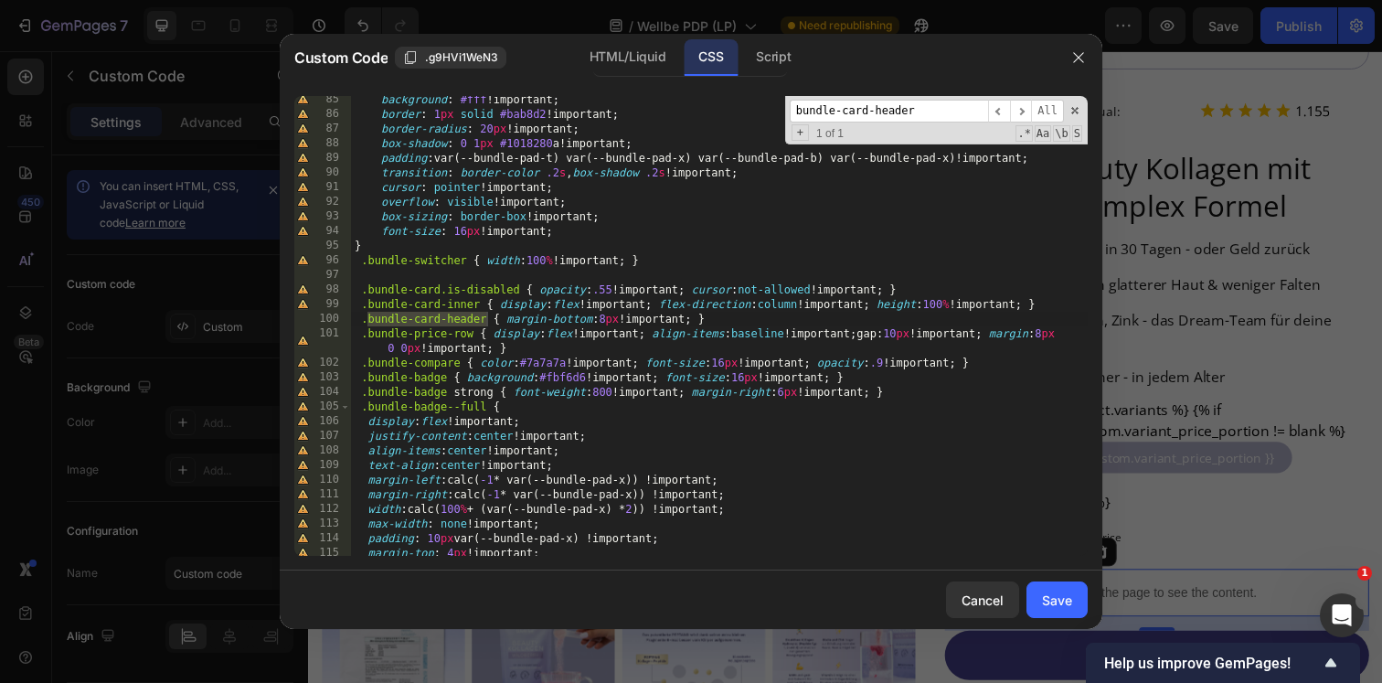
scroll to position [1232, 0]
type input "bundle-card-header"
type textarea ".bundle-card-header { margin-bottom:8px !important; }"
click at [606, 322] on div "background : #fff !important ; border : 1 px solid #bab8d2 !important ; border-…" at bounding box center [719, 336] width 737 height 489
drag, startPoint x: 725, startPoint y: 324, endPoint x: 345, endPoint y: 322, distance: 380.3
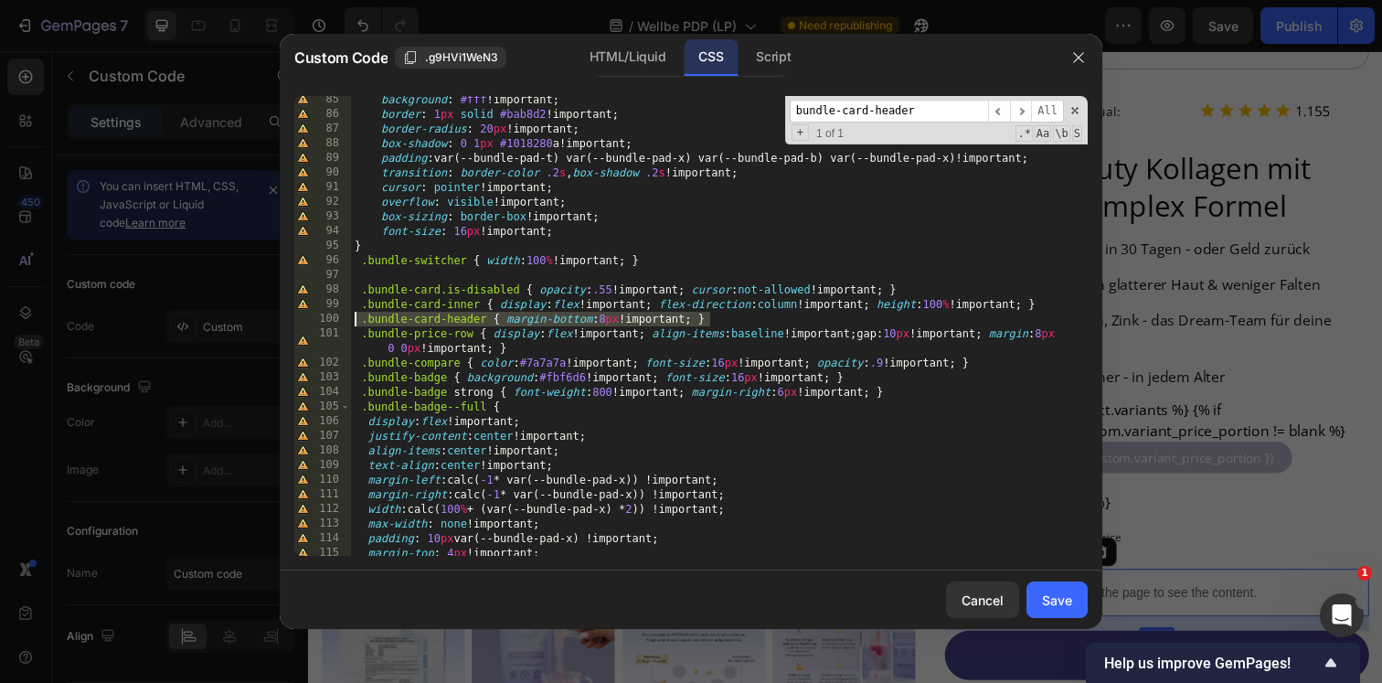
click at [345, 322] on div ".bundle-card-header { margin-bottom:8px !important; } 85 86 87 88 89 90 91 92 9…" at bounding box center [690, 326] width 793 height 460
type textarea ".bundle-card-inner { display:flex !important; flex-direction:column !important;…"
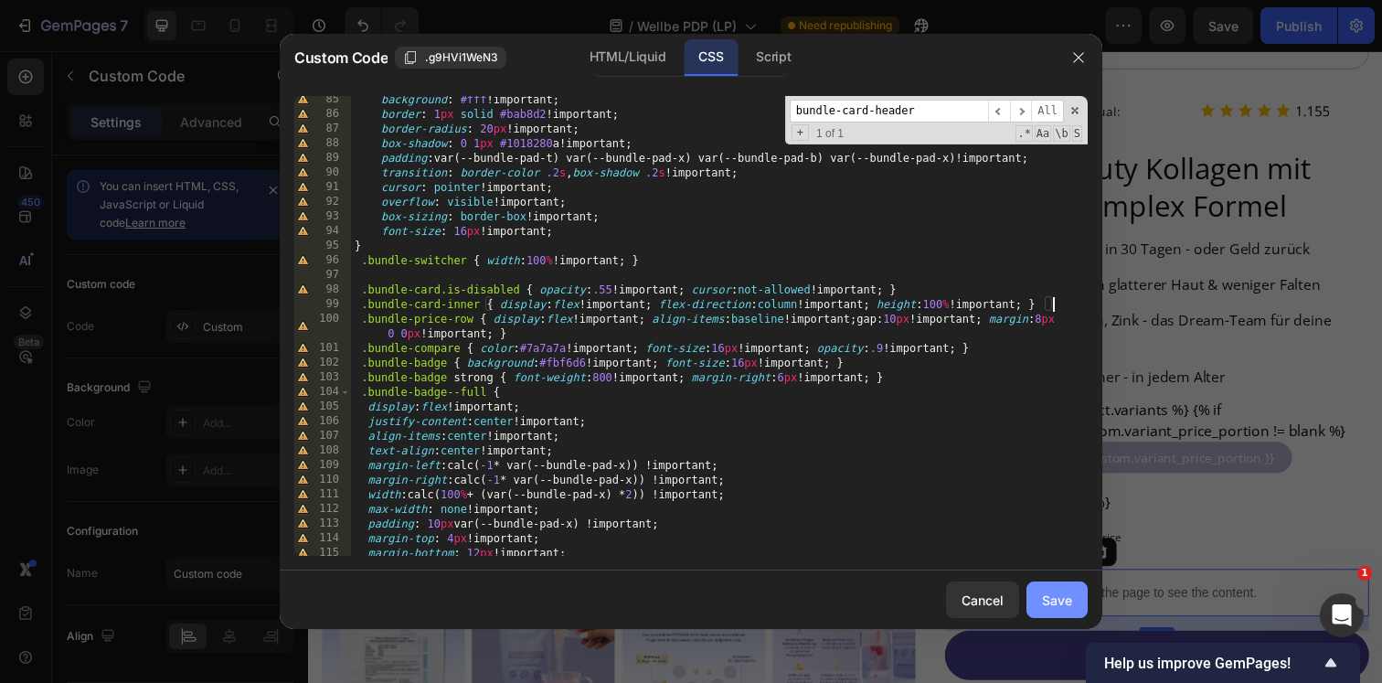
click at [1044, 597] on div "Save" at bounding box center [1057, 599] width 30 height 19
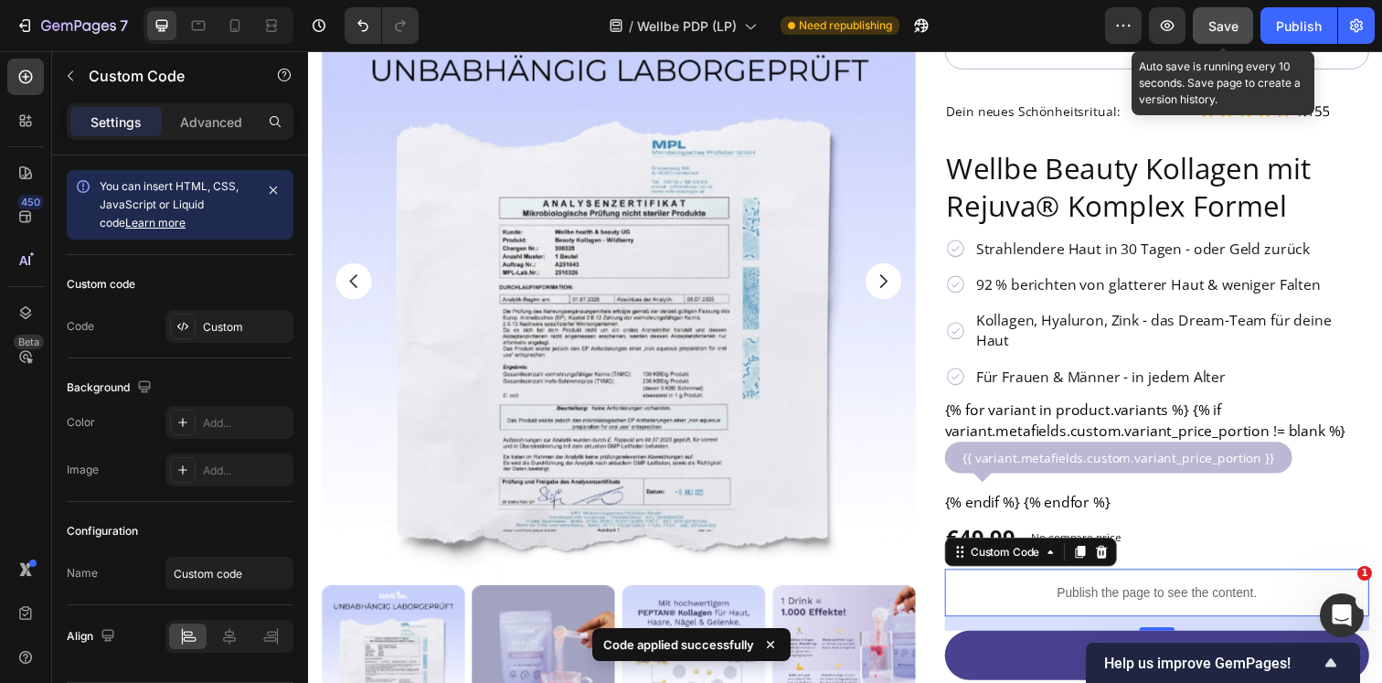
click at [1213, 35] on button "Save" at bounding box center [1223, 25] width 60 height 37
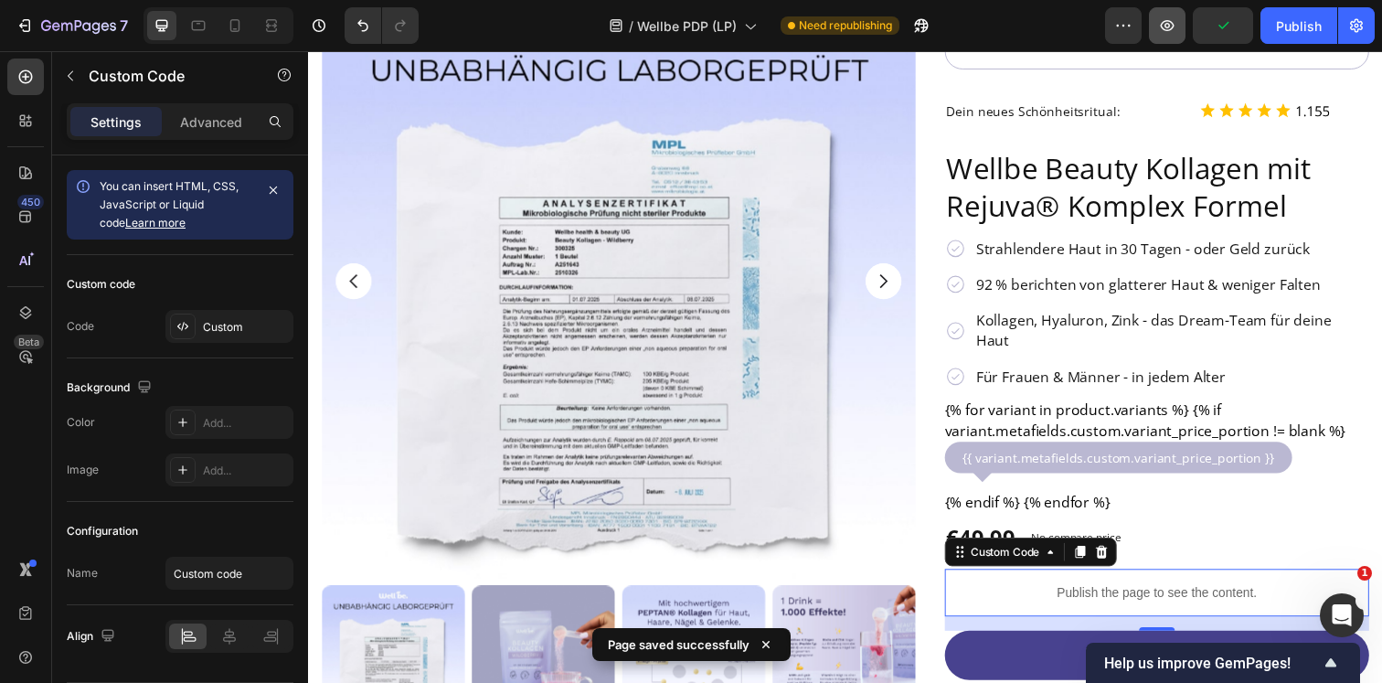
click at [1154, 20] on button "button" at bounding box center [1167, 25] width 37 height 37
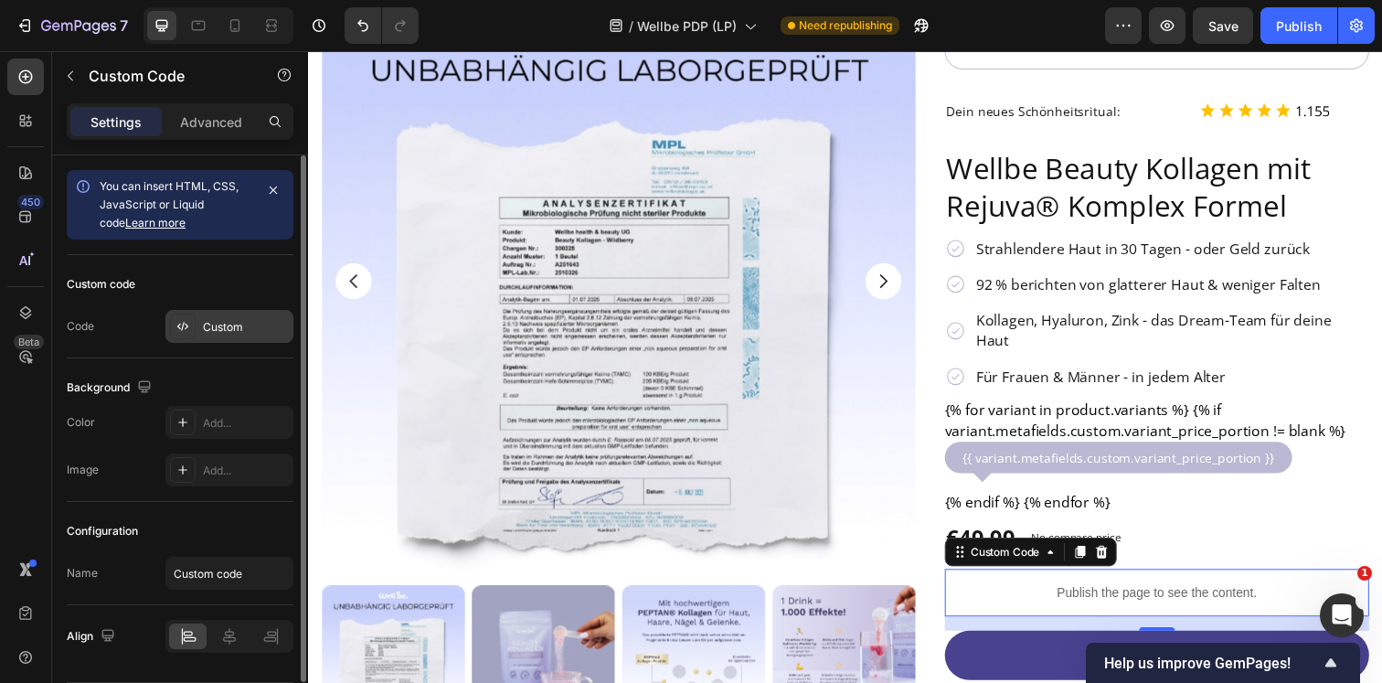
click at [189, 337] on div at bounding box center [183, 327] width 26 height 26
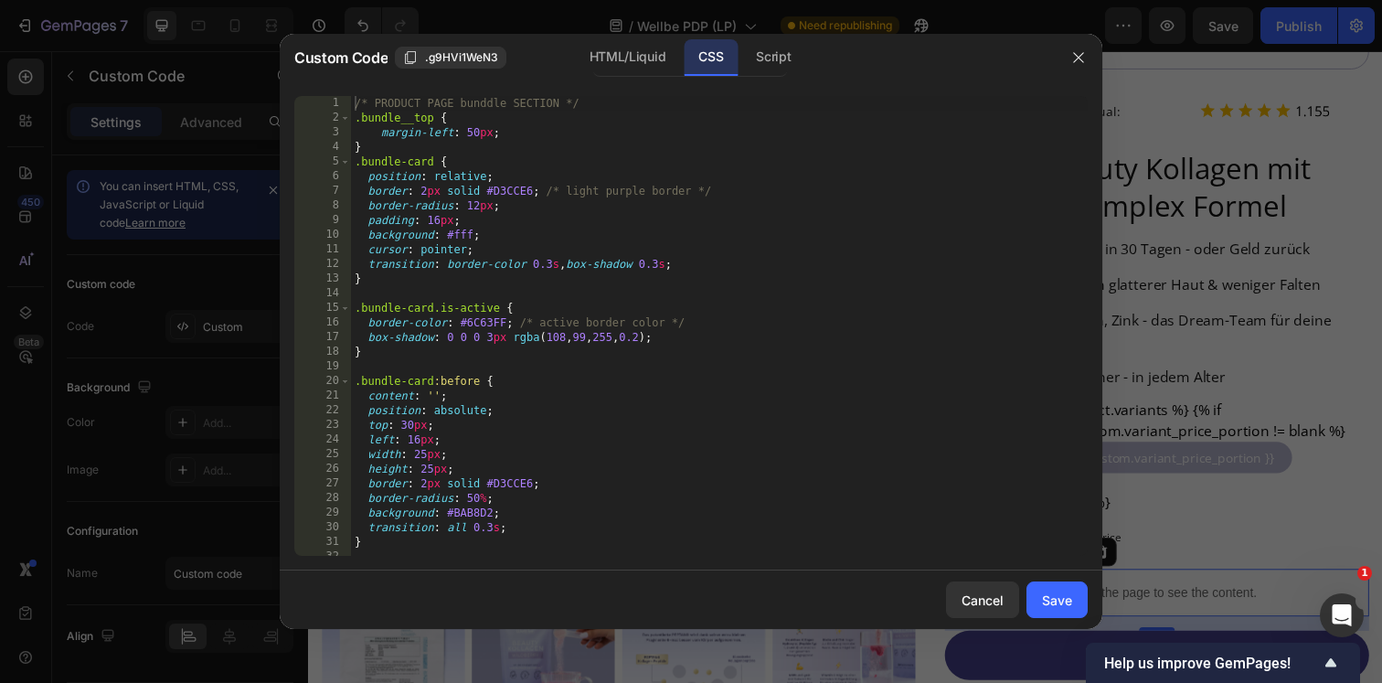
type textarea "border-color: #6C63FF; /* active border color */"
click at [666, 318] on div "/* PRODUCT PAGE bunddle SECTION */ .bundle__top { margin-left : 50 px ; } .bund…" at bounding box center [719, 340] width 737 height 489
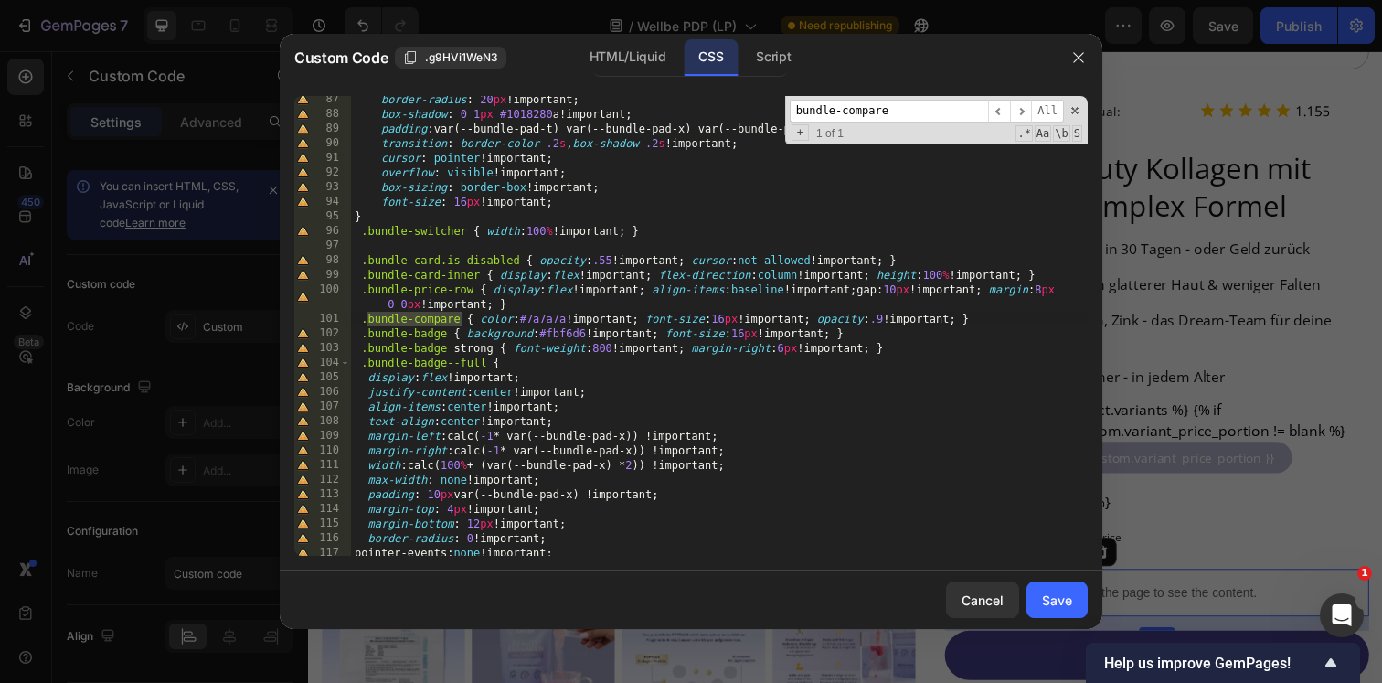
scroll to position [1261, 0]
type input "bundle-compare"
click at [978, 324] on div "border-radius : 20 px !important ; box-shadow : 0 1 px #1018280 a!important ; p…" at bounding box center [719, 336] width 737 height 489
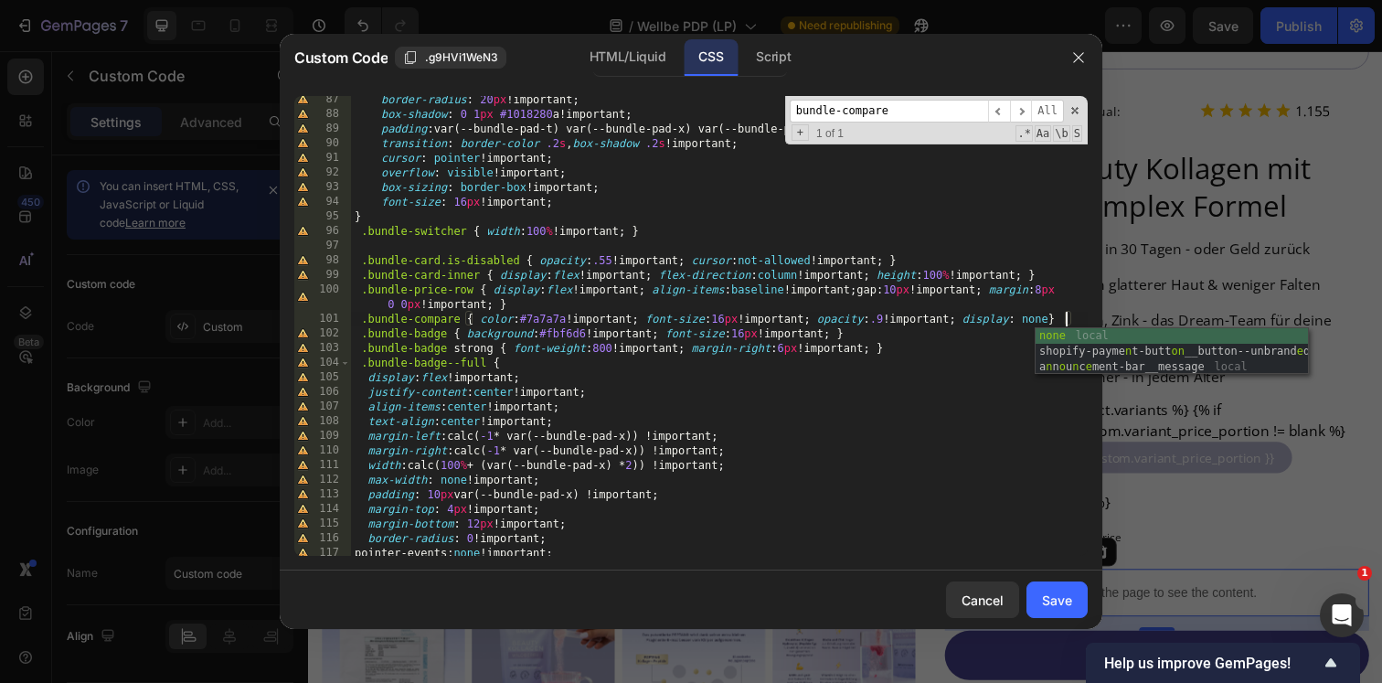
scroll to position [0, 59]
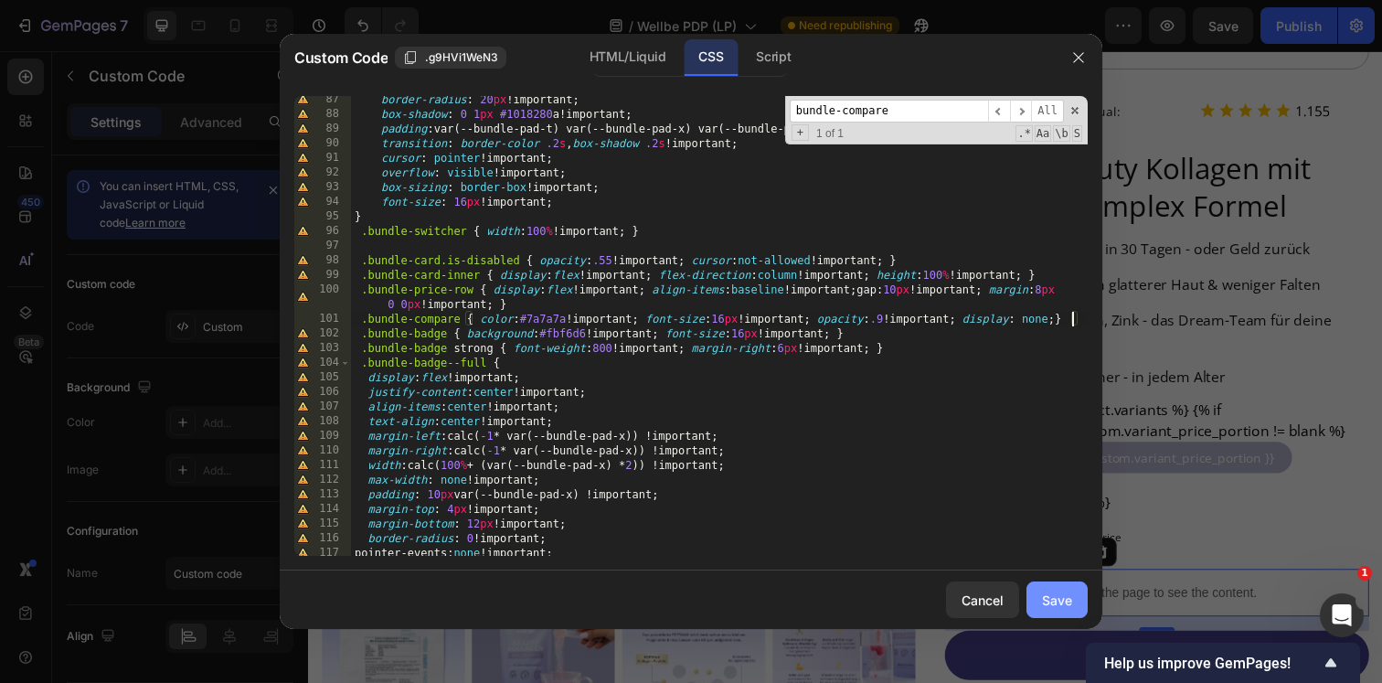
type textarea ".bundle-compare { color:#7a7a7a !important; font-size:16px !important; opacity:…"
click at [1050, 608] on div "Save" at bounding box center [1057, 599] width 30 height 19
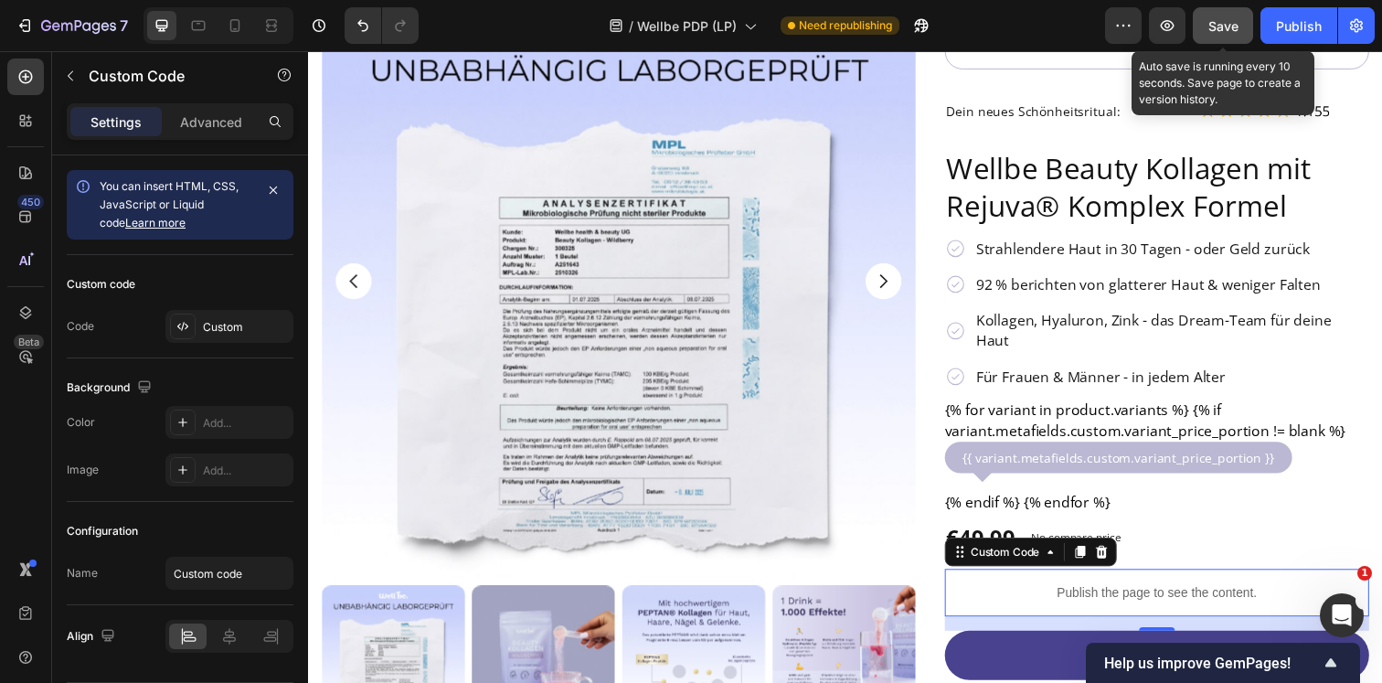
click at [1221, 28] on span "Save" at bounding box center [1223, 26] width 30 height 16
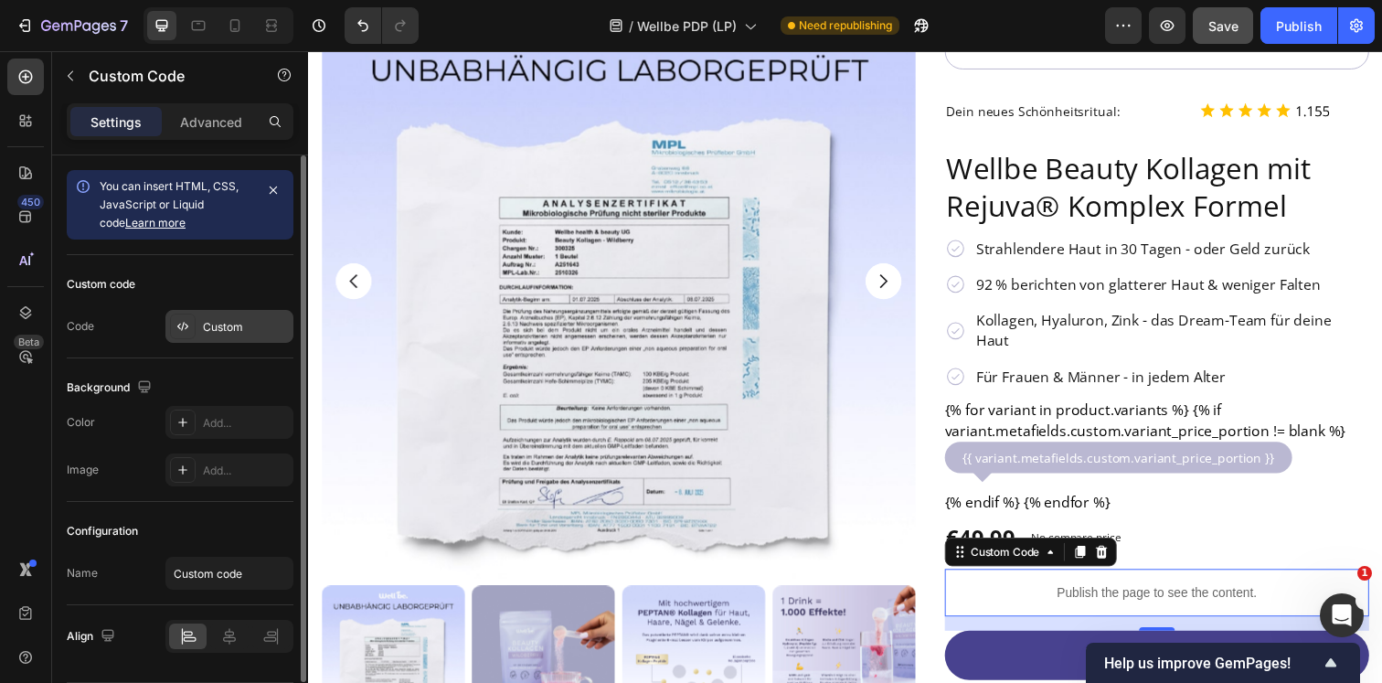
click at [202, 316] on div "Custom" at bounding box center [229, 326] width 128 height 33
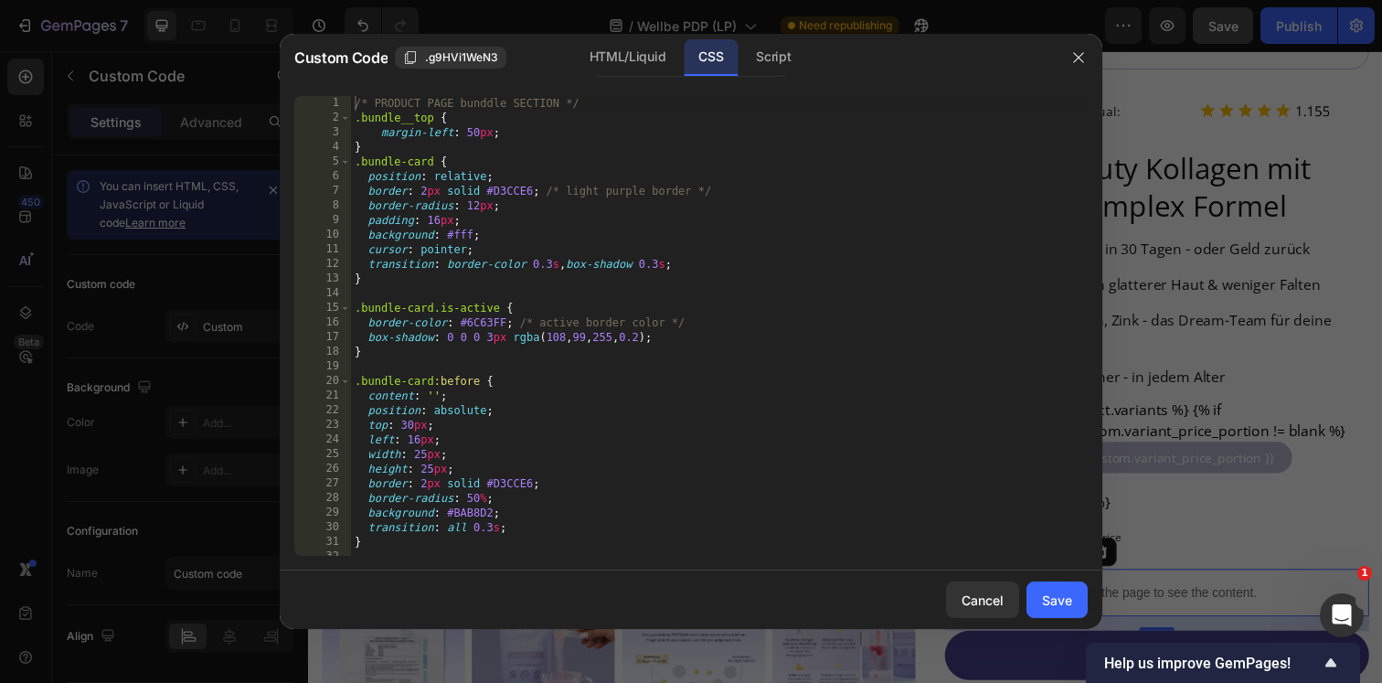
click at [667, 299] on div "/* PRODUCT PAGE bunddle SECTION */ .bundle__top { margin-left : 50 px ; } .bund…" at bounding box center [719, 340] width 737 height 489
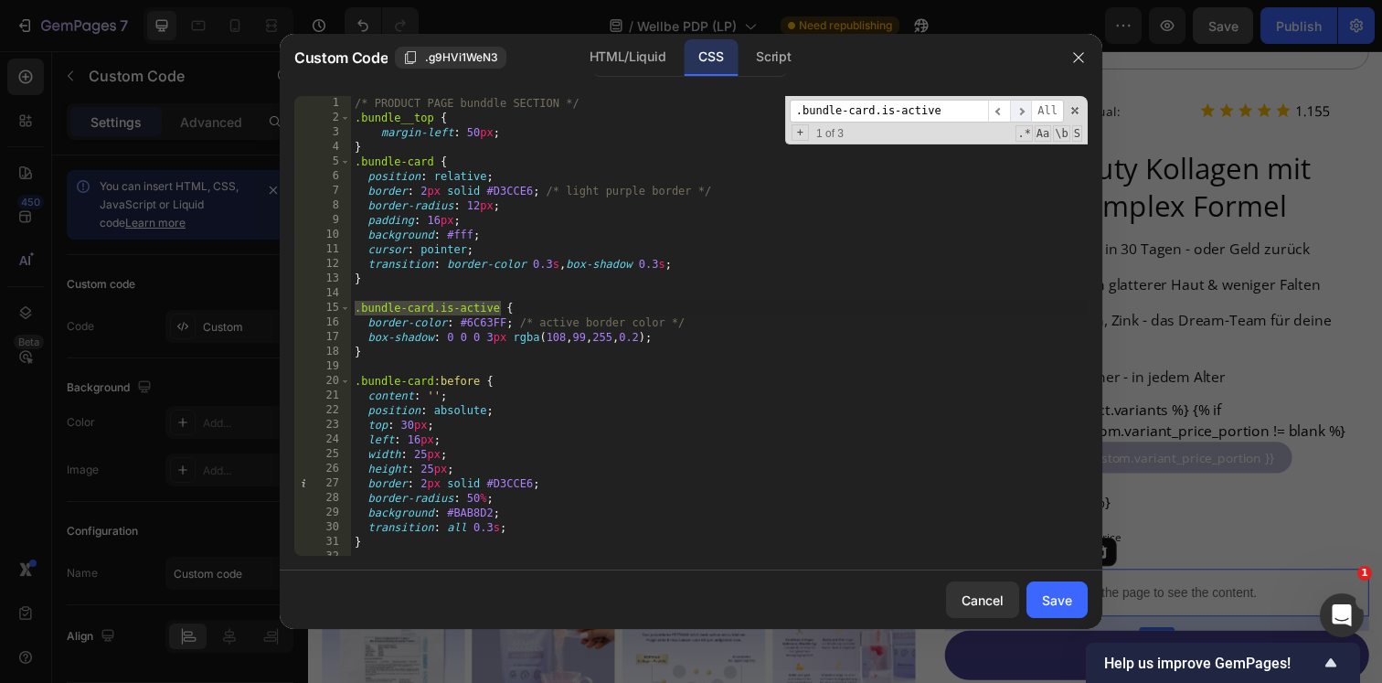
type input ".bundle-card.is-active"
click at [1018, 108] on span "​" at bounding box center [1021, 111] width 22 height 23
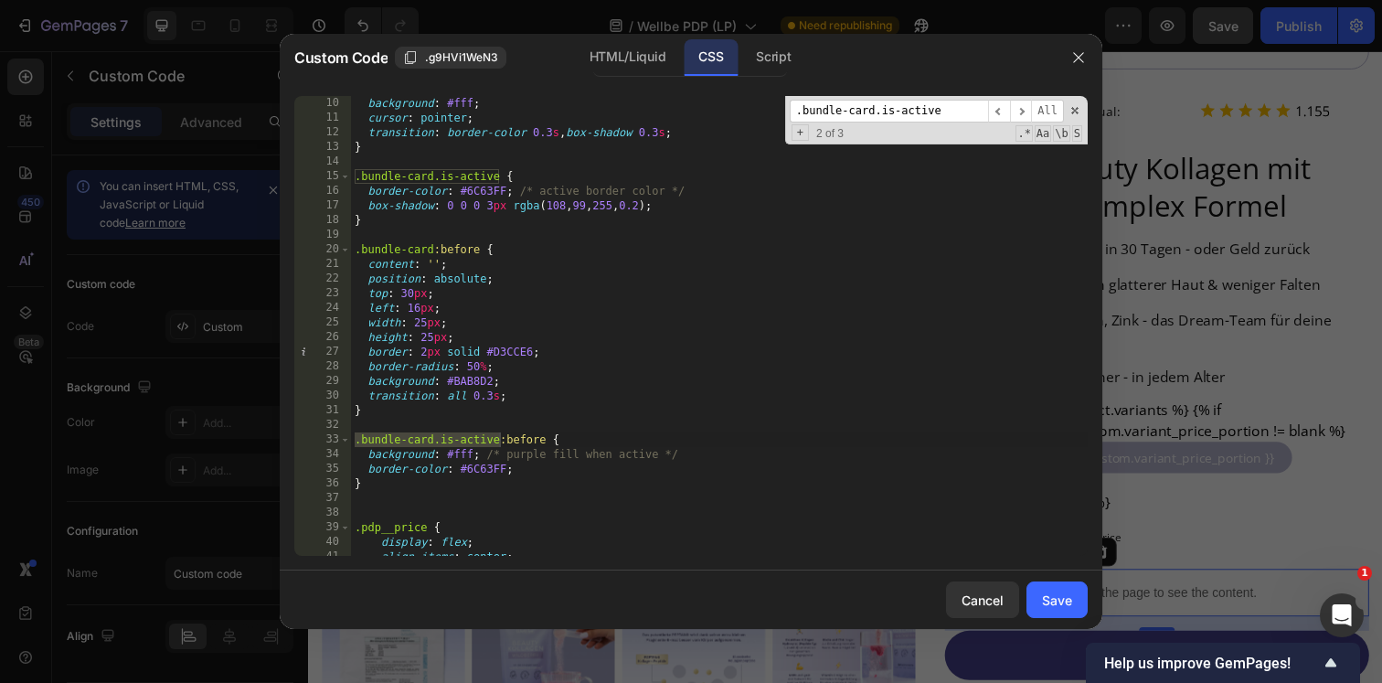
scroll to position [134, 0]
click at [460, 452] on div "background : #fff ; cursor : pointer ; transition : border-color 0.3 s , box-sh…" at bounding box center [719, 337] width 737 height 489
paste textarea "#48428F"
type textarea "background: #48428F; /* purple fill when active */"
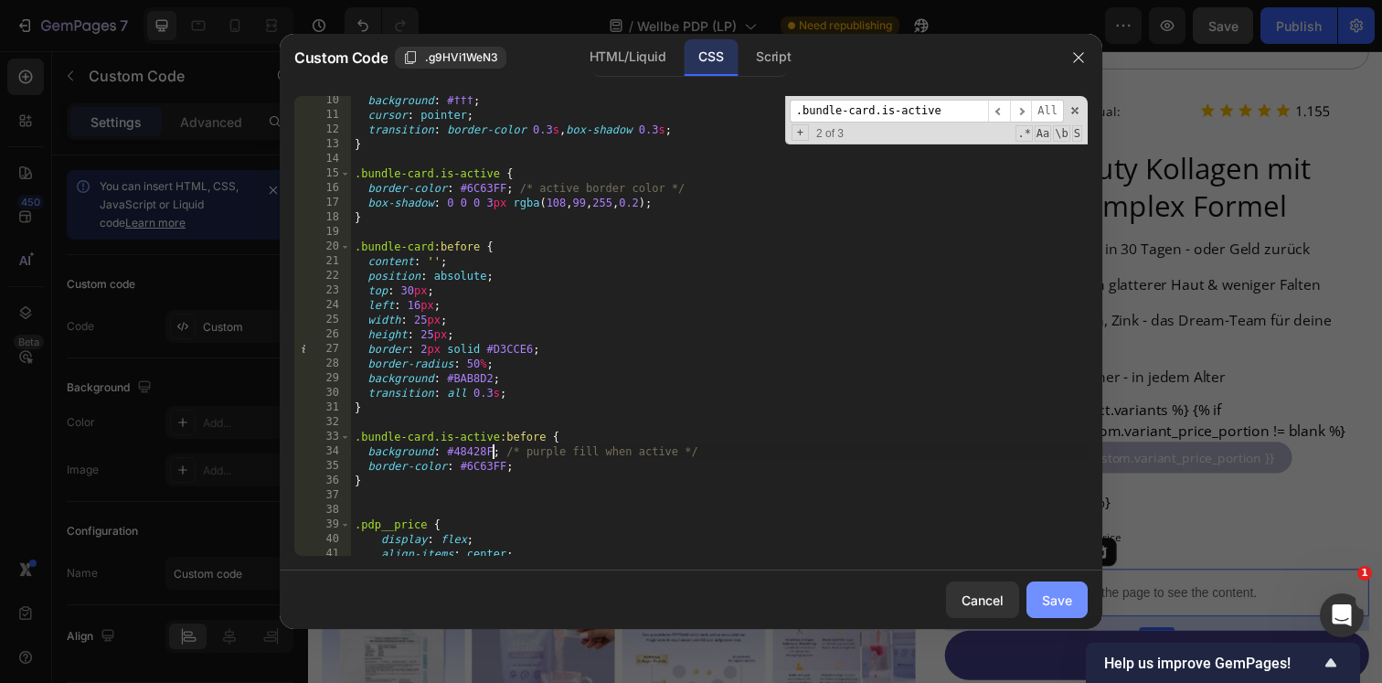
click at [1046, 601] on div "Save" at bounding box center [1057, 599] width 30 height 19
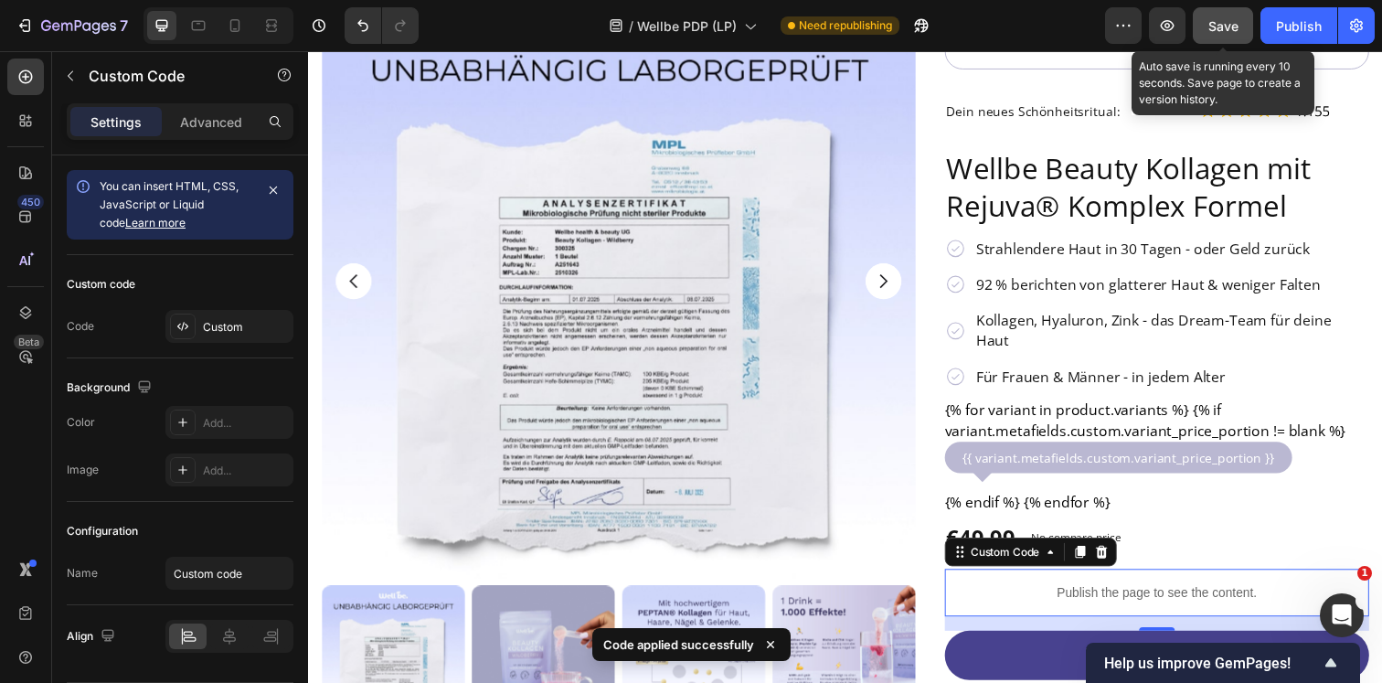
click at [1228, 40] on button "Save" at bounding box center [1223, 25] width 60 height 37
